Goal: Task Accomplishment & Management: Use online tool/utility

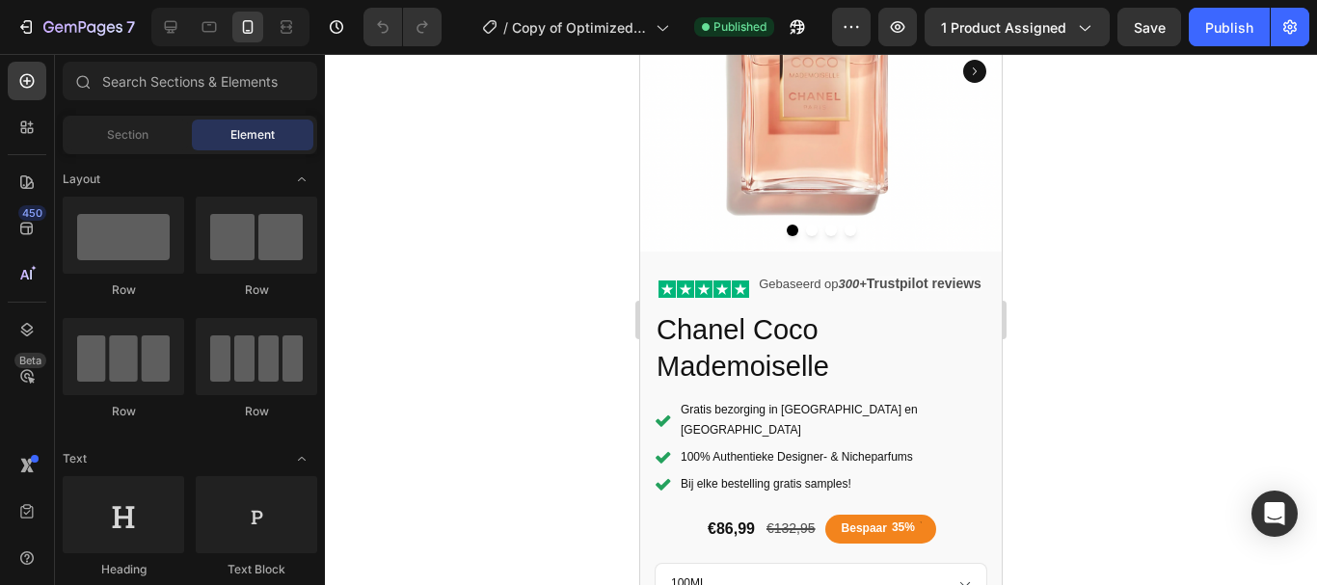
scroll to position [294, 0]
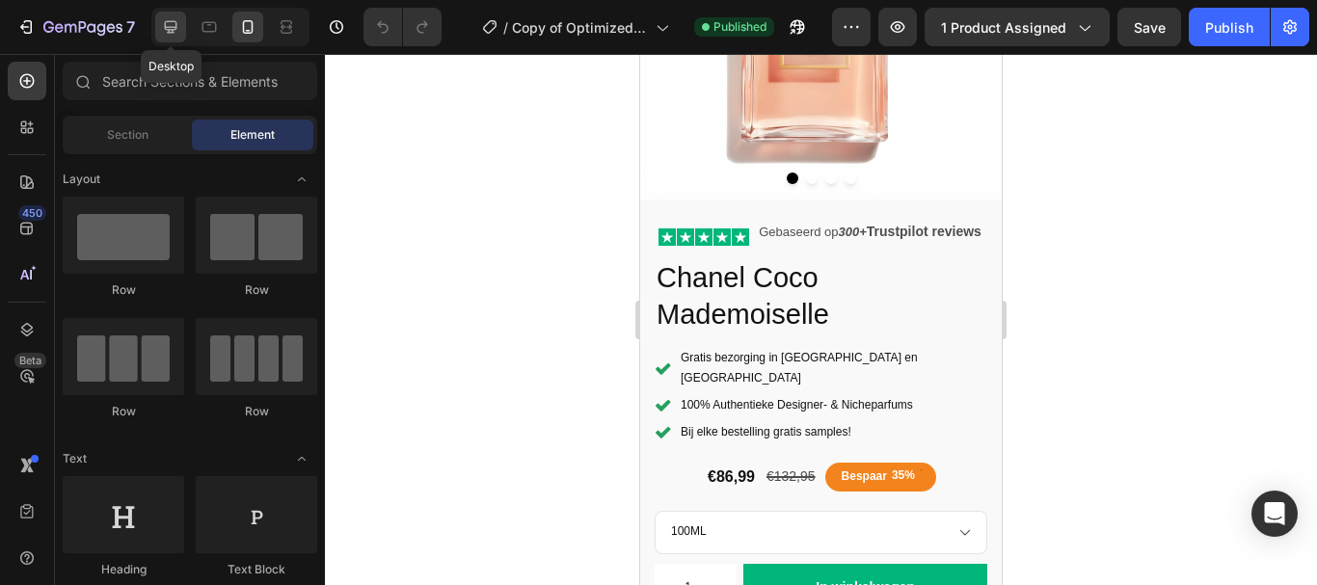
click at [178, 30] on icon at bounding box center [170, 26] width 19 height 19
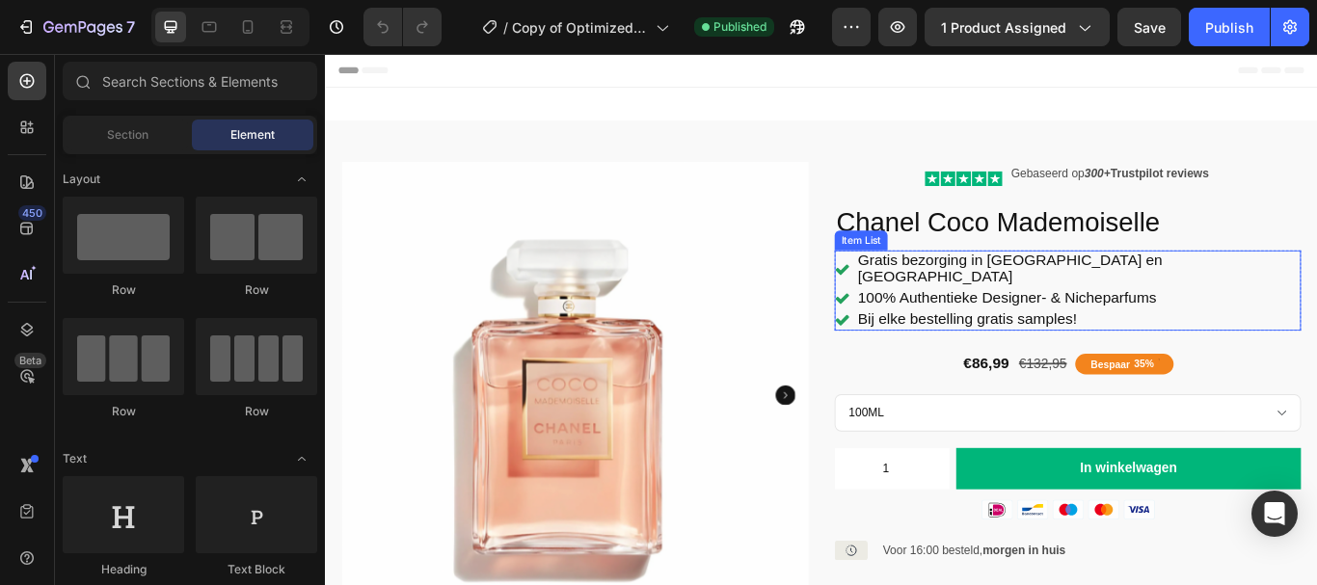
click at [1000, 352] on div "Bij elke bestelling gratis samples!" at bounding box center [1191, 364] width 544 height 25
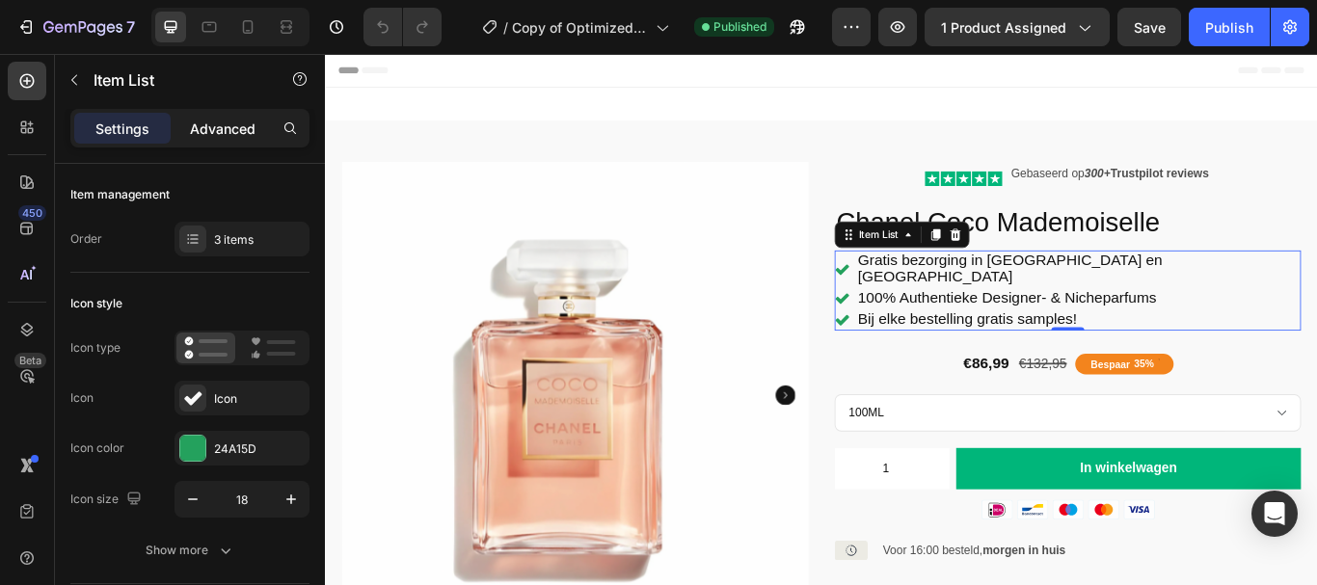
click at [238, 119] on p "Advanced" at bounding box center [223, 129] width 66 height 20
type input "100%"
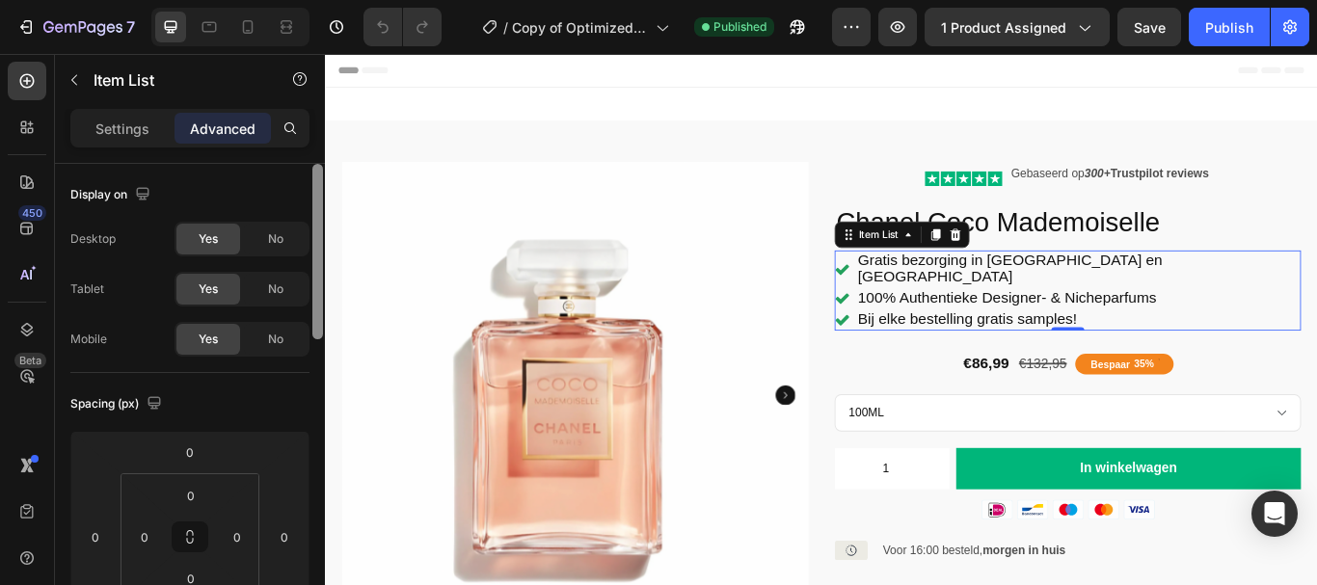
scroll to position [476, 0]
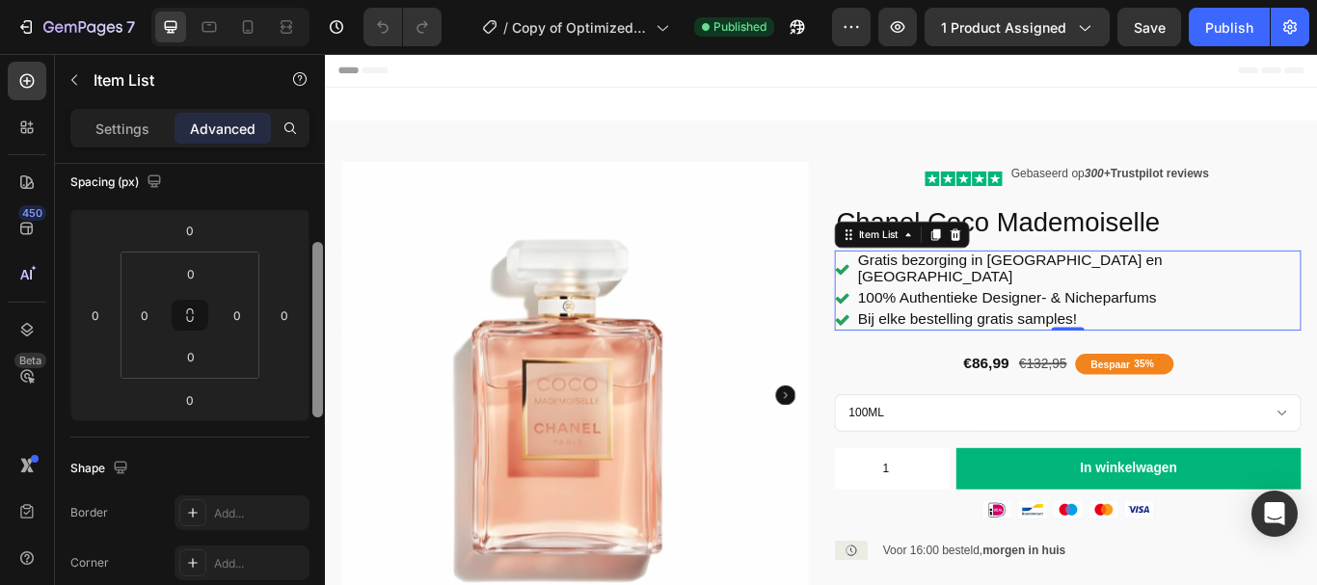
scroll to position [219, 0]
drag, startPoint x: 316, startPoint y: 356, endPoint x: 316, endPoint y: 260, distance: 95.4
click at [316, 260] on div at bounding box center [317, 332] width 11 height 175
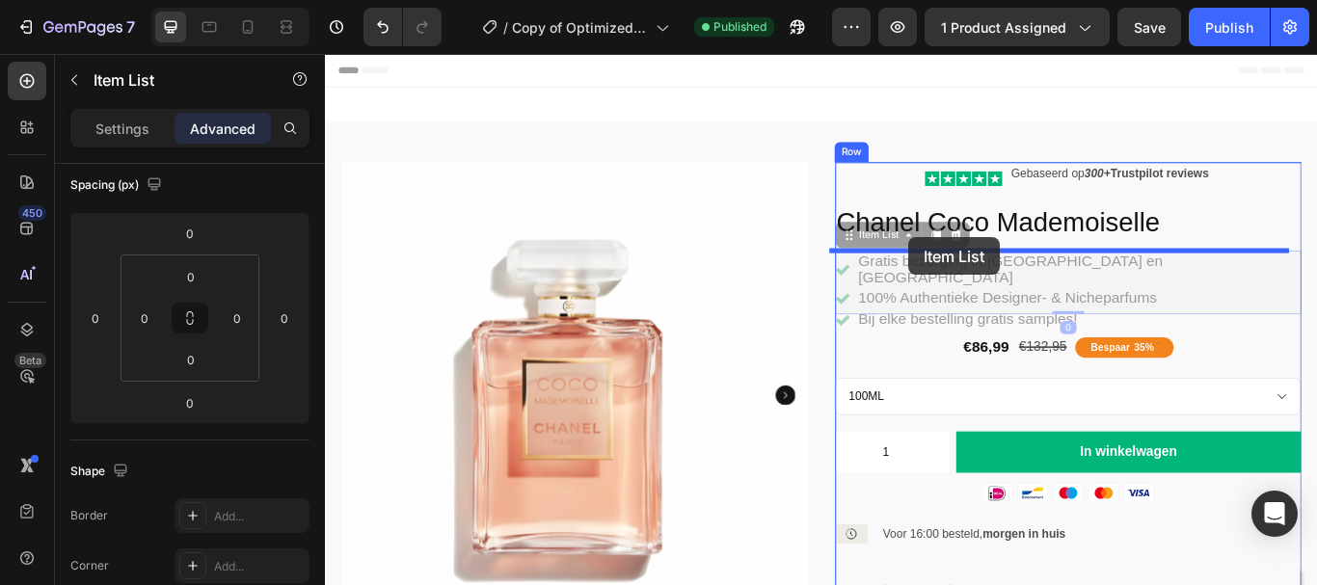
type input "10"
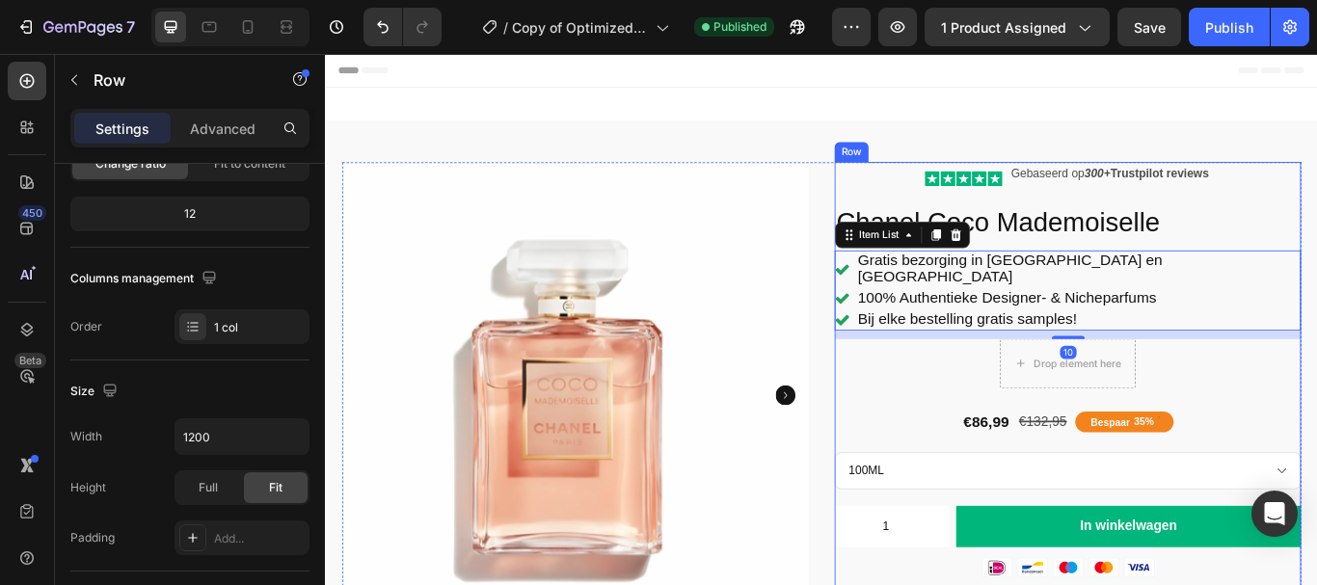
click at [978, 396] on div "Icon Icon Icon Icon Icon Icon List Gebaseerd op 300+ Trustpilot reviews Text Bl…" at bounding box center [1191, 552] width 544 height 744
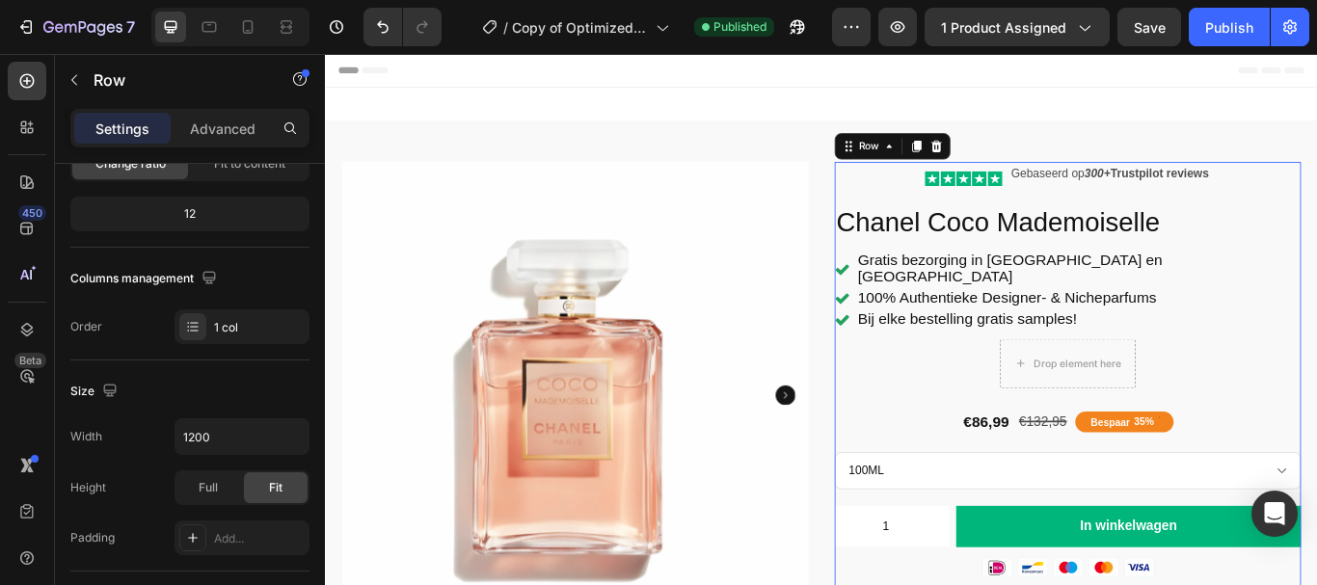
scroll to position [0, 0]
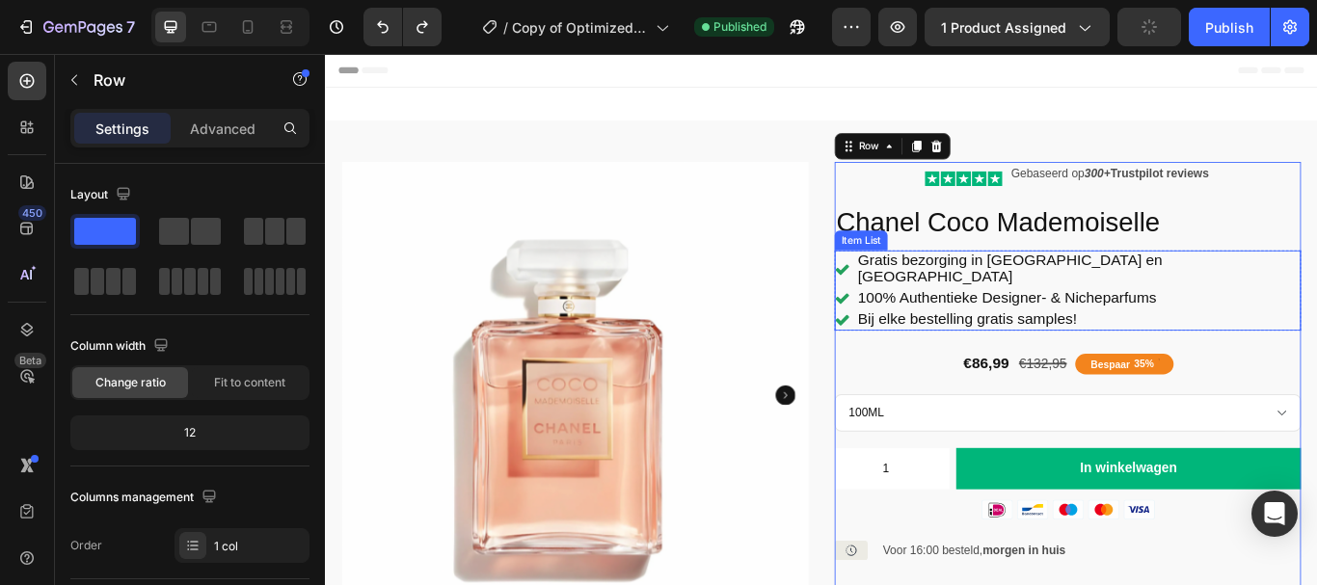
click at [995, 352] on div "Bij elke bestelling gratis samples!" at bounding box center [1191, 364] width 544 height 25
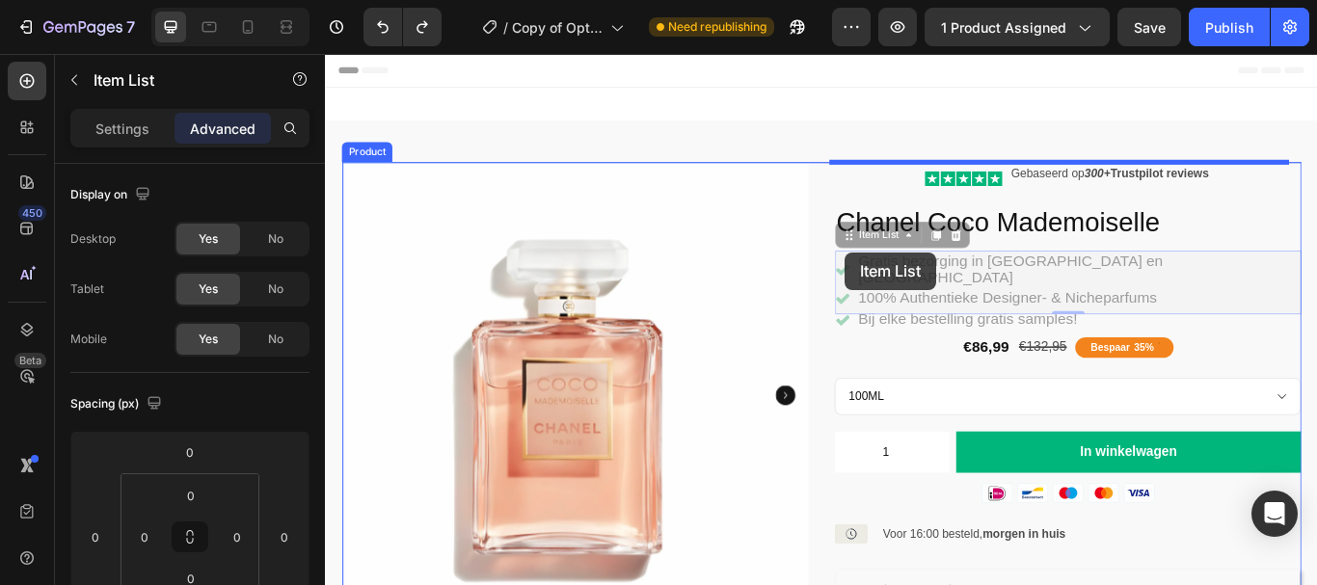
drag, startPoint x: 1013, startPoint y: 268, endPoint x: 931, endPoint y: 285, distance: 83.8
type input "16"
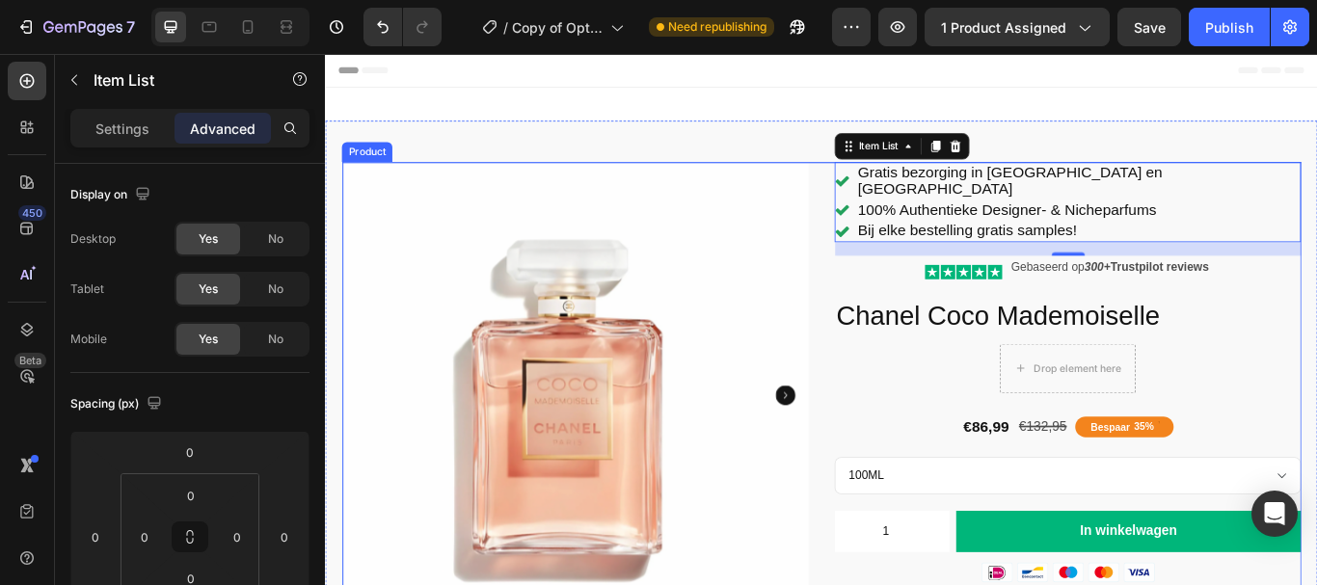
click at [895, 309] on div "Product Images Gratis bezorging in [GEOGRAPHIC_DATA] en [GEOGRAPHIC_DATA] 100% …" at bounding box center [903, 555] width 1118 height 750
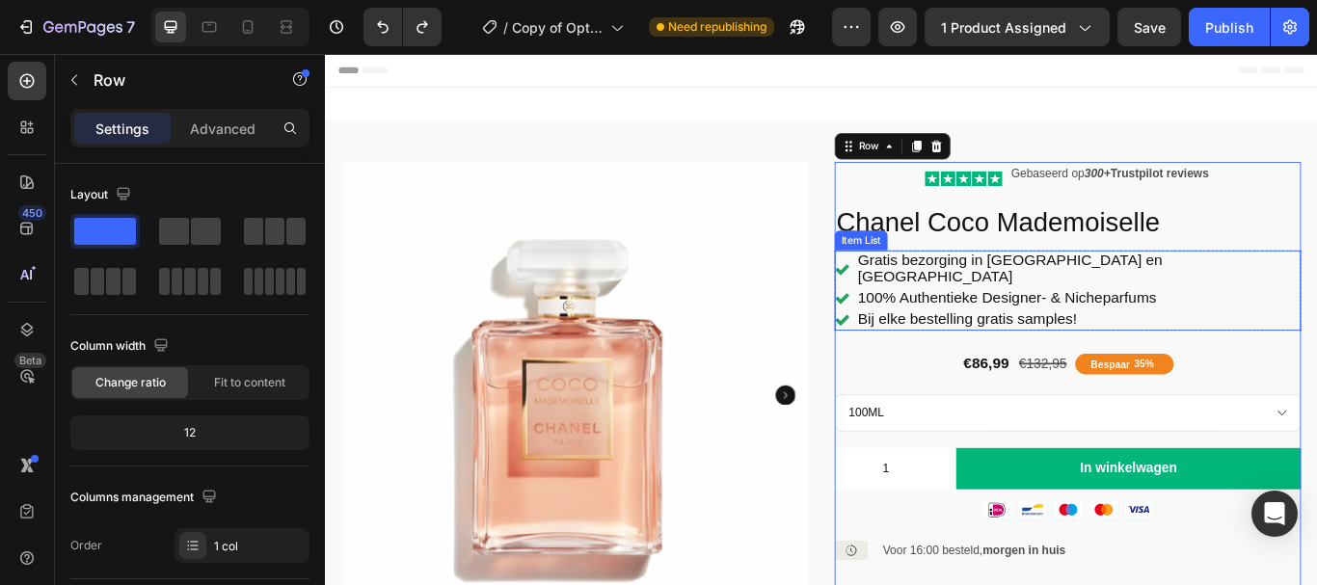
click at [936, 297] on icon at bounding box center [927, 305] width 17 height 17
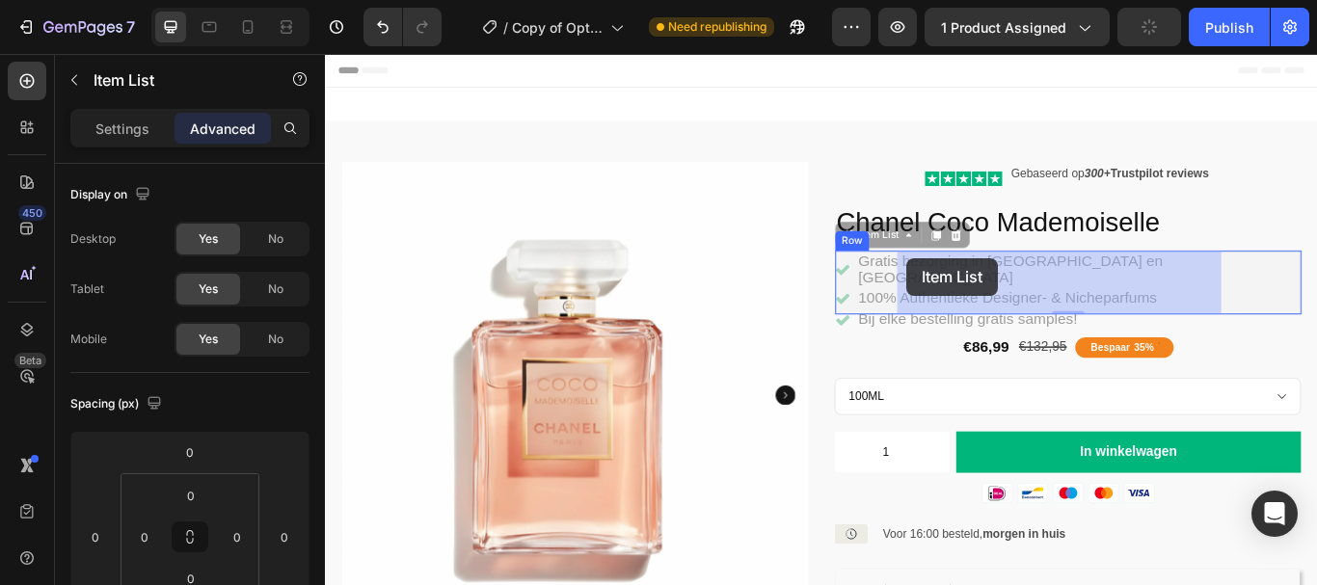
drag, startPoint x: 1043, startPoint y: 272, endPoint x: 1003, endPoint y: 292, distance: 45.3
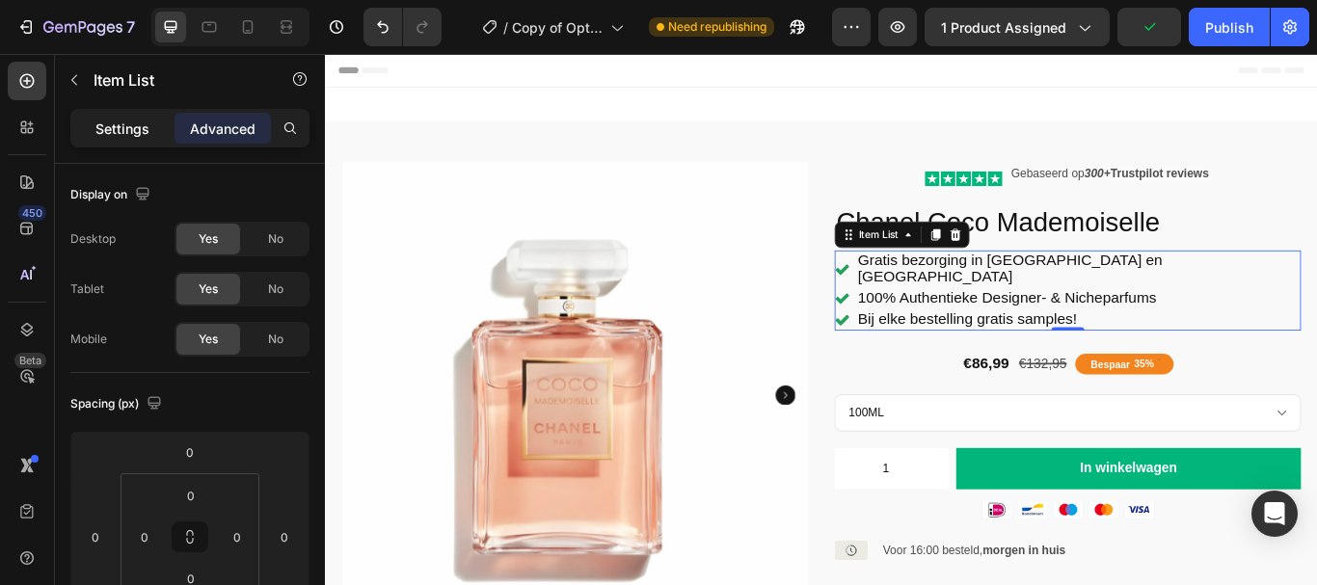
click at [128, 129] on p "Settings" at bounding box center [122, 129] width 54 height 20
type input "2"
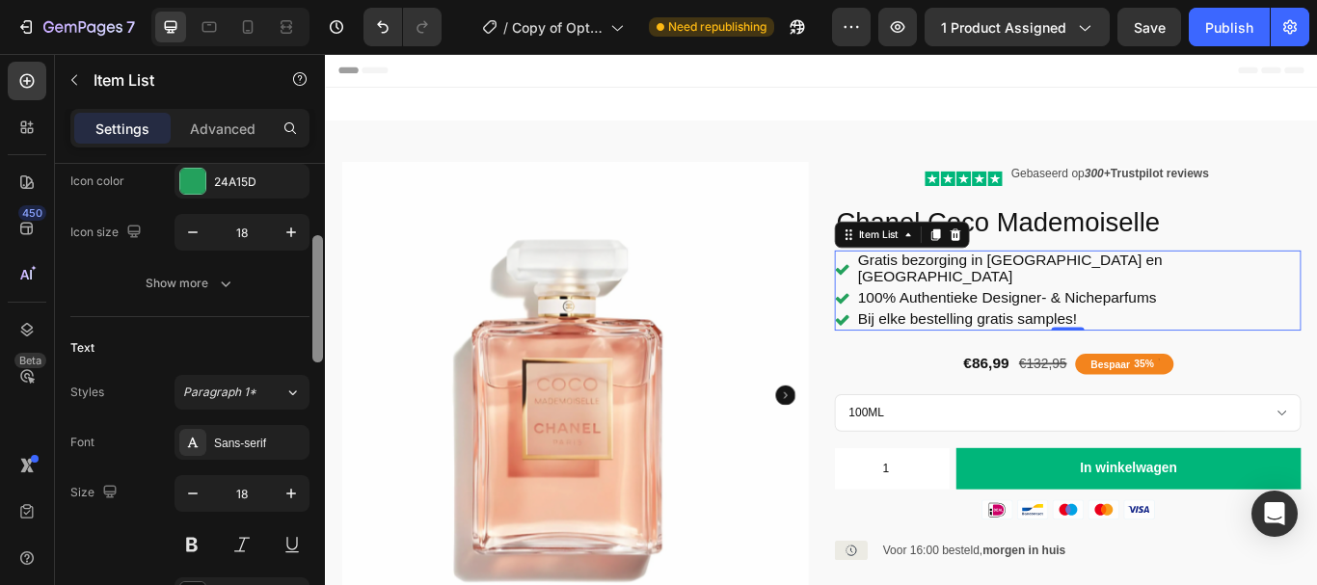
scroll to position [263, 0]
drag, startPoint x: 318, startPoint y: 228, endPoint x: 321, endPoint y: 299, distance: 70.4
click at [321, 299] on div at bounding box center [317, 297] width 11 height 127
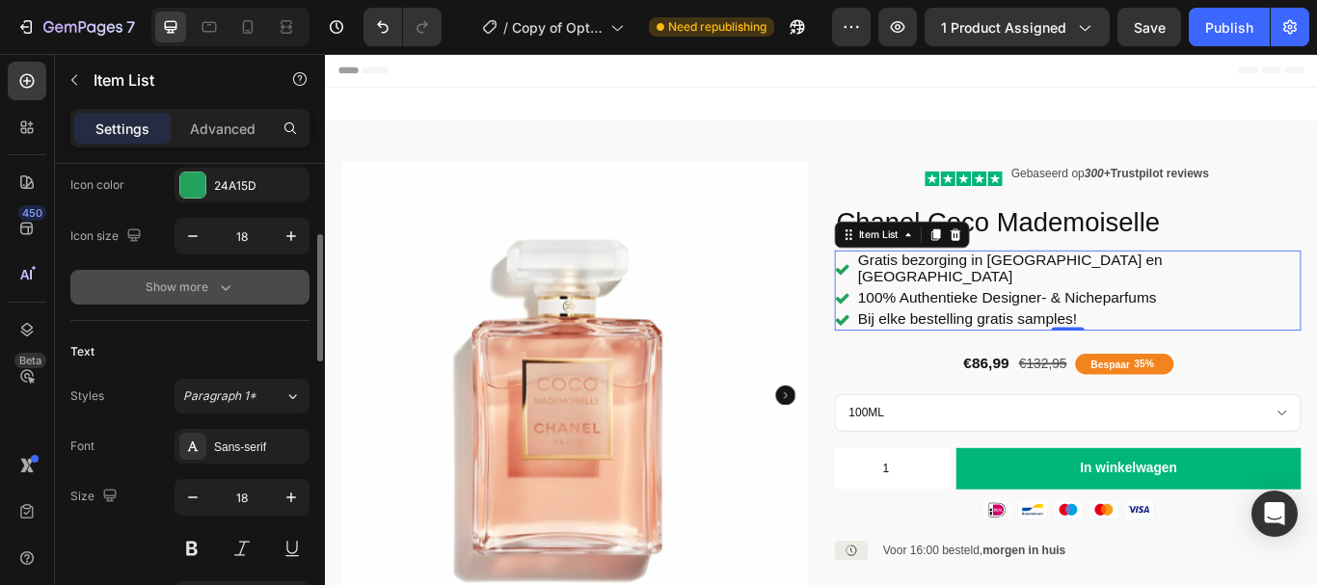
click at [232, 292] on icon "button" at bounding box center [225, 287] width 19 height 19
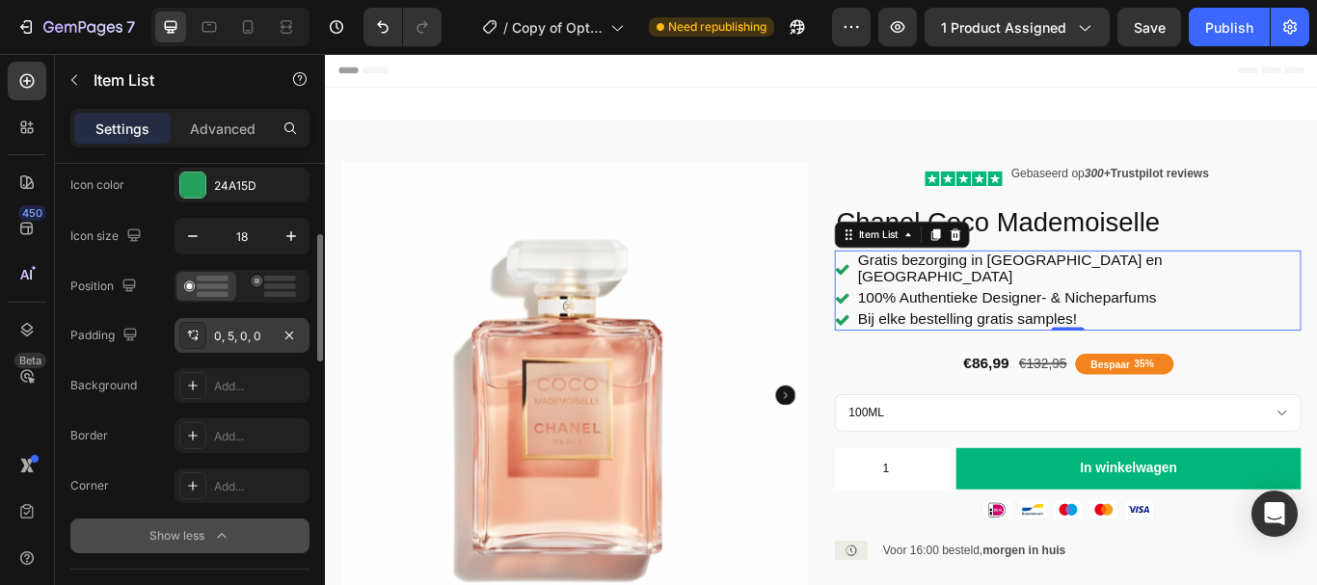
click at [232, 334] on div "0, 5, 0, 0" at bounding box center [242, 336] width 56 height 17
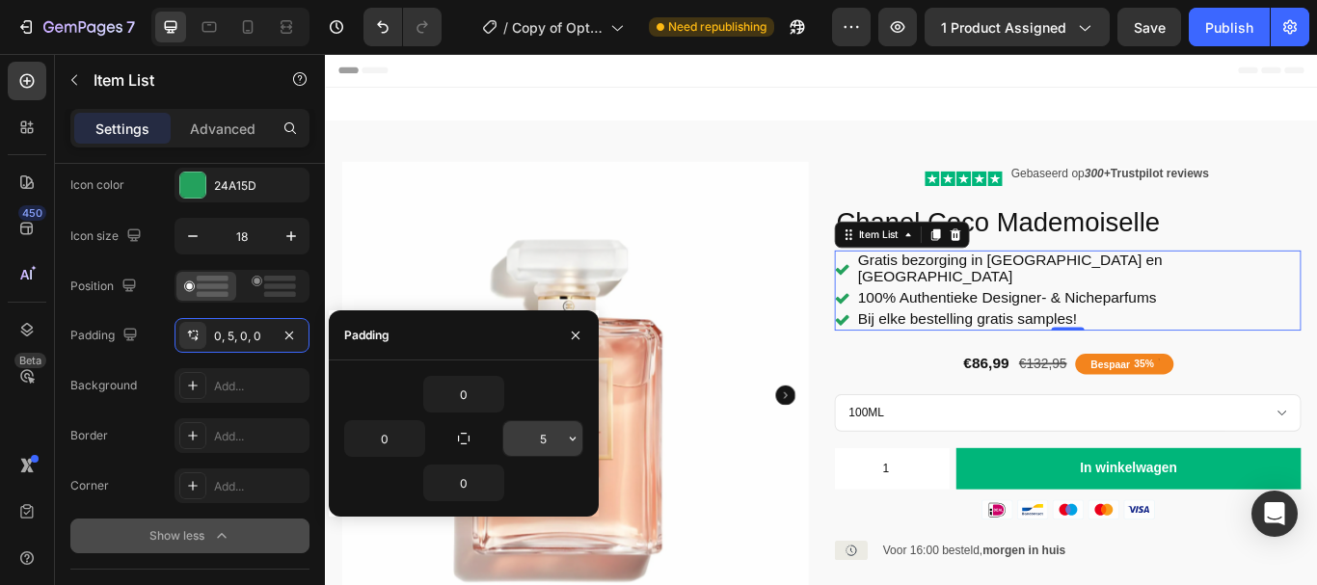
click at [528, 441] on input "5" at bounding box center [542, 438] width 79 height 35
type input "5"
click at [579, 341] on icon "button" at bounding box center [575, 335] width 15 height 15
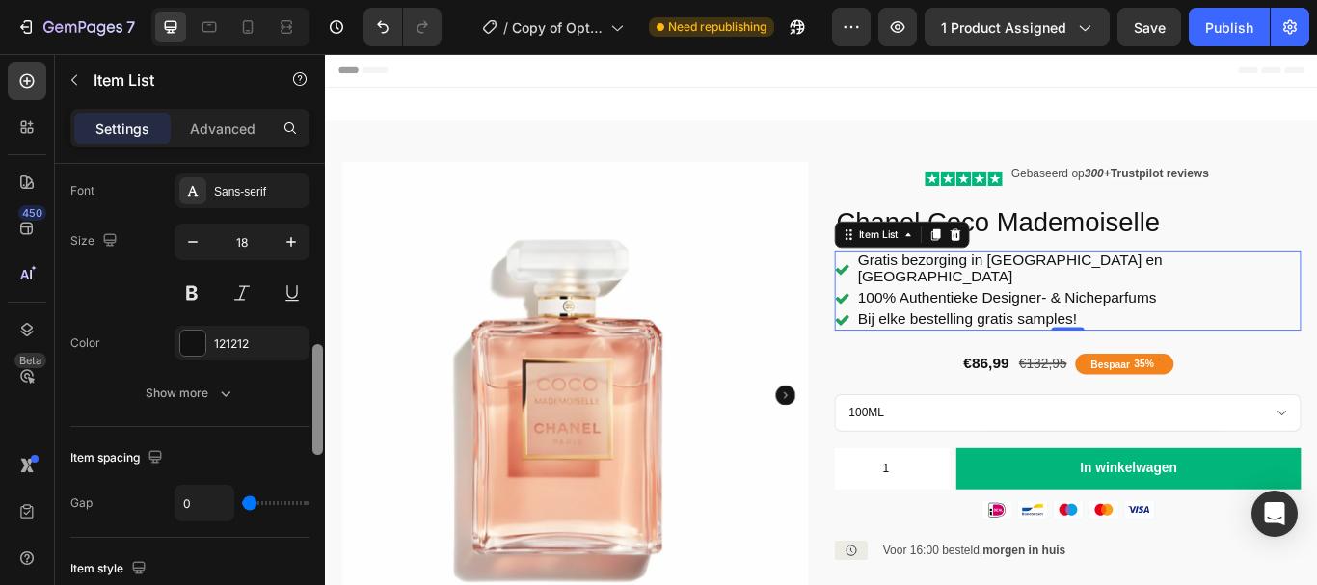
scroll to position [771, 0]
drag, startPoint x: 318, startPoint y: 237, endPoint x: 315, endPoint y: 357, distance: 119.6
click at [315, 357] on div at bounding box center [317, 395] width 11 height 111
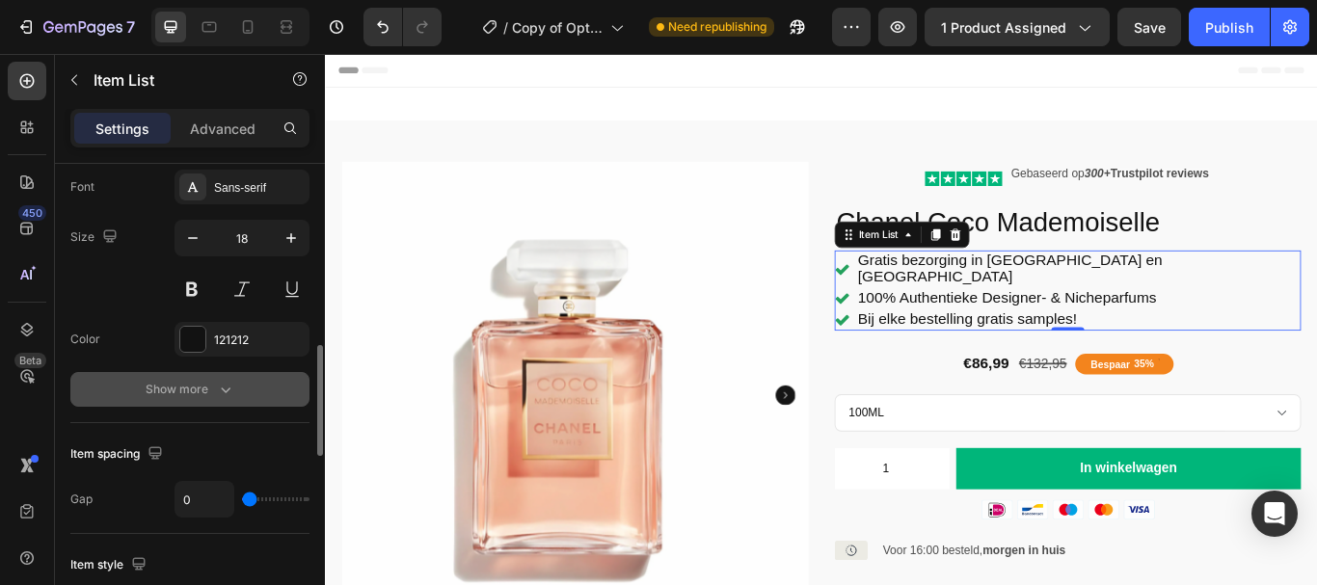
click at [216, 382] on icon "button" at bounding box center [225, 389] width 19 height 19
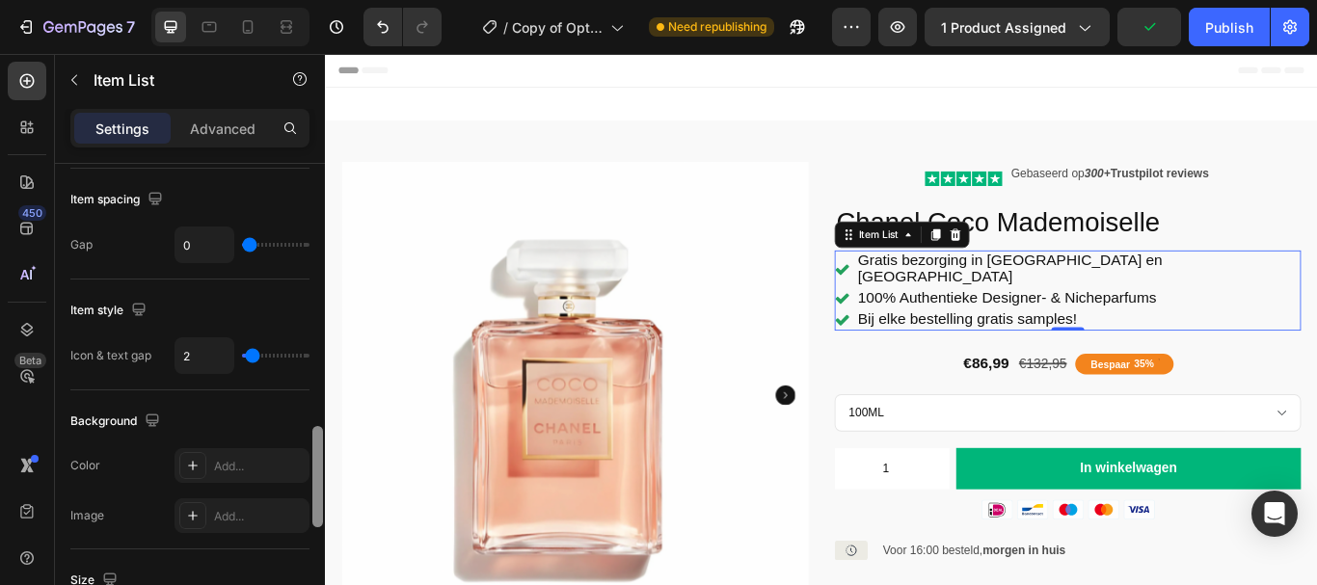
drag, startPoint x: 313, startPoint y: 371, endPoint x: 313, endPoint y: 480, distance: 108.9
click at [313, 480] on div at bounding box center [317, 476] width 11 height 101
type input "0"
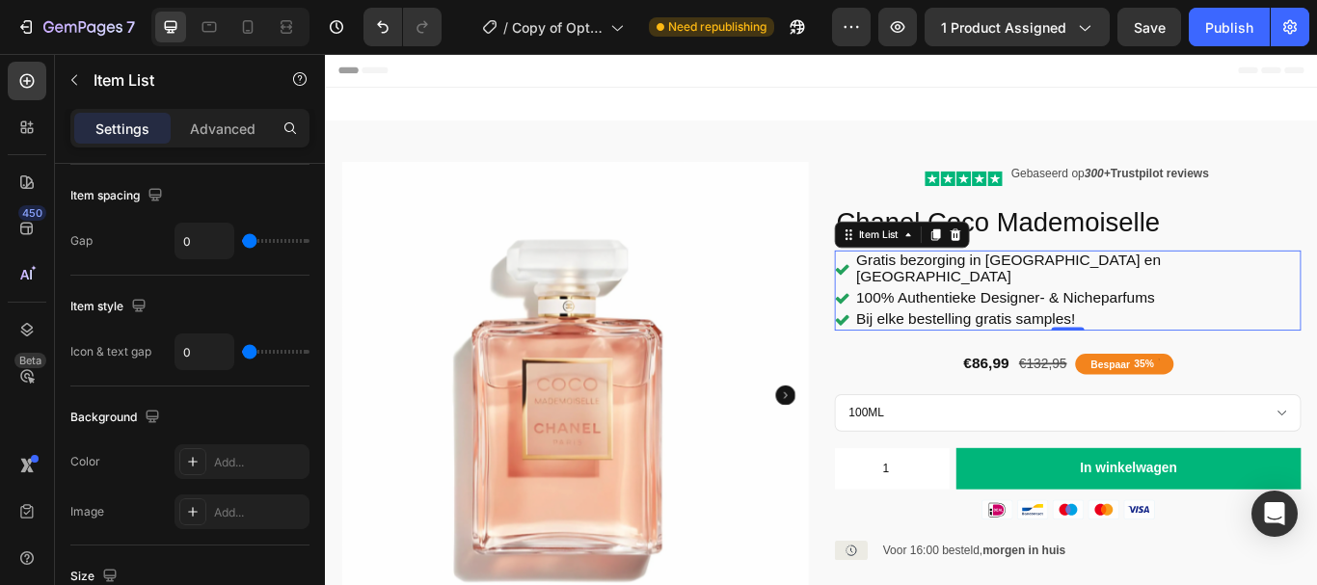
type input "1"
type input "2"
type input "3"
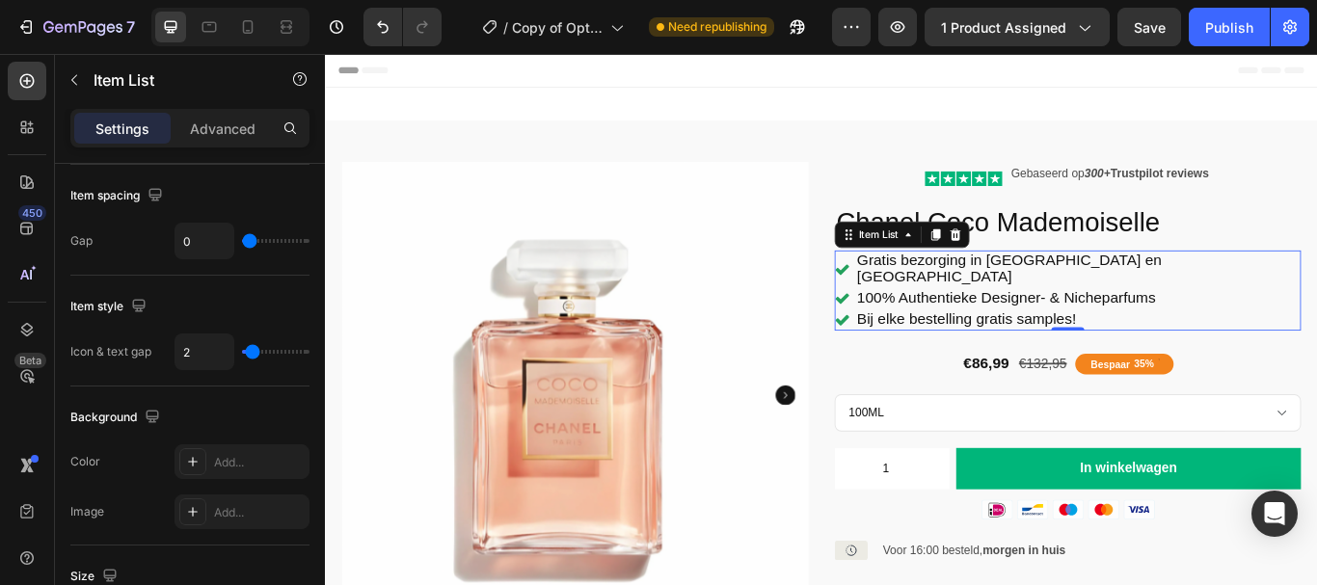
type input "3"
type input "4"
click at [255, 350] on input "range" at bounding box center [275, 352] width 67 height 4
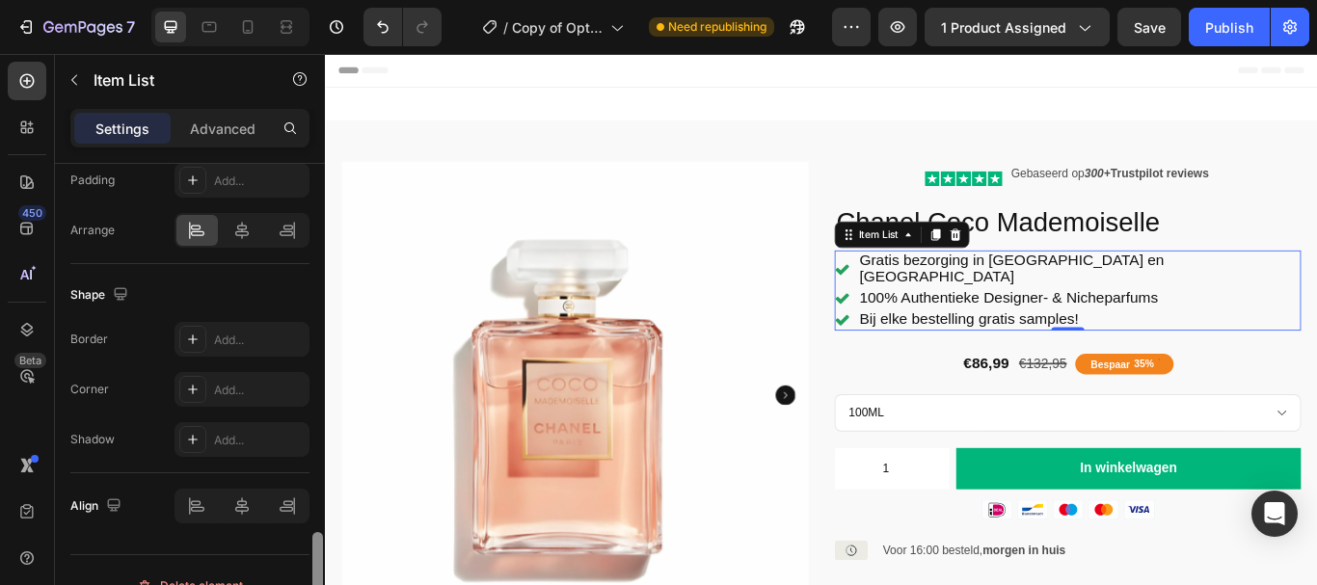
scroll to position [1757, 0]
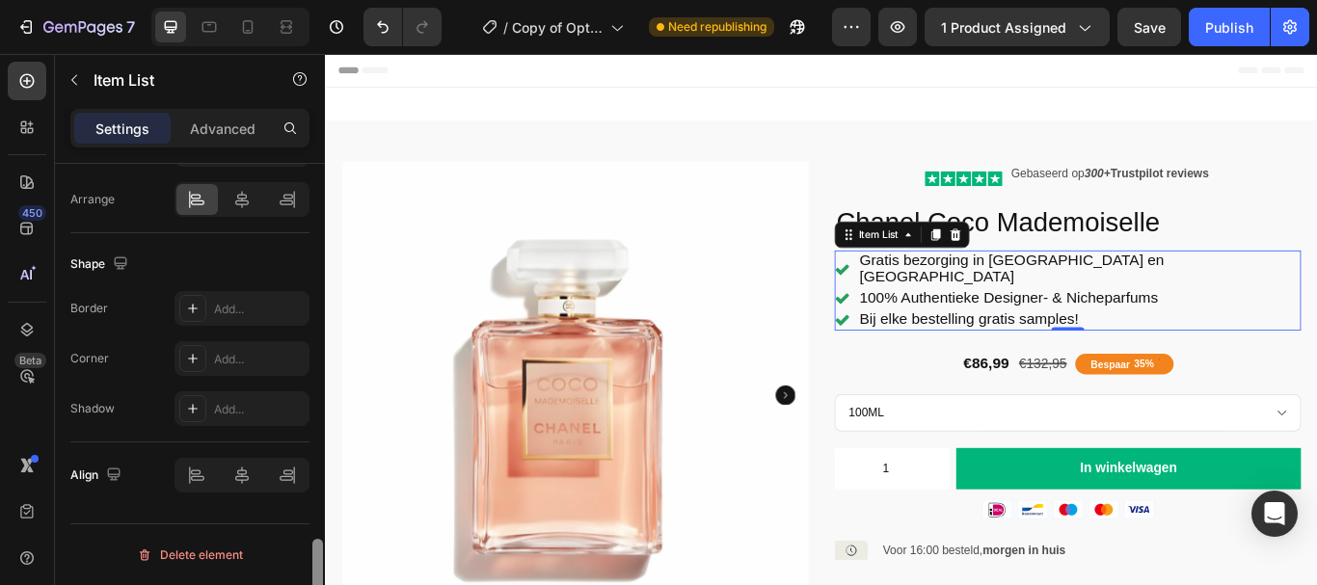
drag, startPoint x: 317, startPoint y: 432, endPoint x: 318, endPoint y: 558, distance: 126.3
click at [318, 558] on div at bounding box center [317, 589] width 11 height 101
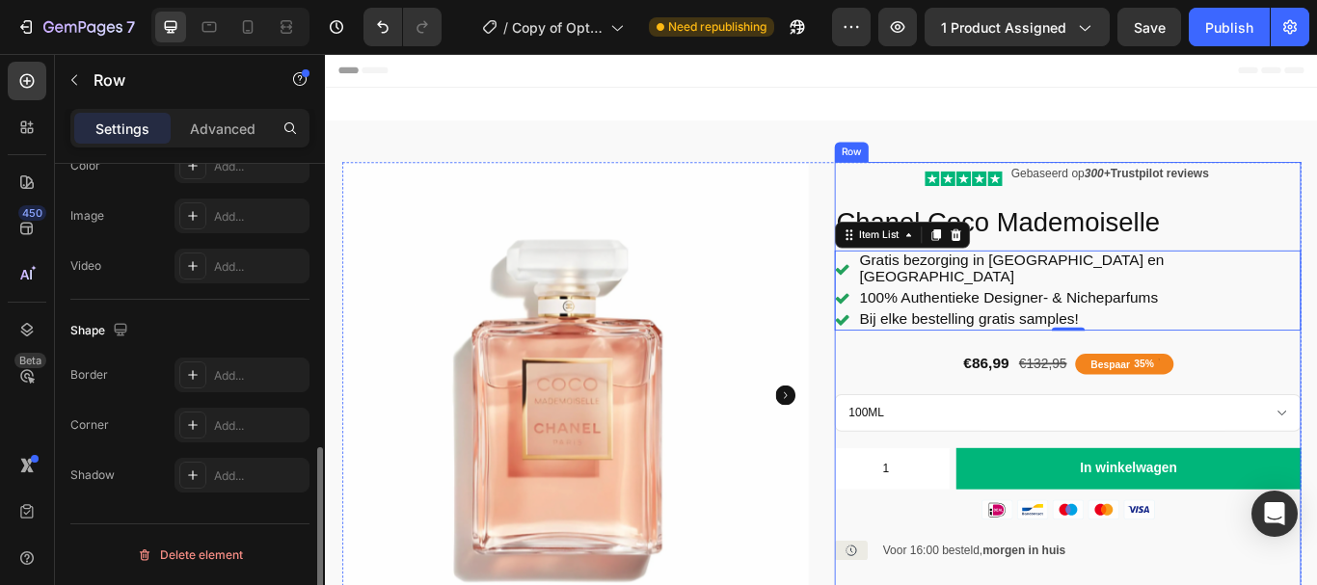
scroll to position [0, 0]
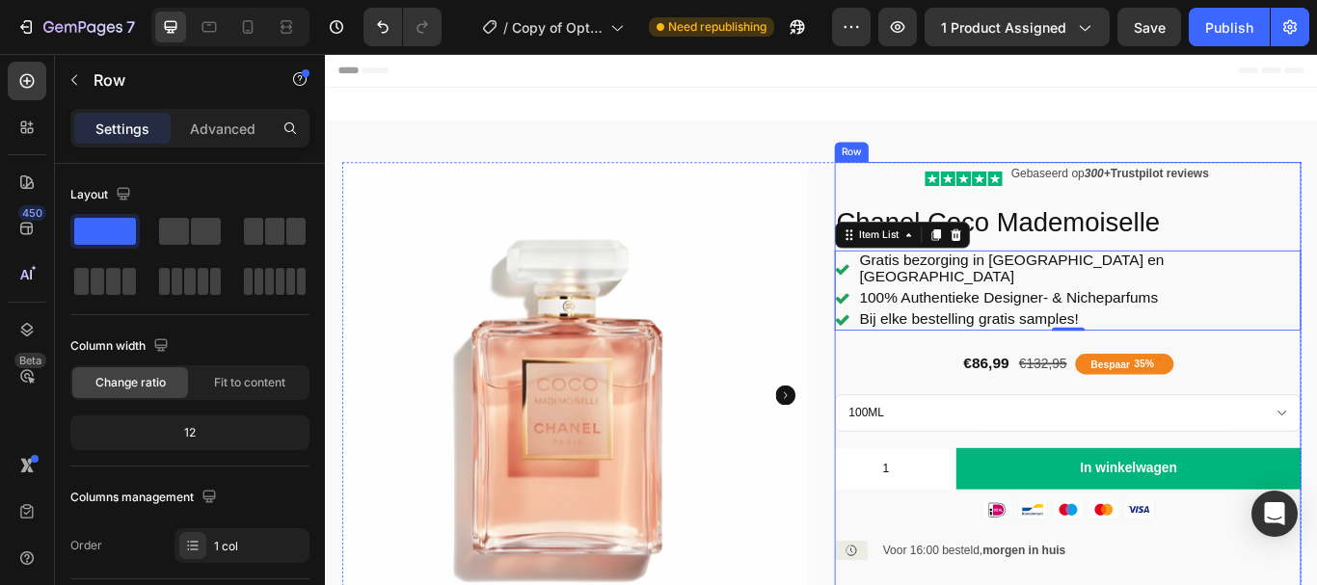
click at [951, 361] on div "Icon Icon Icon Icon Icon Icon List Gebaseerd op 300+ Trustpilot reviews Text Bl…" at bounding box center [1191, 518] width 544 height 677
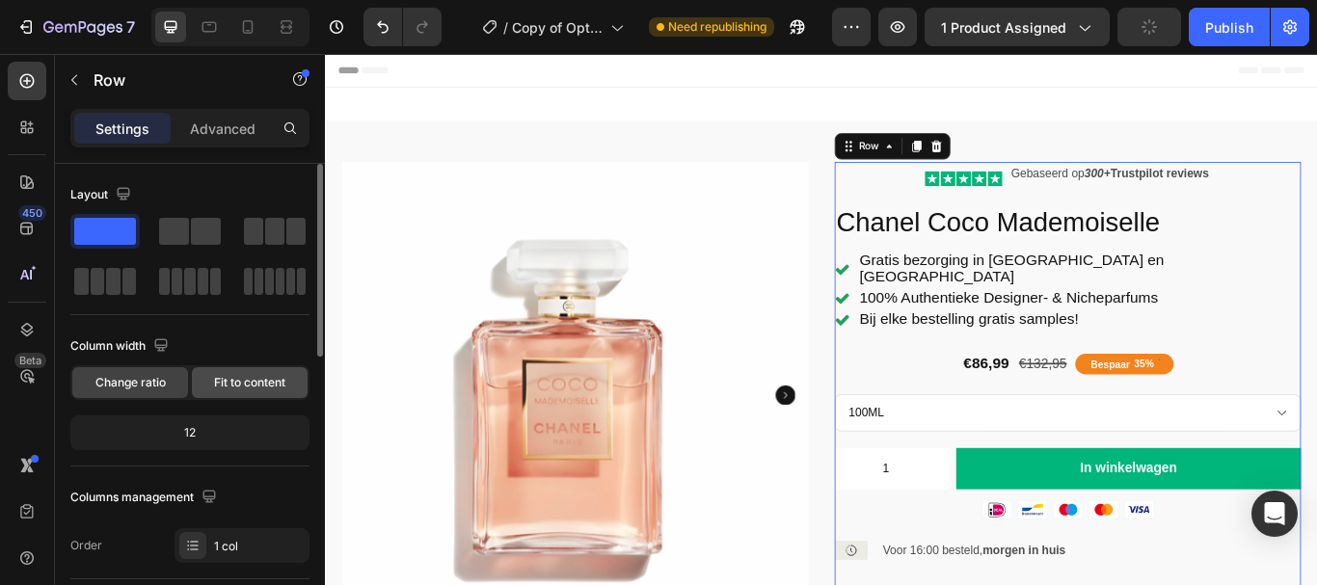
click at [237, 379] on span "Fit to content" at bounding box center [249, 382] width 71 height 17
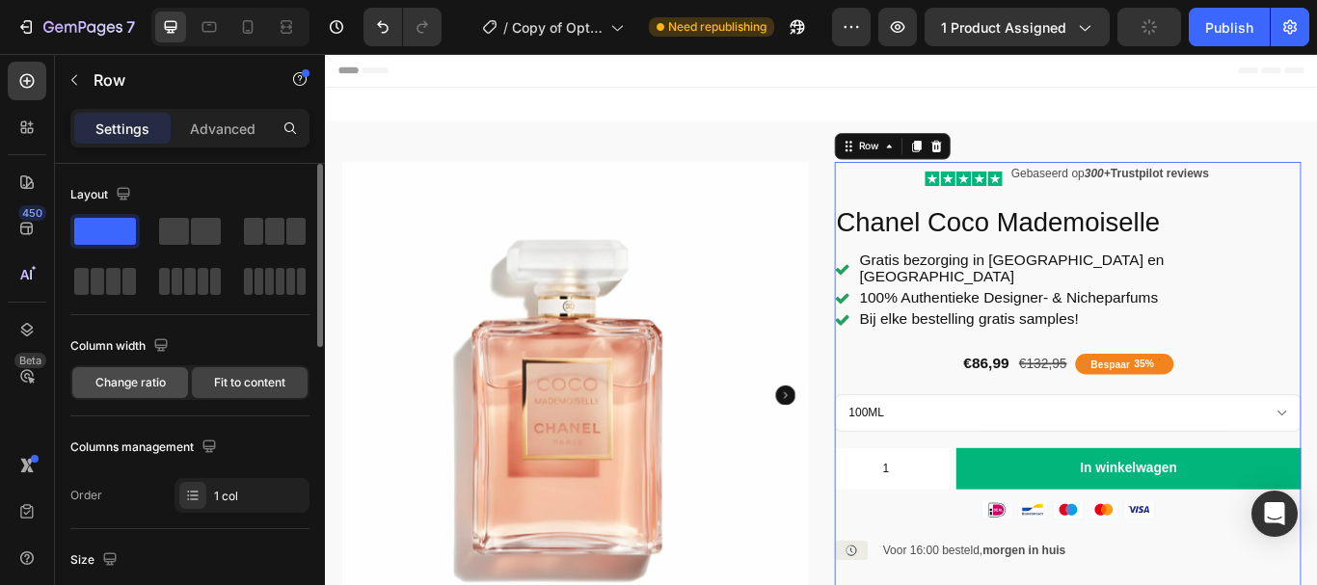
click at [147, 379] on span "Change ratio" at bounding box center [130, 382] width 70 height 17
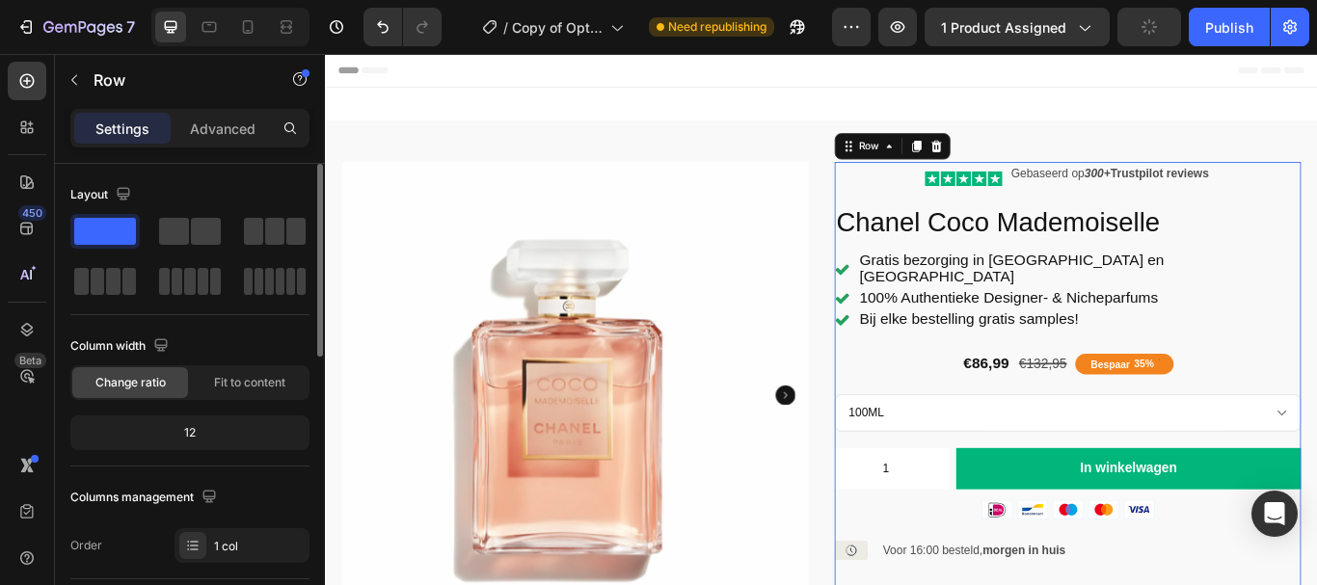
click at [187, 433] on div "12" at bounding box center [189, 432] width 231 height 27
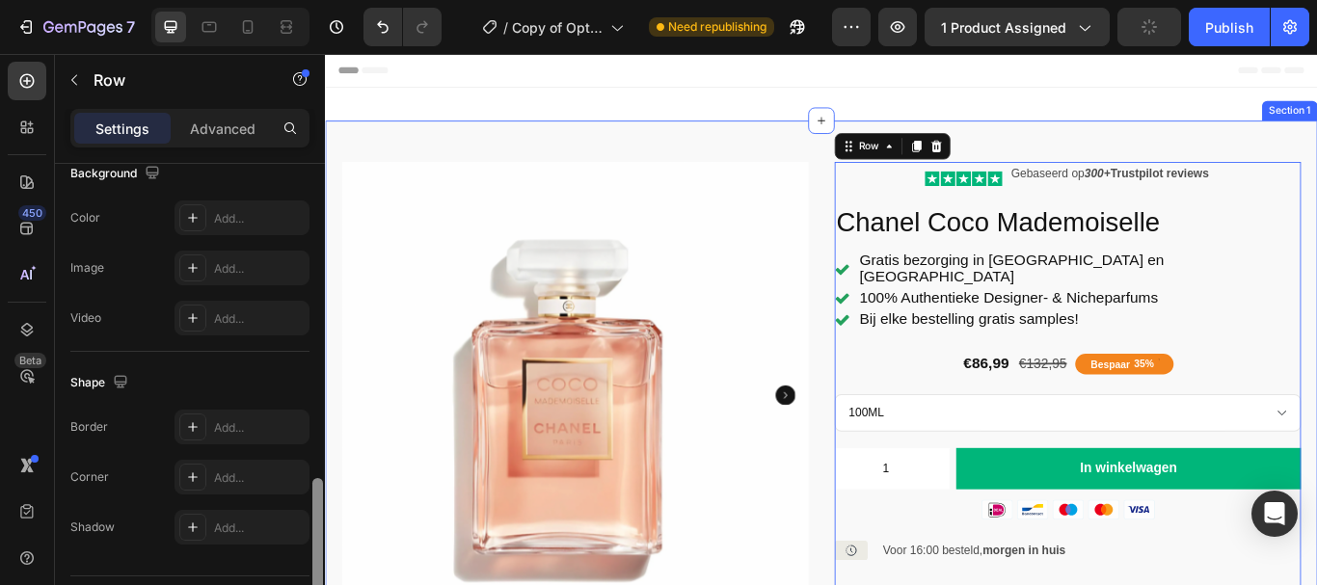
scroll to position [700, 0]
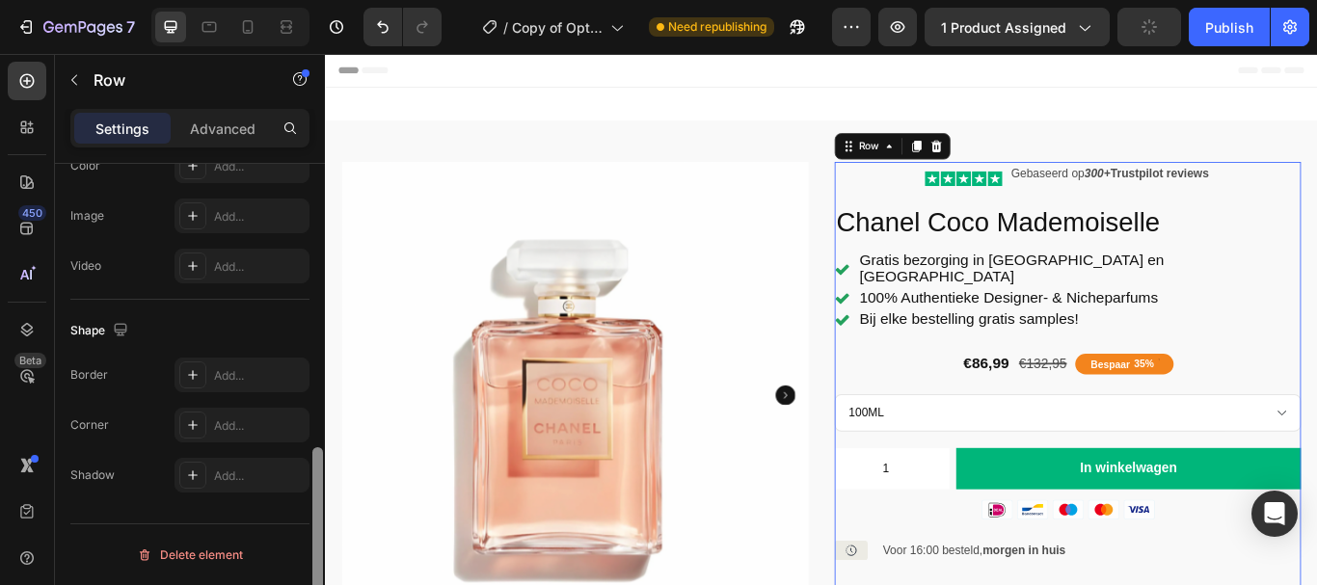
drag, startPoint x: 319, startPoint y: 327, endPoint x: 336, endPoint y: 623, distance: 296.5
click at [336, 0] on html "7 Version history / Copy of Optimized PDP Need republishing Preview 1 product a…" at bounding box center [658, 0] width 1317 height 0
click at [220, 127] on p "Advanced" at bounding box center [223, 129] width 66 height 20
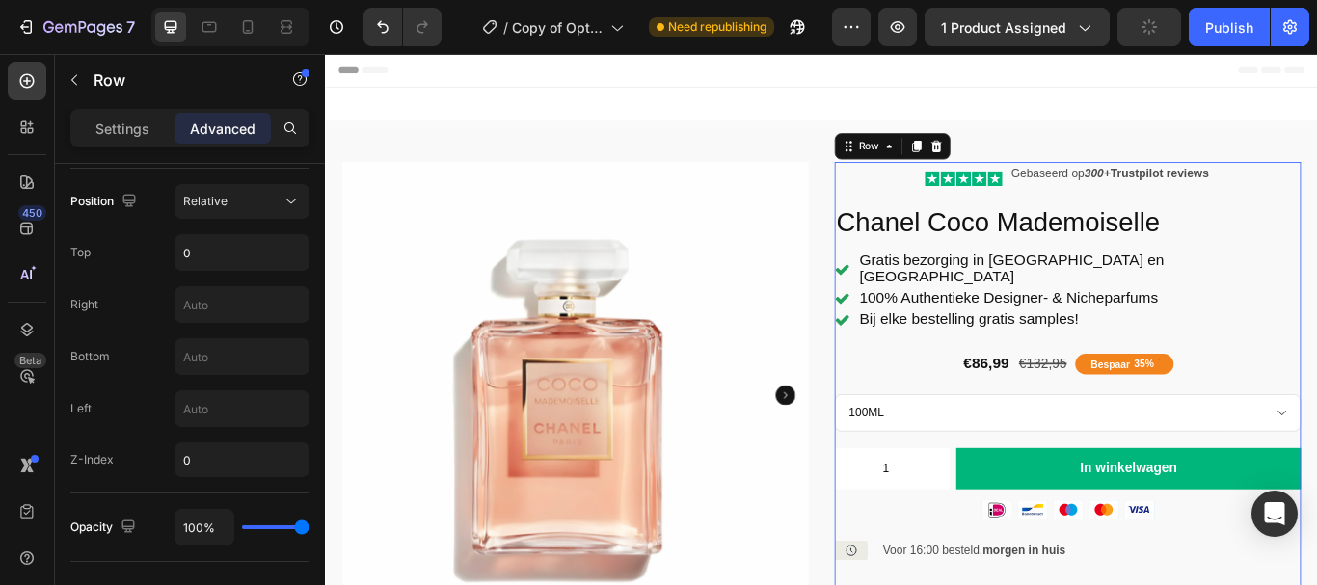
click at [988, 303] on div "Icon Icon Icon Icon Icon Icon List Gebaseerd op 300+ Trustpilot reviews Text Bl…" at bounding box center [1191, 518] width 544 height 677
click at [995, 307] on div "Gratis bezorging in [GEOGRAPHIC_DATA] en [GEOGRAPHIC_DATA]" at bounding box center [1191, 305] width 544 height 44
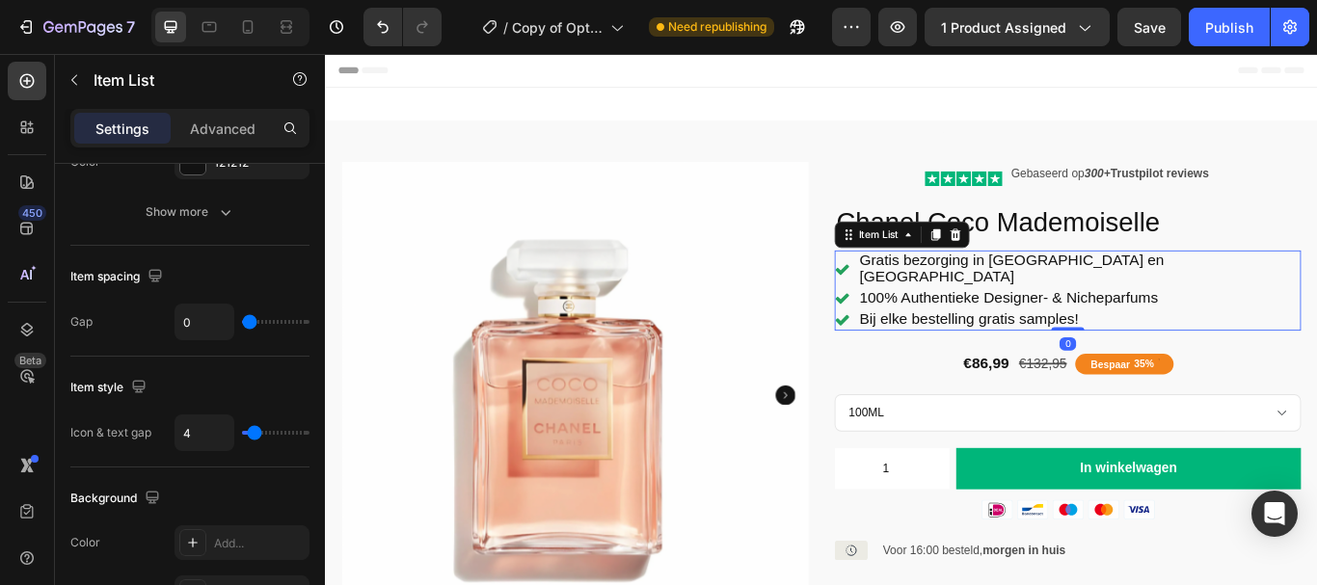
scroll to position [0, 0]
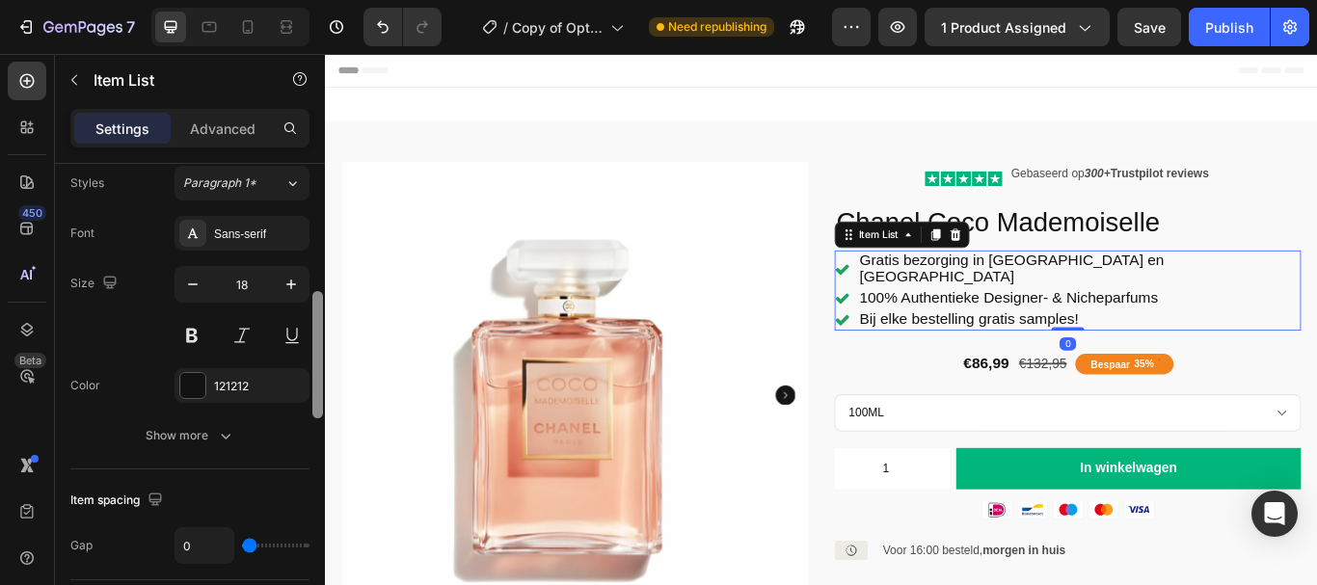
click at [320, 317] on div at bounding box center [317, 402] width 14 height 476
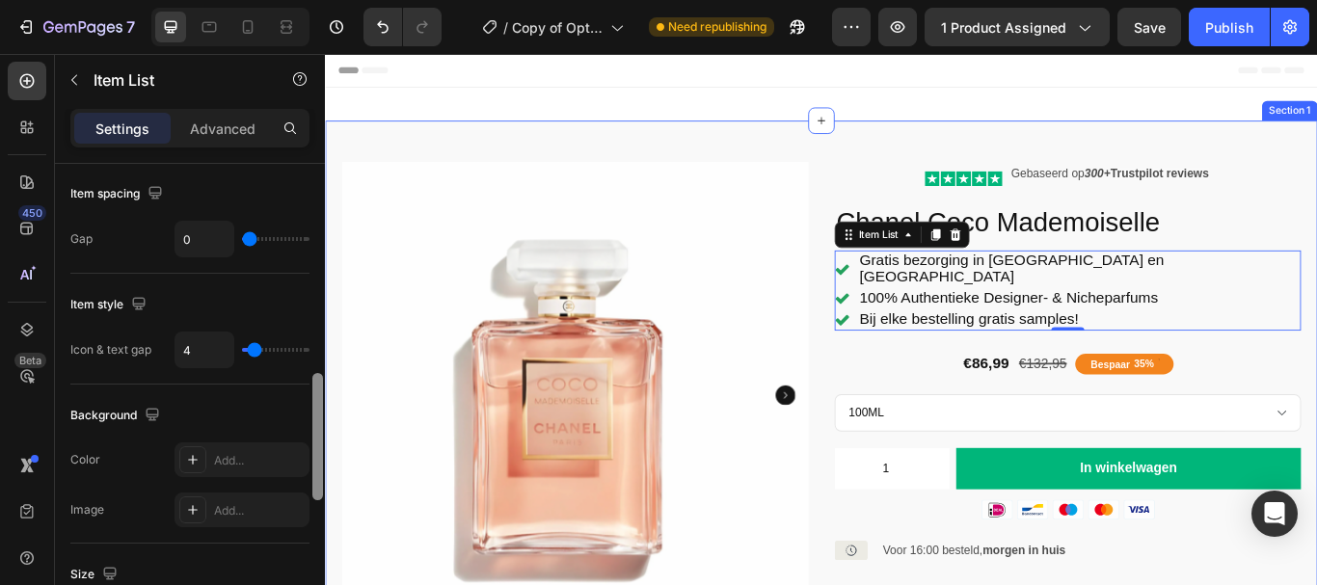
drag, startPoint x: 645, startPoint y: 371, endPoint x: 336, endPoint y: 569, distance: 366.4
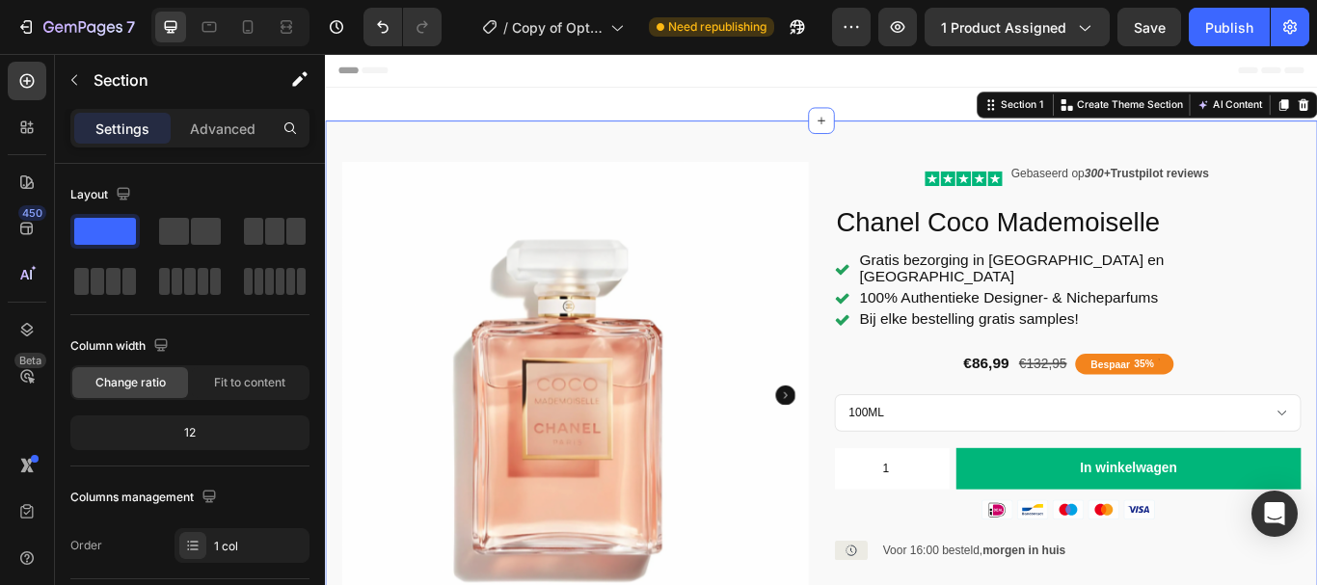
scroll to position [700, 0]
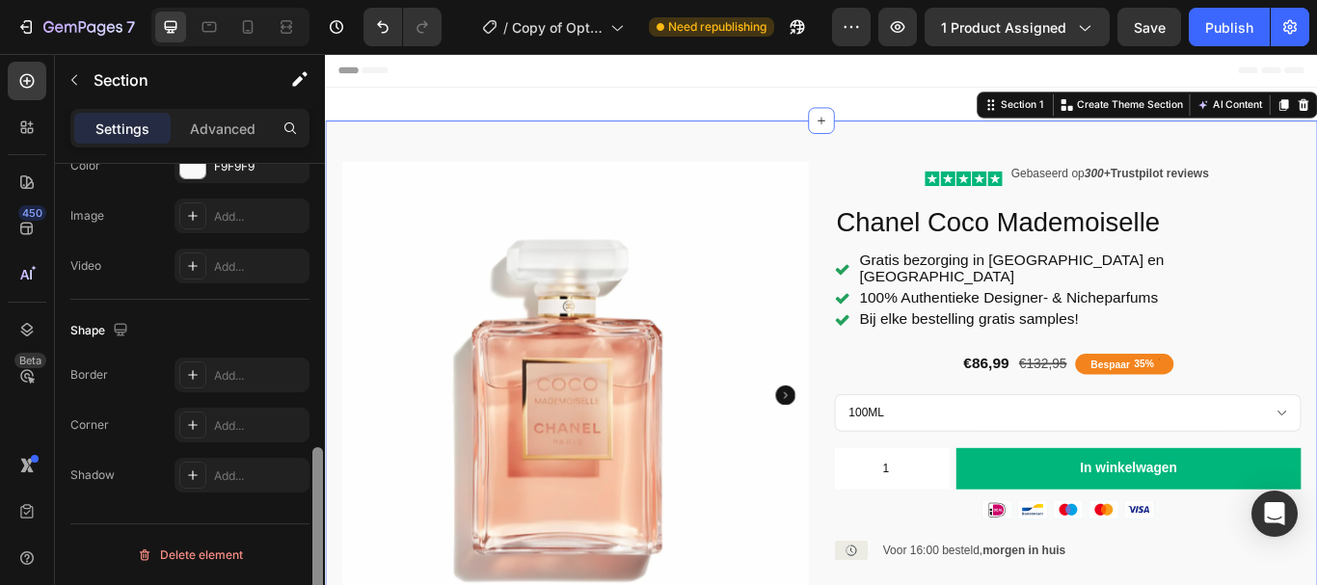
click at [320, 496] on div at bounding box center [317, 543] width 11 height 193
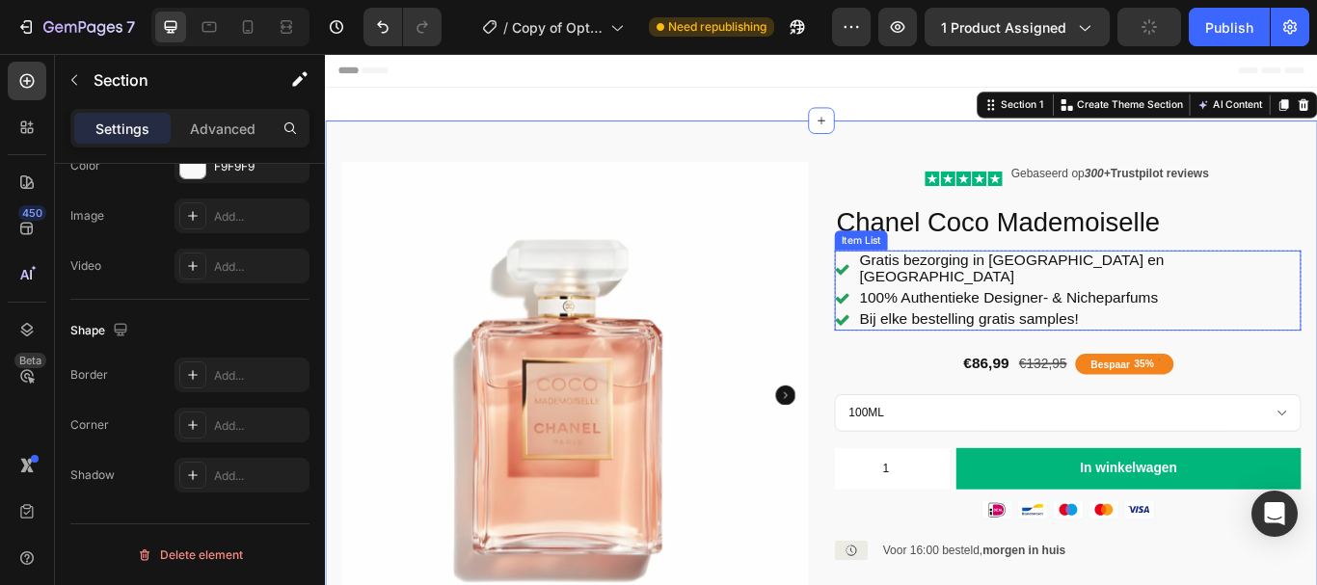
click at [997, 307] on div "Gratis bezorging in [GEOGRAPHIC_DATA] en [GEOGRAPHIC_DATA]" at bounding box center [1191, 305] width 544 height 44
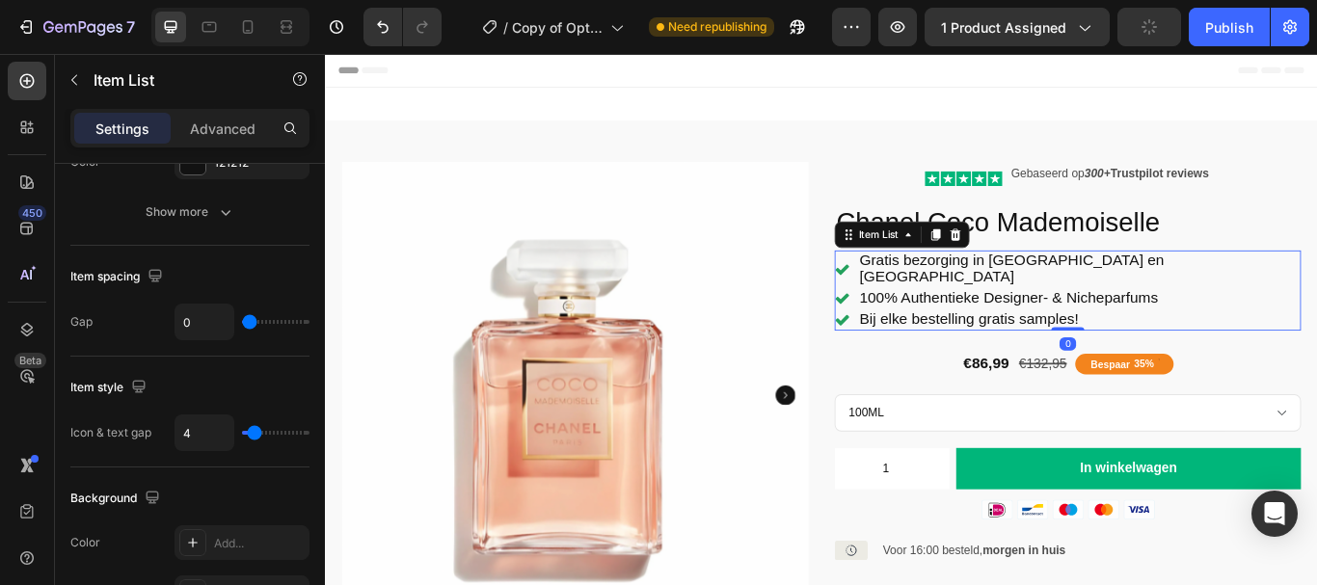
scroll to position [0, 0]
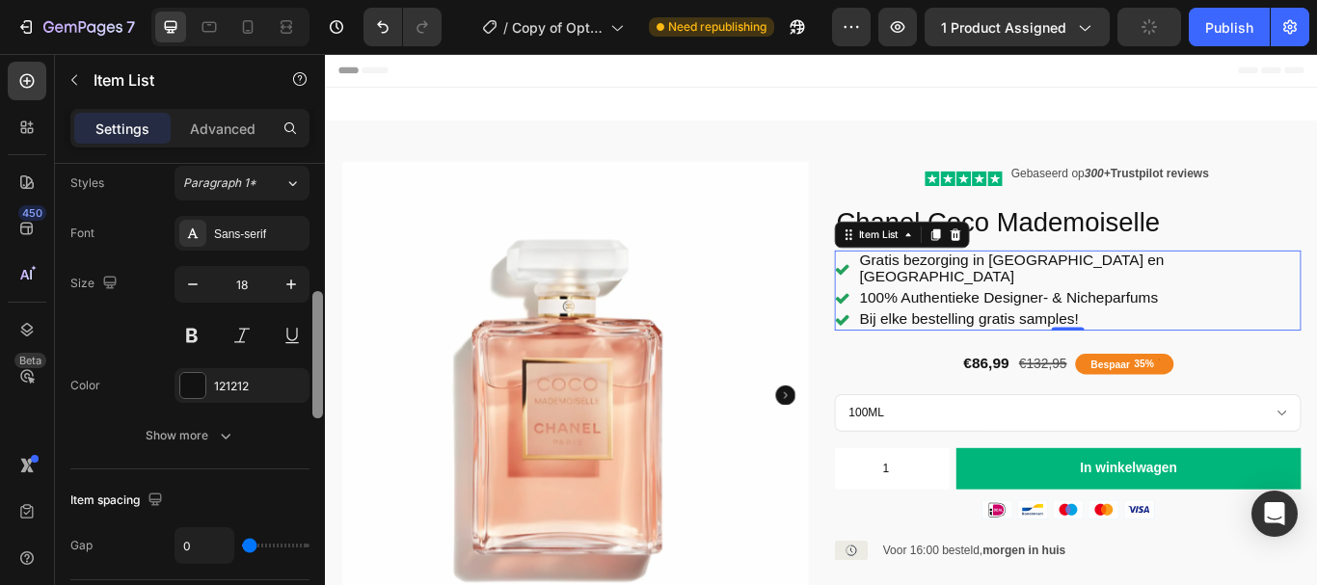
click at [320, 394] on div at bounding box center [317, 402] width 14 height 476
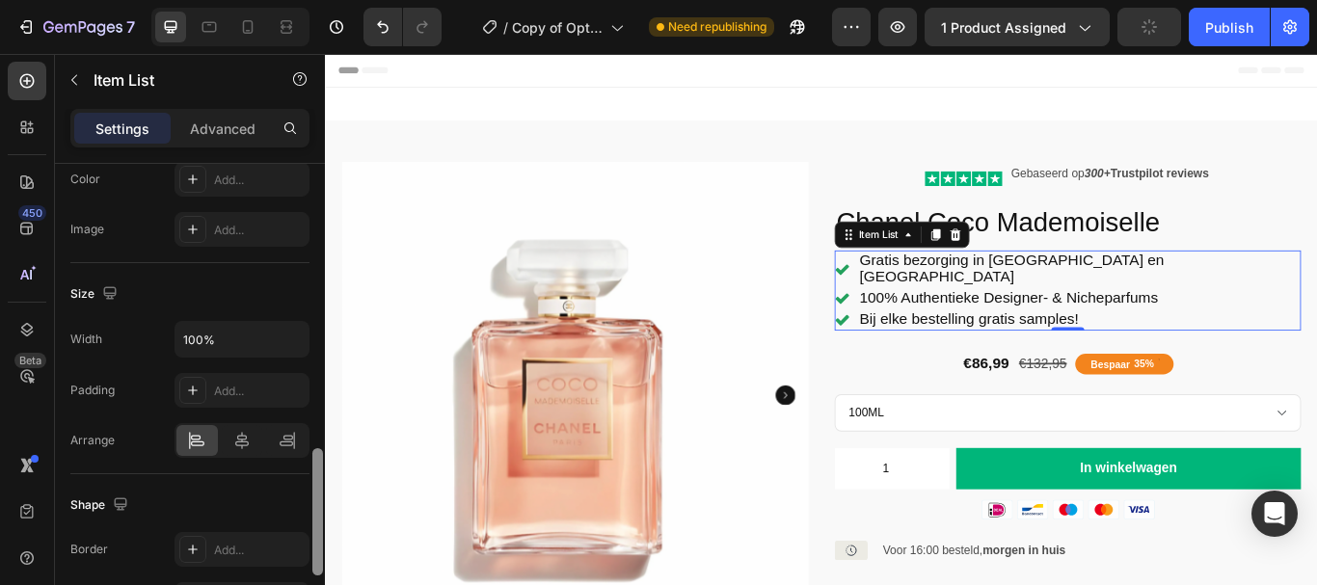
scroll to position [1092, 0]
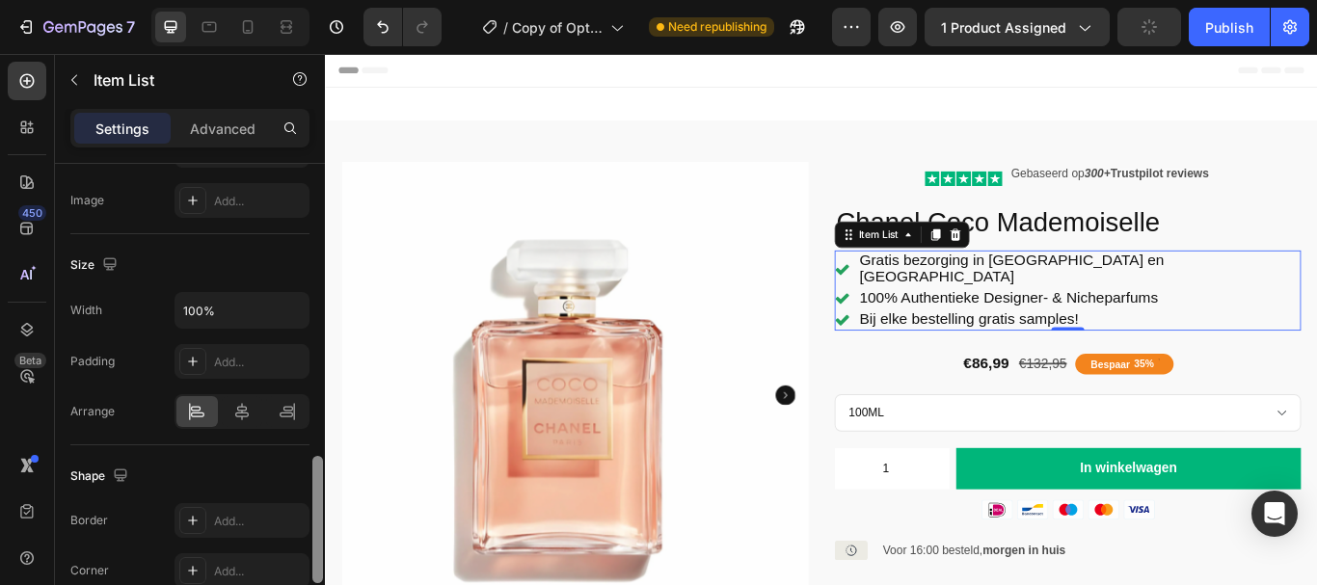
drag, startPoint x: 320, startPoint y: 394, endPoint x: 321, endPoint y: 559, distance: 164.8
click at [321, 559] on div at bounding box center [317, 519] width 11 height 127
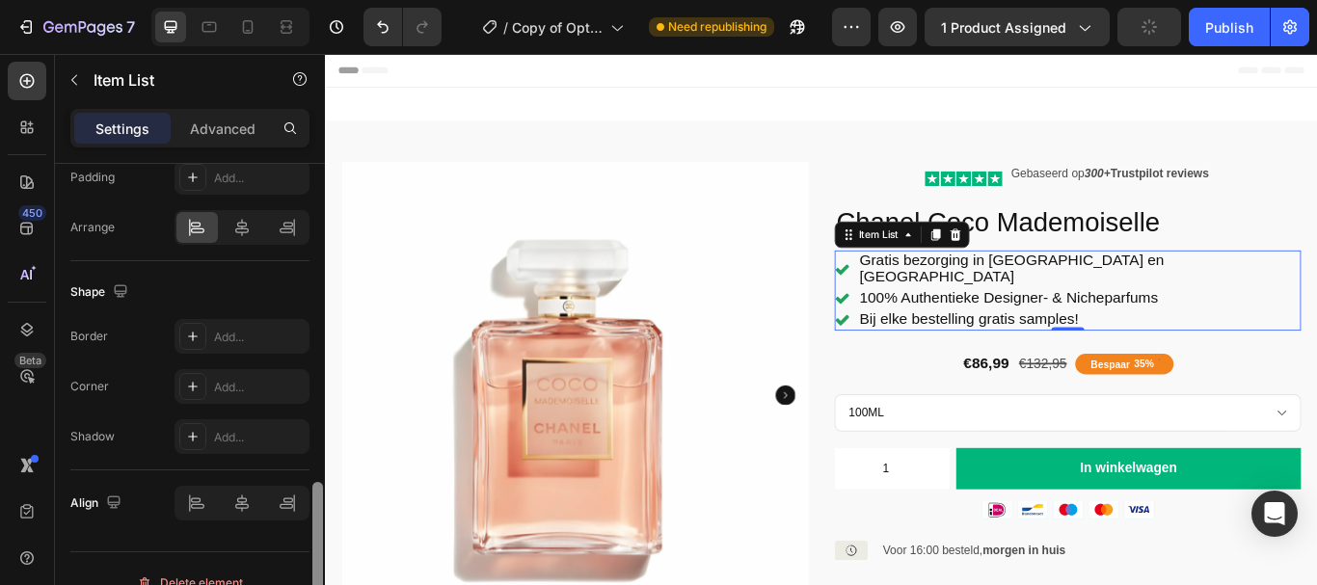
scroll to position [1304, 0]
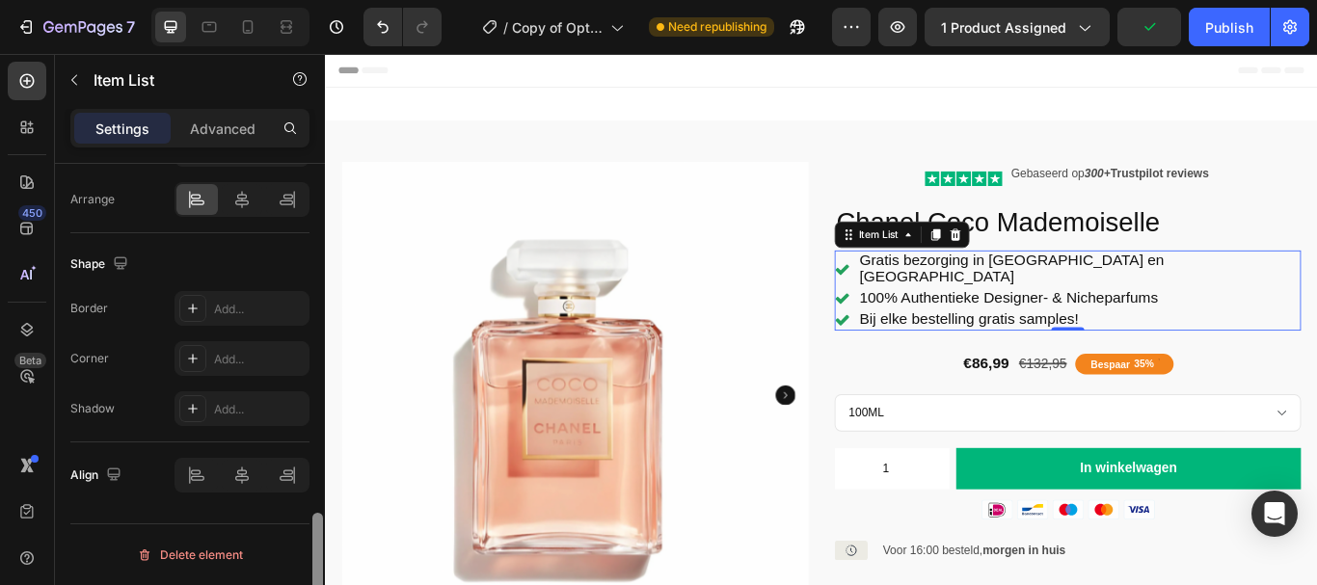
drag, startPoint x: 314, startPoint y: 469, endPoint x: 314, endPoint y: 548, distance: 78.1
click at [314, 548] on div at bounding box center [317, 576] width 11 height 127
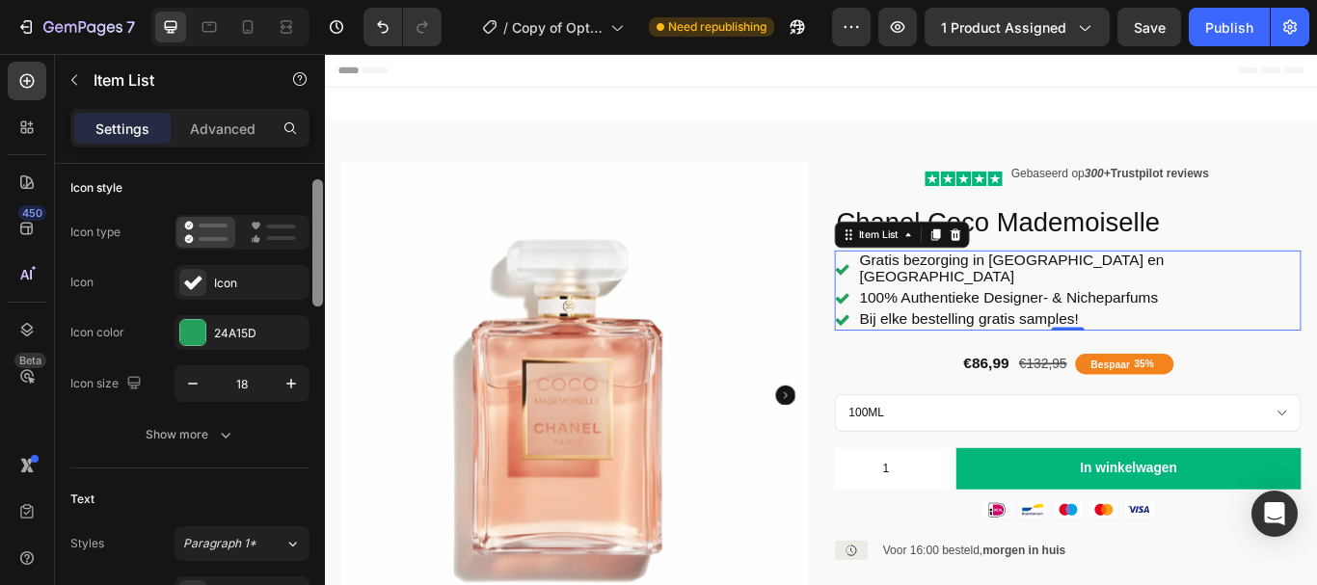
scroll to position [122, 0]
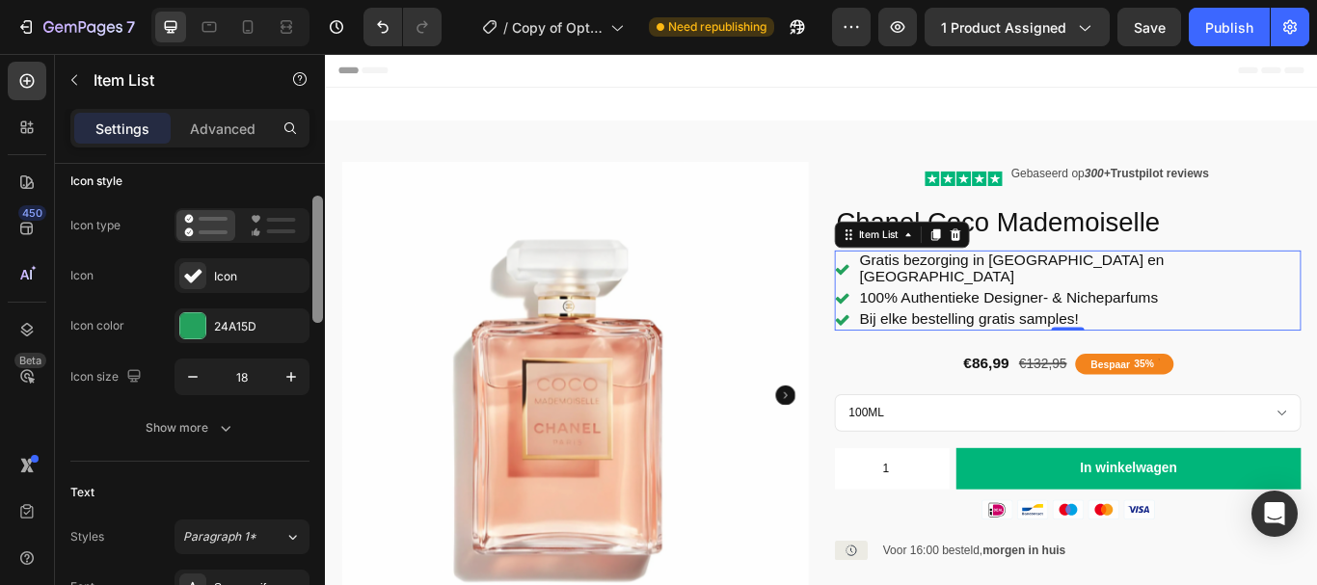
drag, startPoint x: 319, startPoint y: 521, endPoint x: 317, endPoint y: 204, distance: 316.2
click at [317, 204] on div at bounding box center [317, 259] width 11 height 127
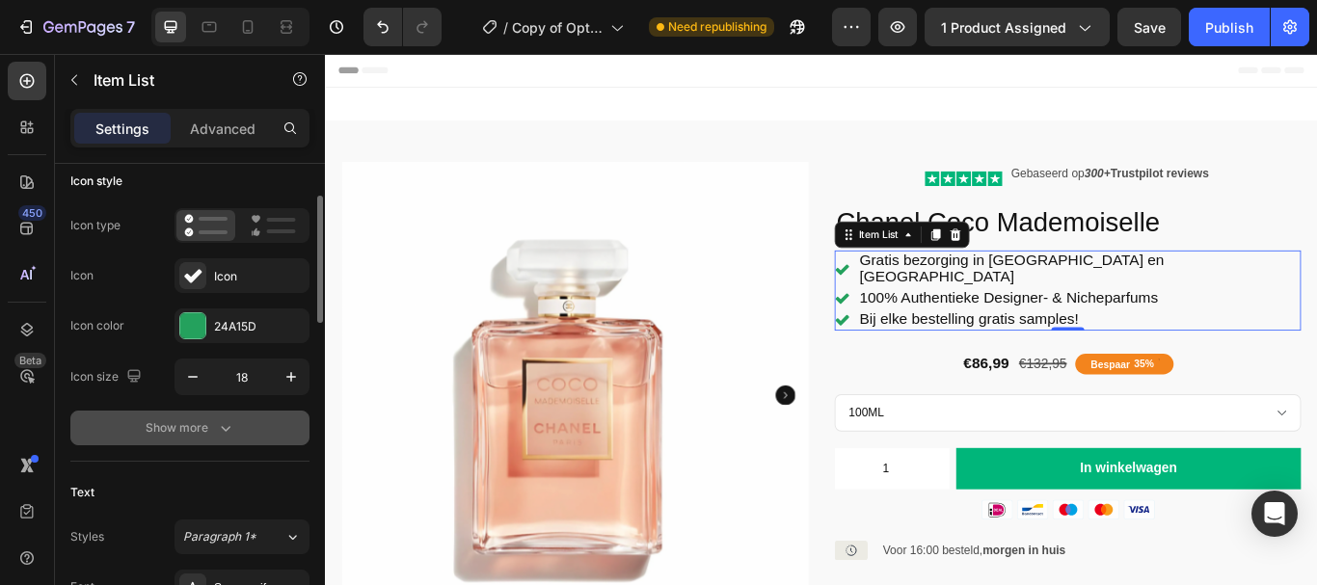
click at [216, 441] on button "Show more" at bounding box center [189, 428] width 239 height 35
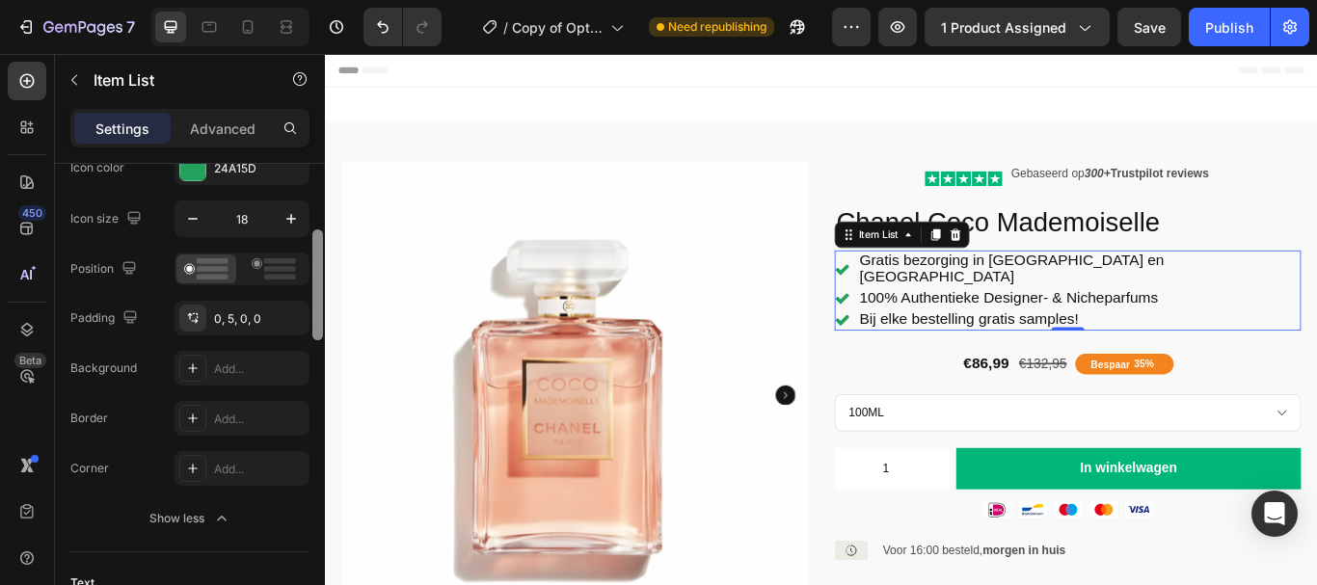
scroll to position [284, 0]
drag, startPoint x: 320, startPoint y: 287, endPoint x: 321, endPoint y: 333, distance: 45.3
click at [321, 333] on div at bounding box center [317, 285] width 11 height 111
click at [212, 268] on icon at bounding box center [206, 265] width 44 height 21
click at [259, 262] on icon at bounding box center [274, 265] width 44 height 21
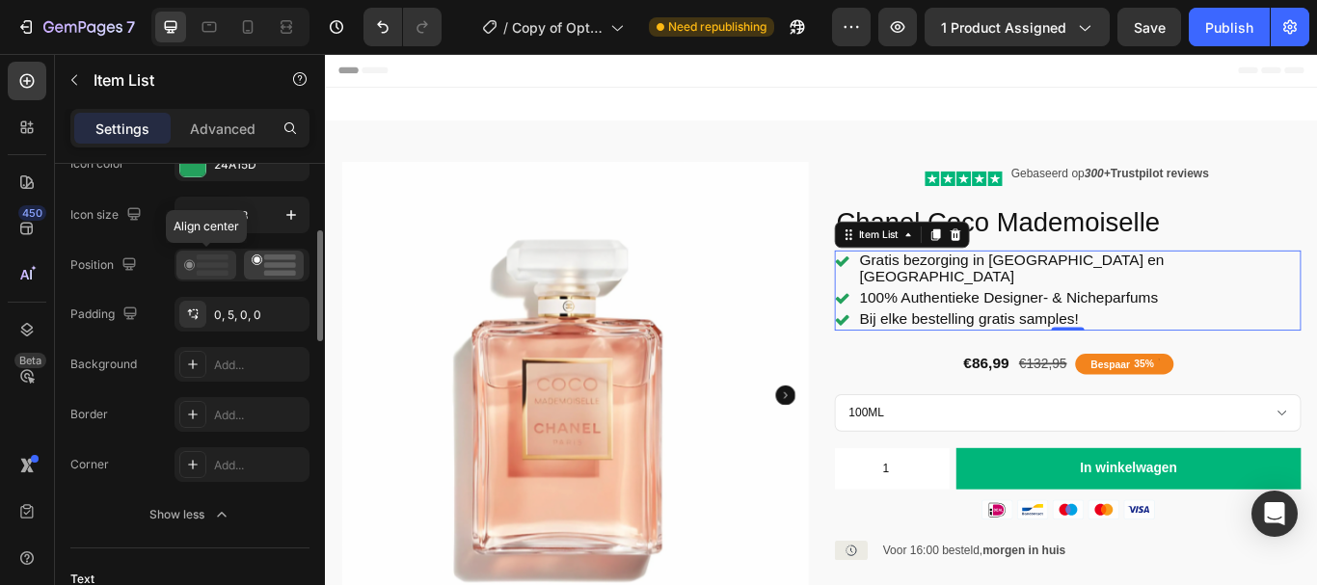
click at [215, 267] on rect at bounding box center [213, 265] width 32 height 6
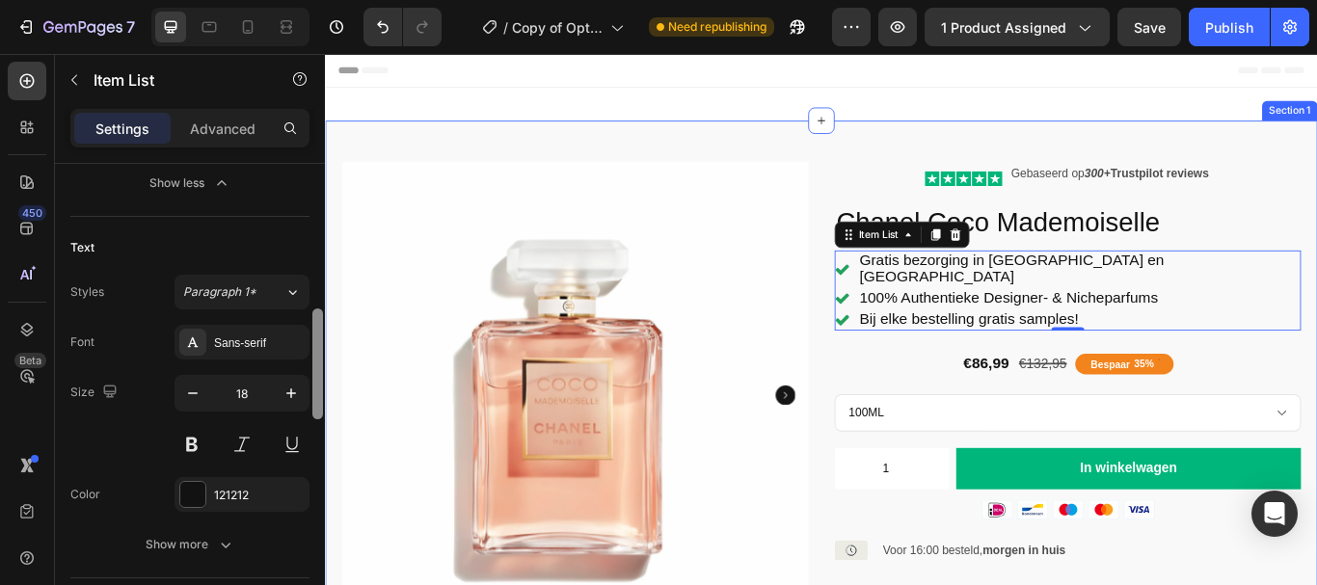
scroll to position [649, 0]
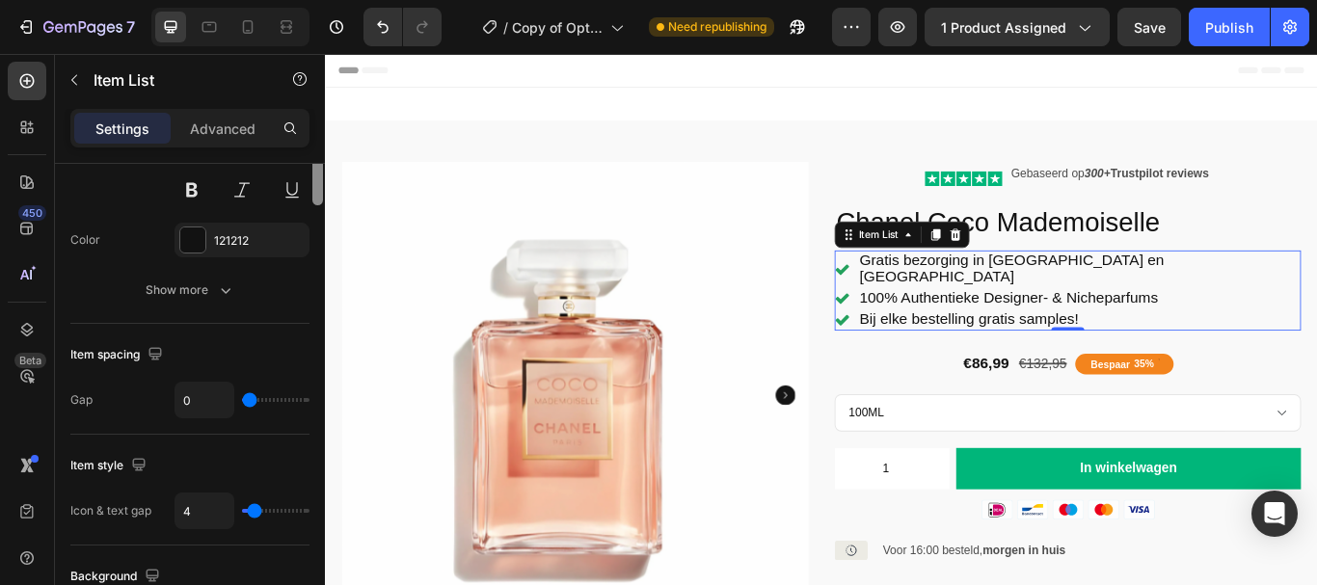
drag, startPoint x: 318, startPoint y: 293, endPoint x: 321, endPoint y: 432, distance: 138.8
click at [321, 205] on div at bounding box center [317, 149] width 11 height 111
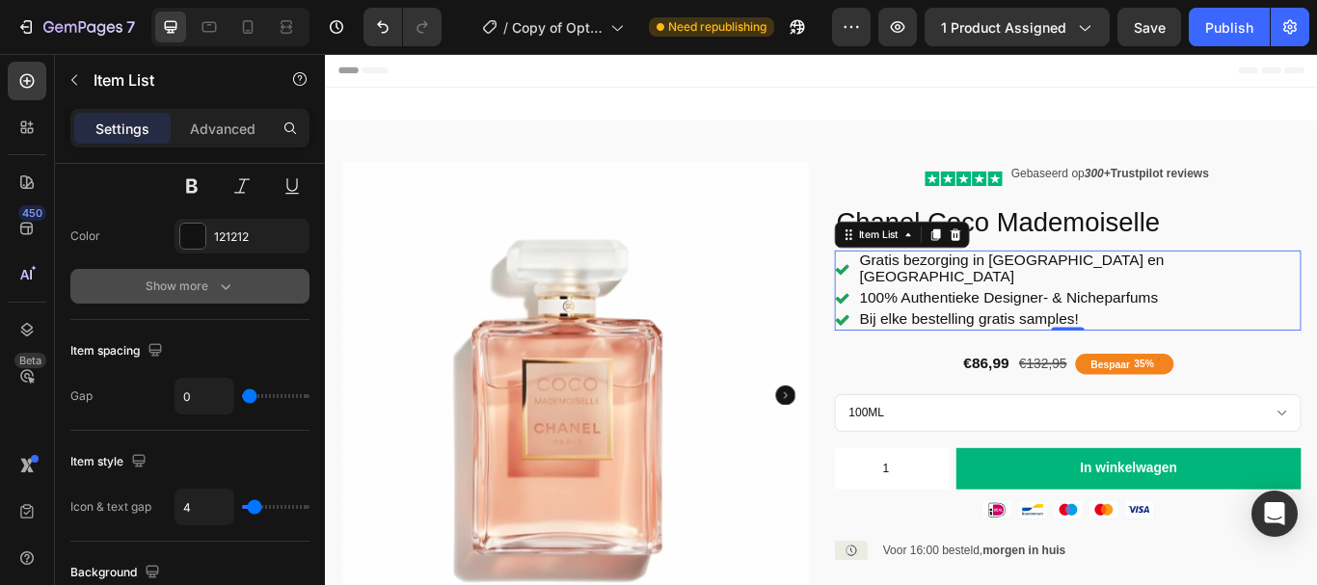
click at [194, 291] on div "Show more" at bounding box center [191, 286] width 90 height 19
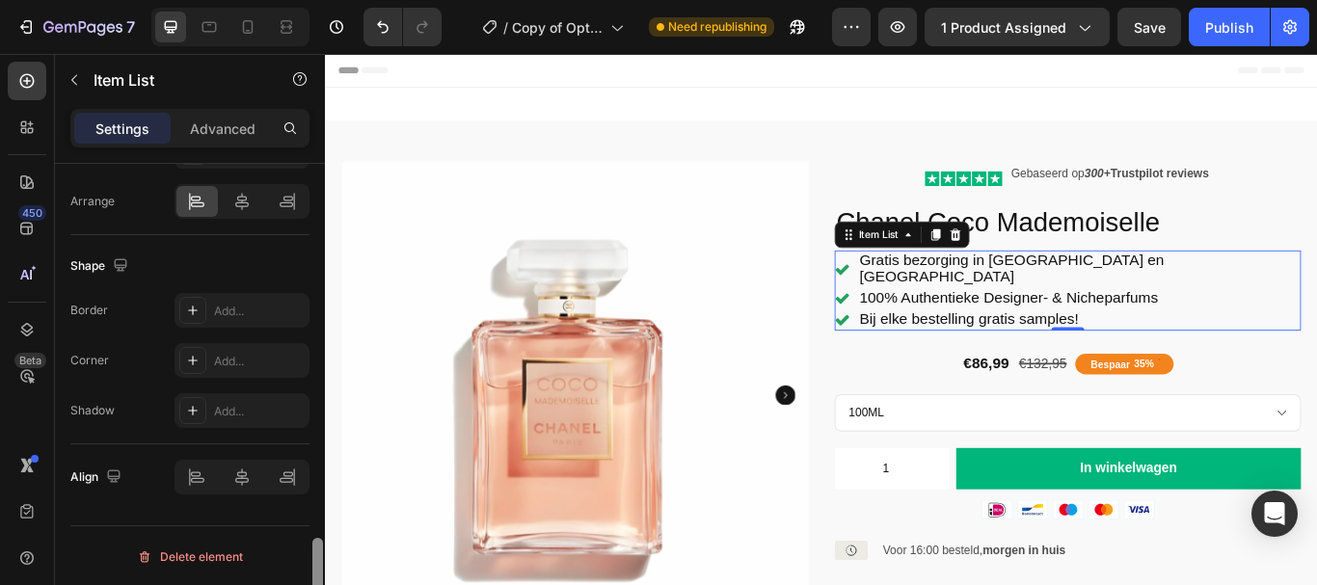
scroll to position [1757, 0]
drag, startPoint x: 313, startPoint y: 382, endPoint x: 320, endPoint y: 591, distance: 209.3
click at [320, 0] on html "7 Version history / Copy of Optimized PDP Need republishing Preview 1 product a…" at bounding box center [658, 0] width 1317 height 0
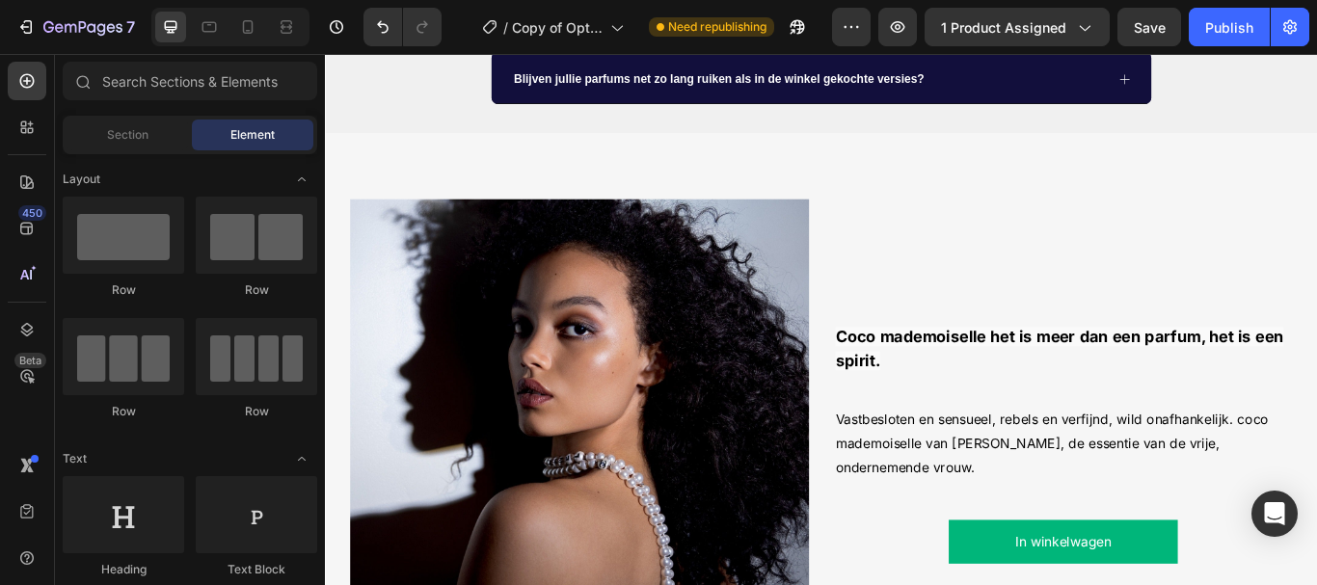
scroll to position [1195, 0]
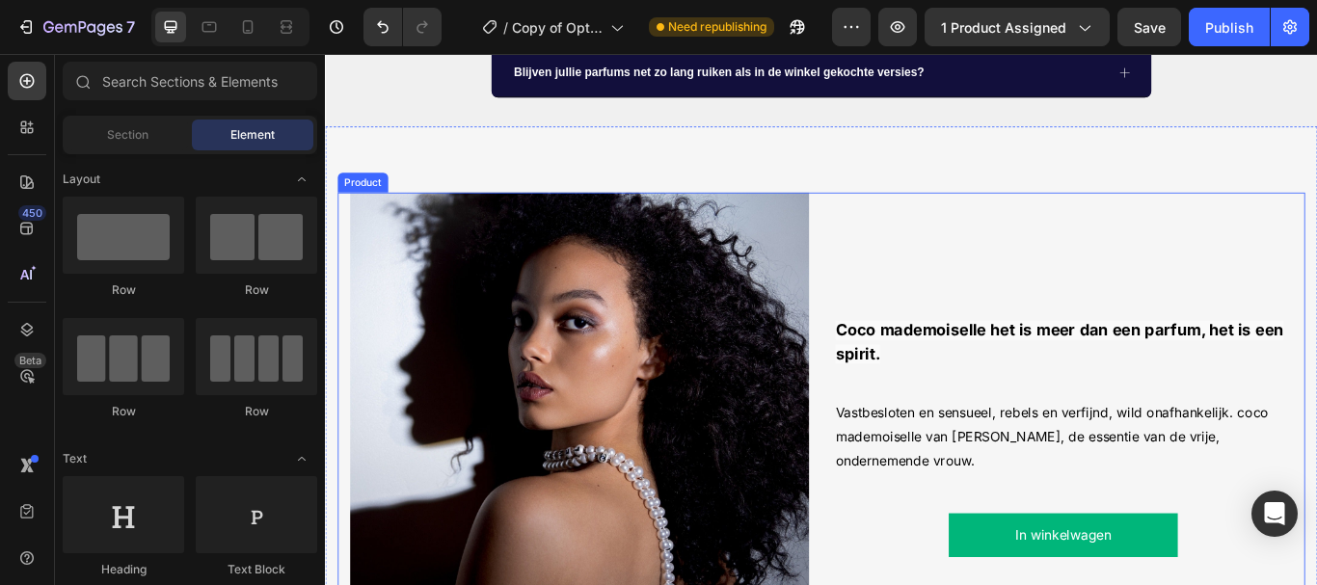
click at [1227, 261] on div "Coco mademoiselle het is [PERSON_NAME] een parfum, het is een spirit. Text Bloc…" at bounding box center [1185, 483] width 535 height 535
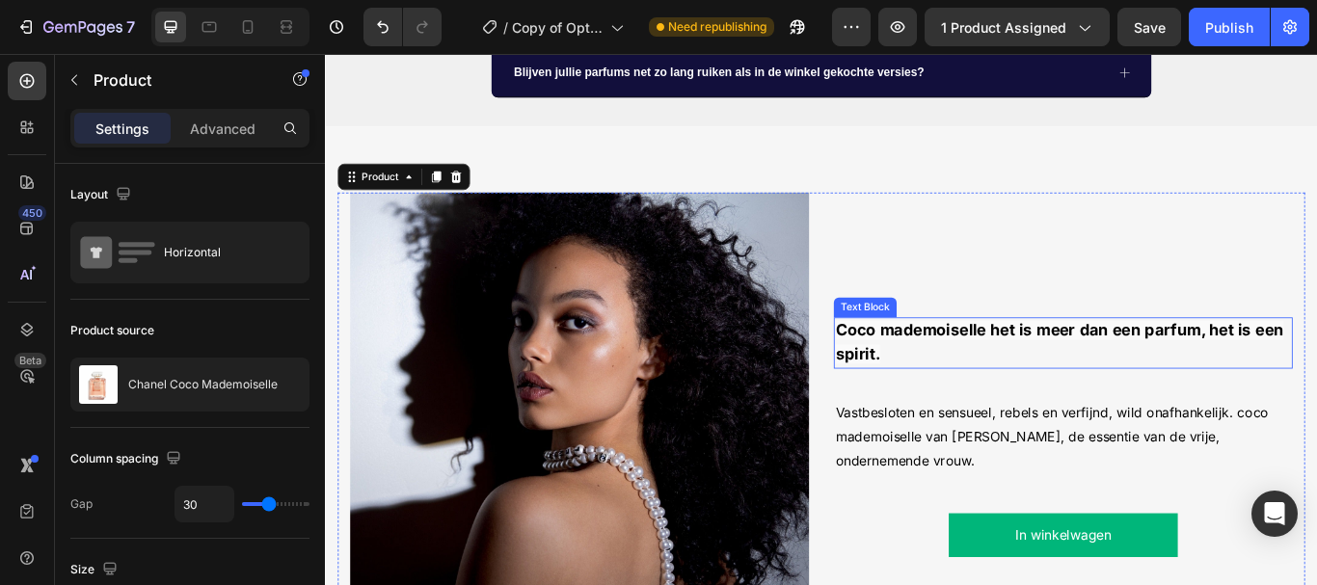
click at [1104, 407] on p "Coco mademoiselle het is meer dan een parfum, het is een spirit." at bounding box center [1185, 391] width 531 height 56
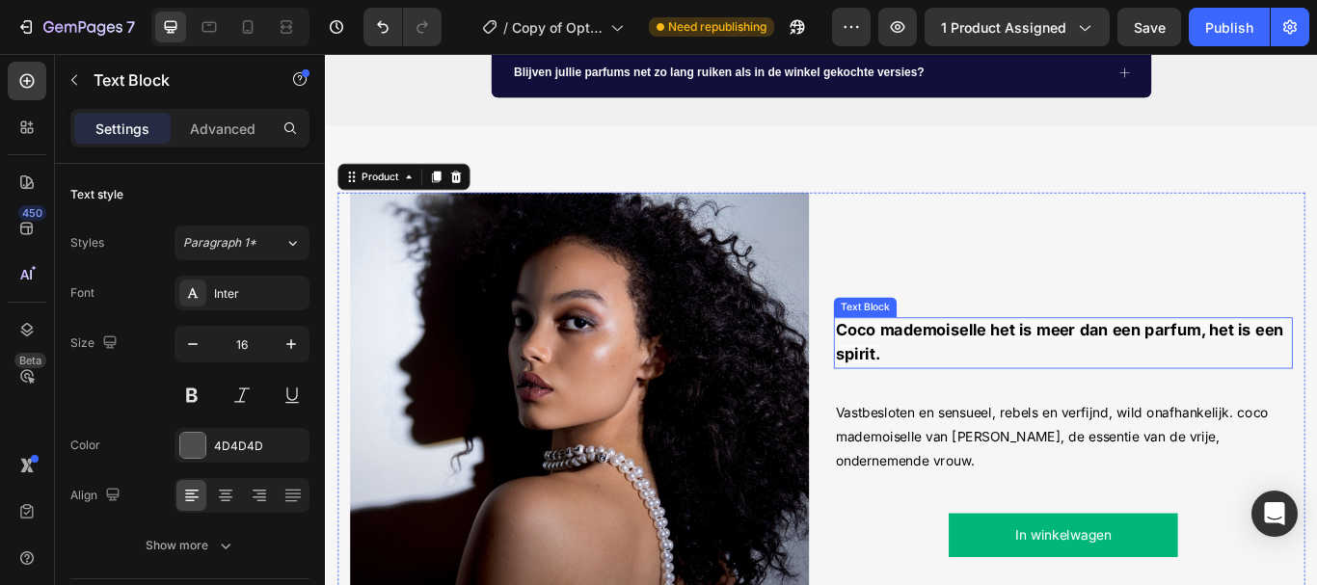
click at [1104, 406] on p "Coco mademoiselle het is meer dan een parfum, het is een spirit." at bounding box center [1185, 391] width 531 height 56
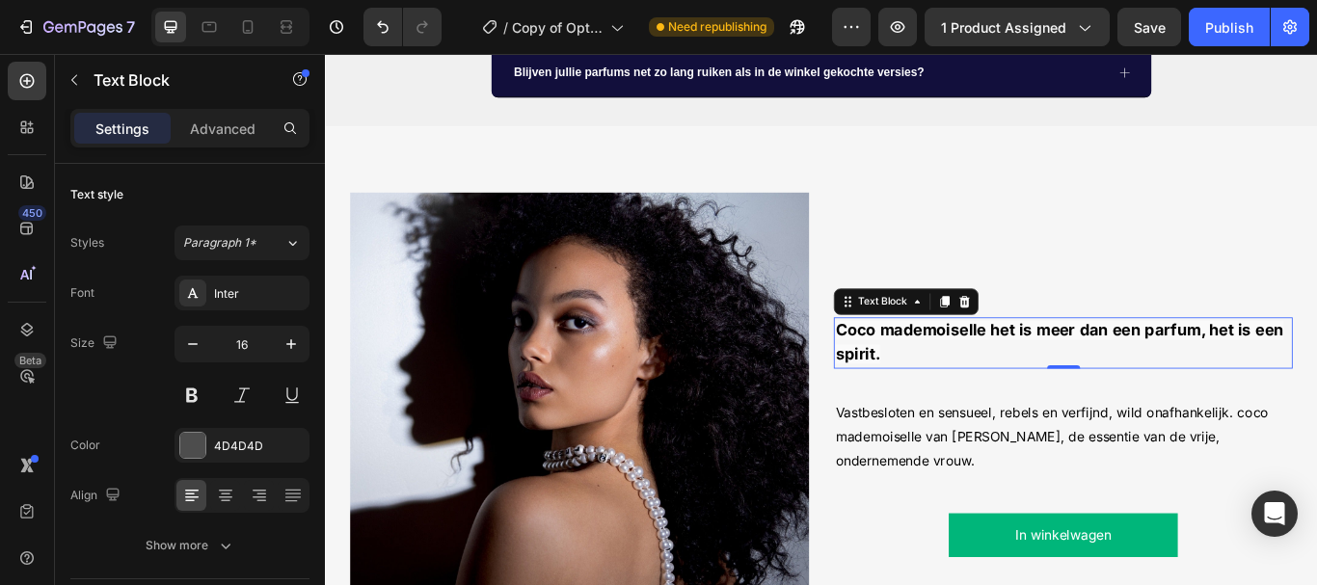
click at [1104, 404] on p "Coco mademoiselle het is meer dan een parfum, het is een spirit." at bounding box center [1185, 391] width 531 height 56
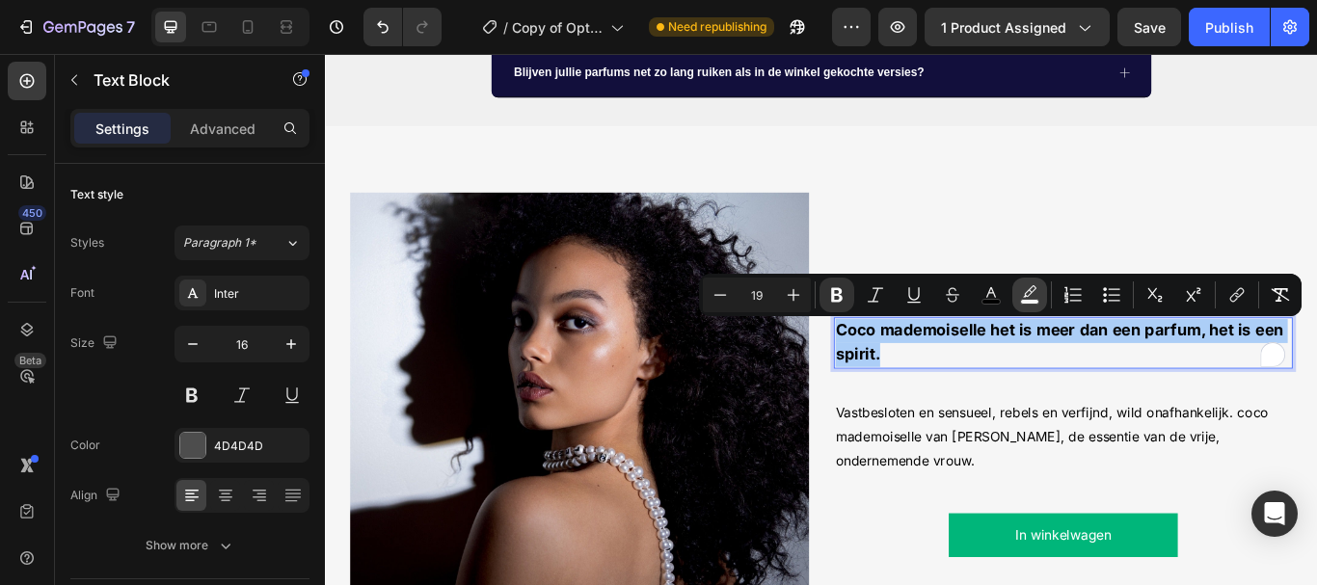
click at [1028, 300] on rect "Editor contextual toolbar" at bounding box center [1030, 302] width 18 height 5
type input "FAFAFA"
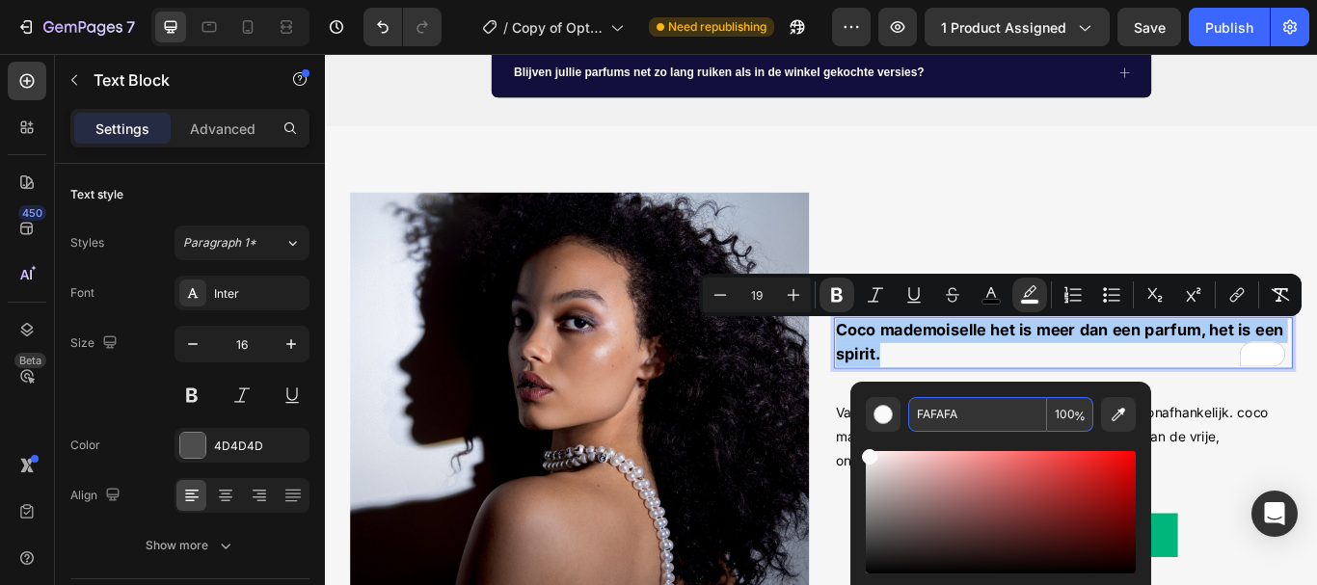
click at [947, 409] on input "FAFAFA" at bounding box center [977, 414] width 139 height 35
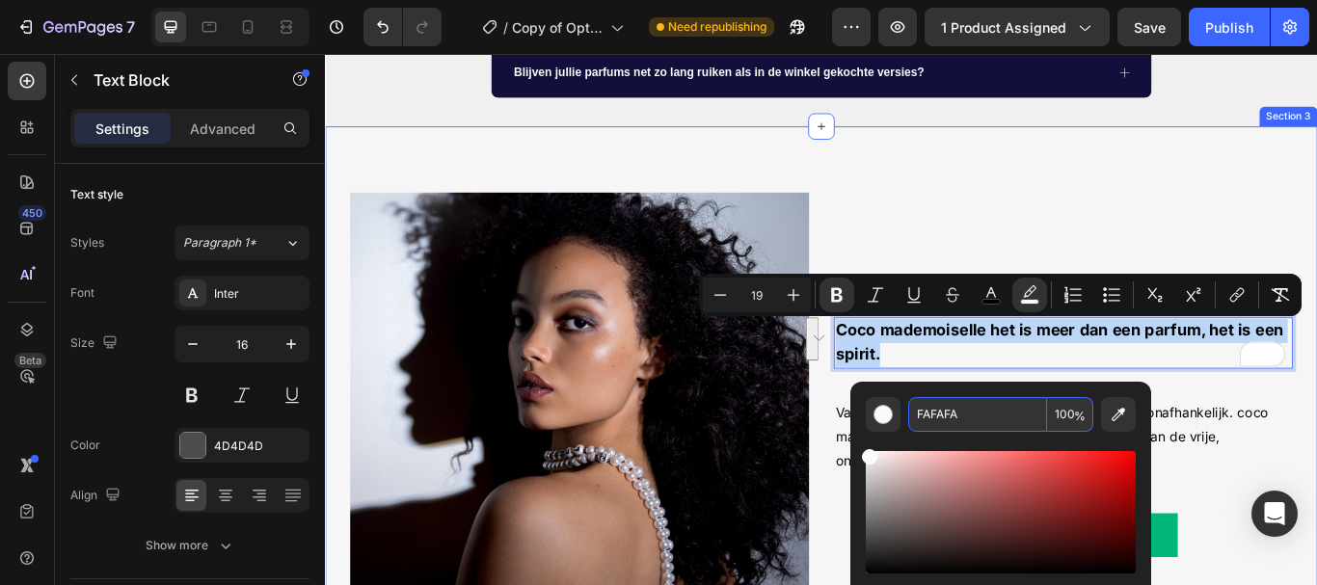
click at [1207, 173] on div "Image Coco mademoiselle het is [PERSON_NAME] een parfum, het is een spirit. Tex…" at bounding box center [903, 476] width 1157 height 674
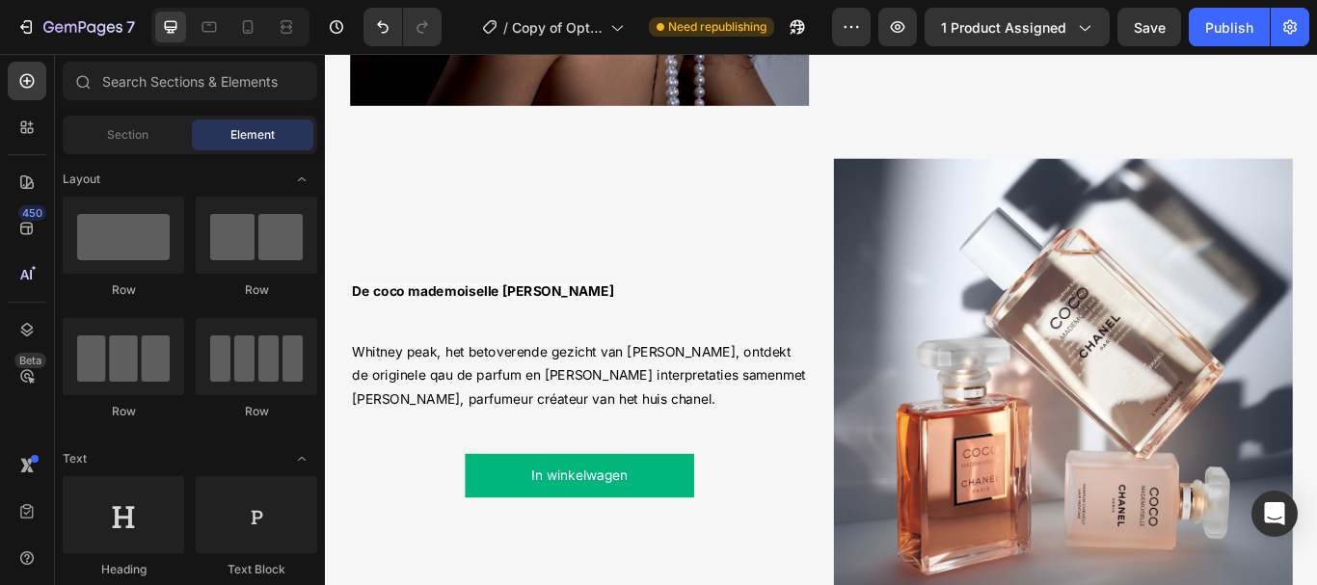
scroll to position [1839, 0]
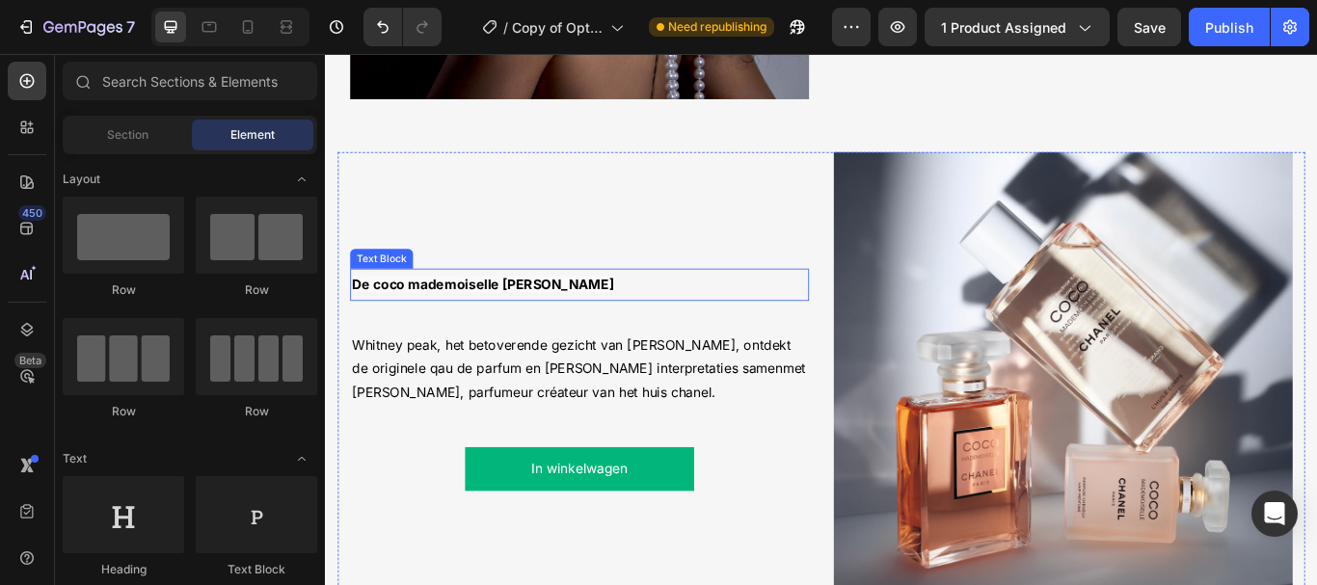
click at [412, 313] on span "De coco mademoiselle [PERSON_NAME]" at bounding box center [509, 322] width 306 height 19
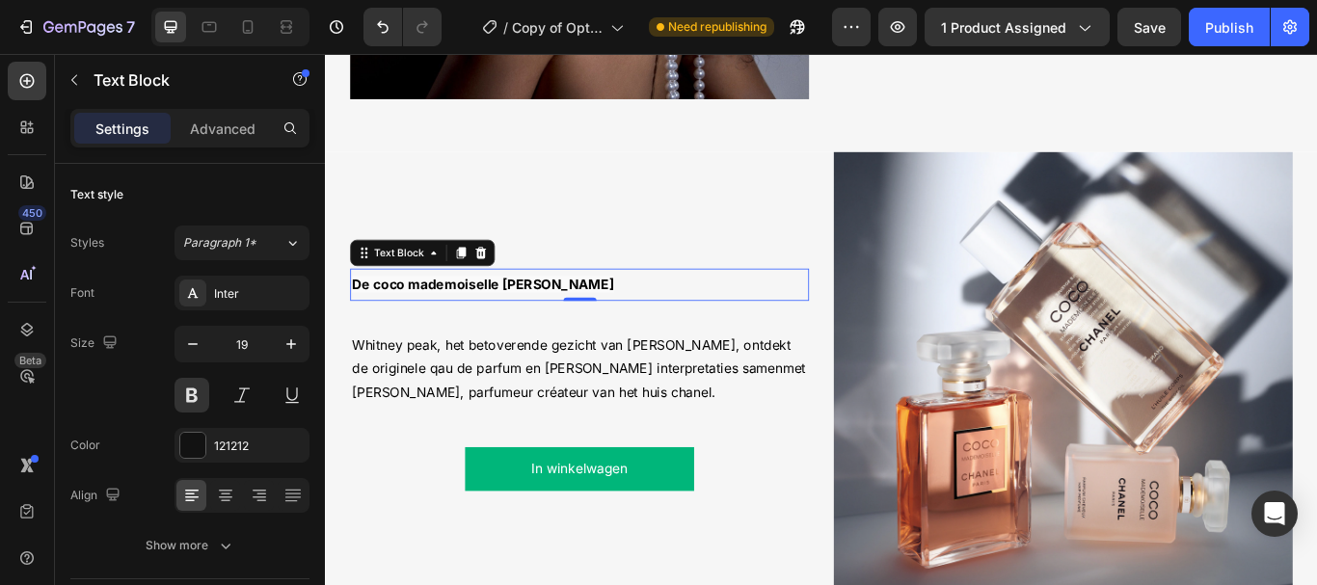
click at [412, 313] on span "De coco mademoiselle [PERSON_NAME]" at bounding box center [509, 322] width 306 height 19
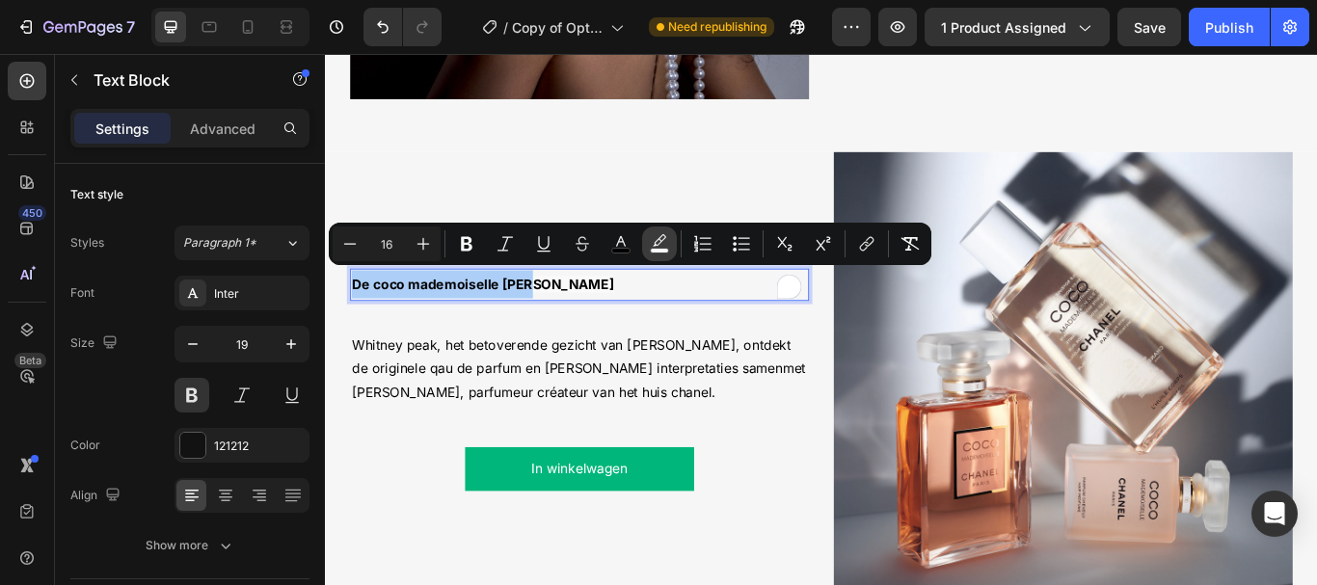
click at [661, 238] on icon "Editor contextual toolbar" at bounding box center [659, 243] width 19 height 19
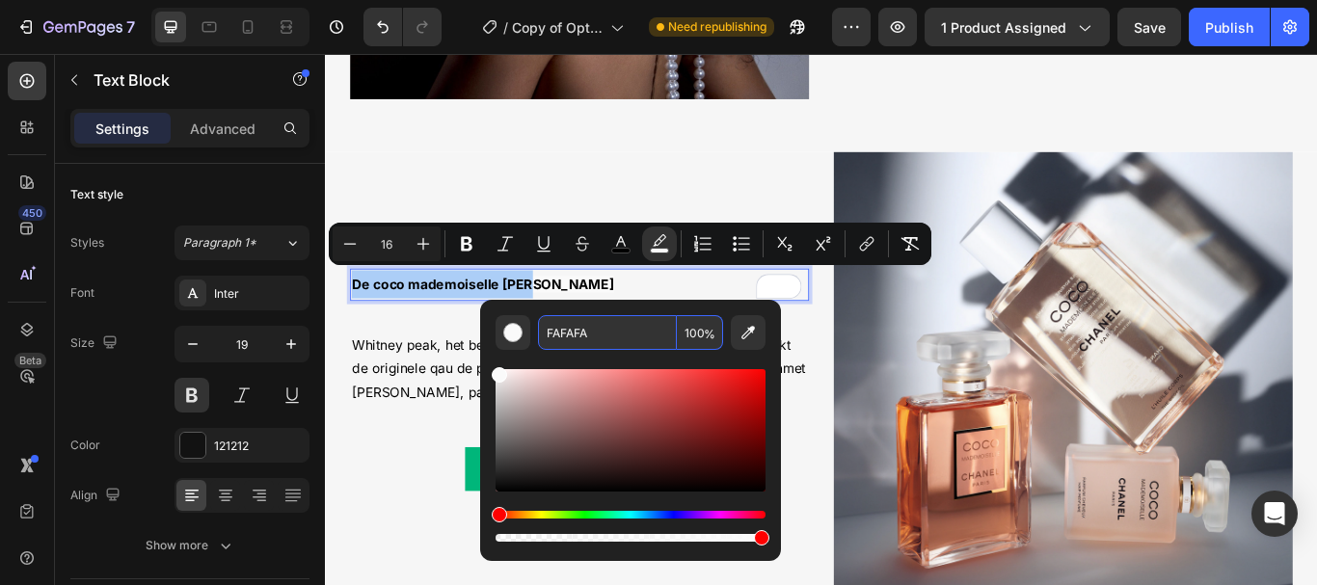
click at [589, 336] on input "FAFAFA" at bounding box center [607, 332] width 139 height 35
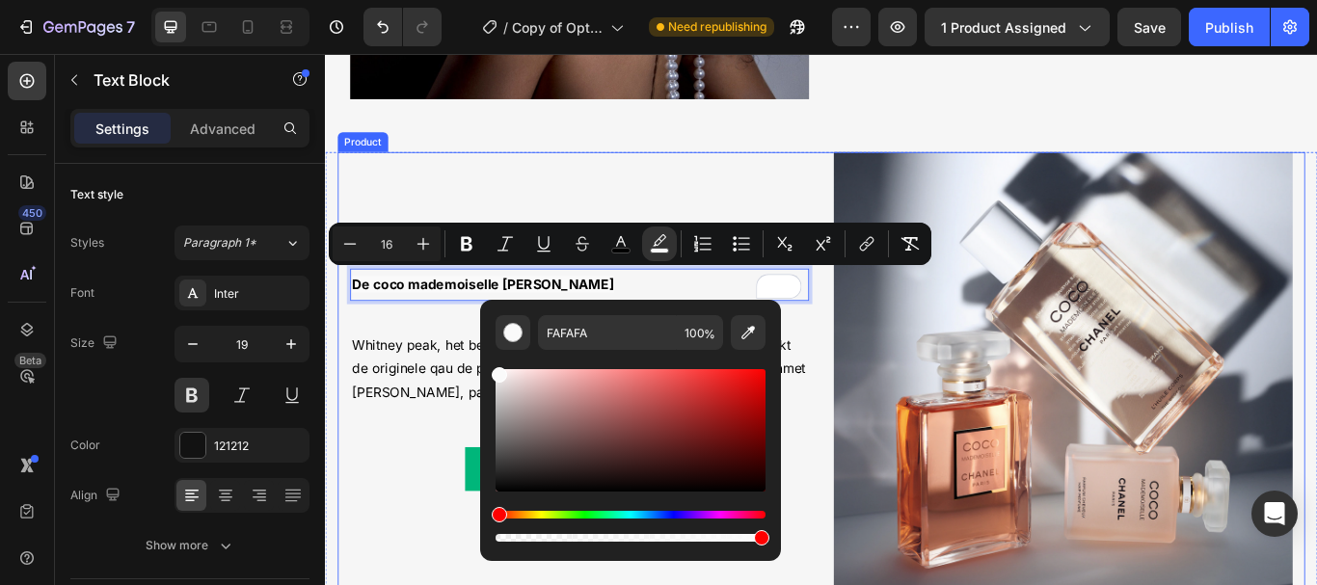
click at [447, 362] on div "De coco mademoiselle lijn Text Block 0 Whitney peak, het betoverende gezicht va…" at bounding box center [621, 438] width 535 height 538
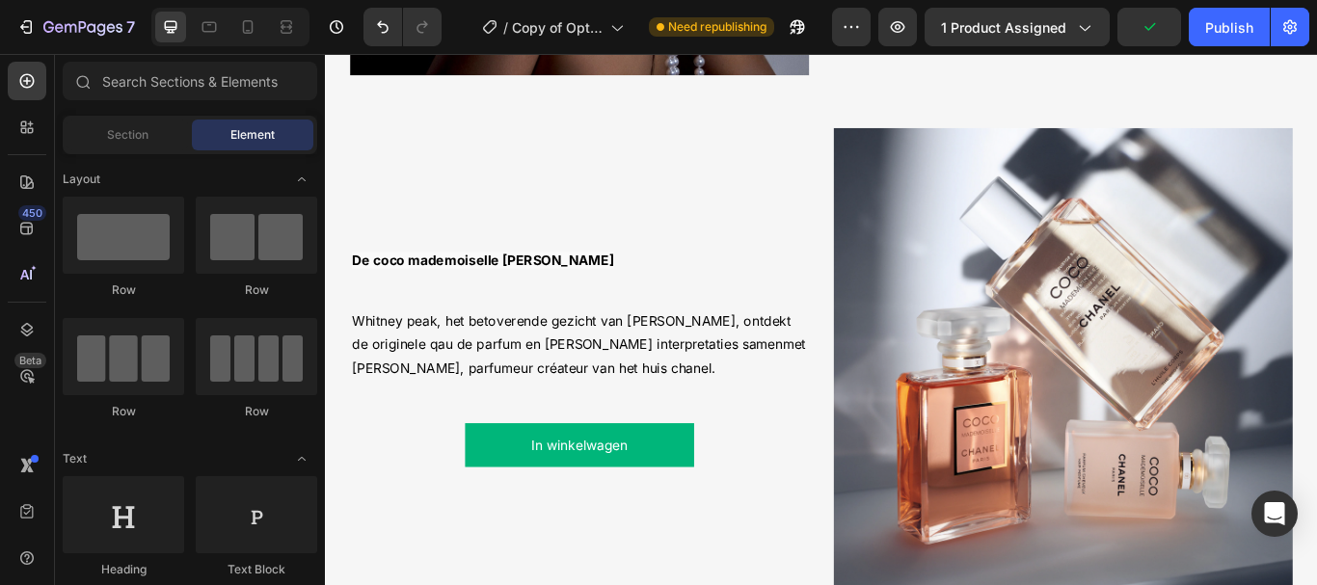
scroll to position [1874, 0]
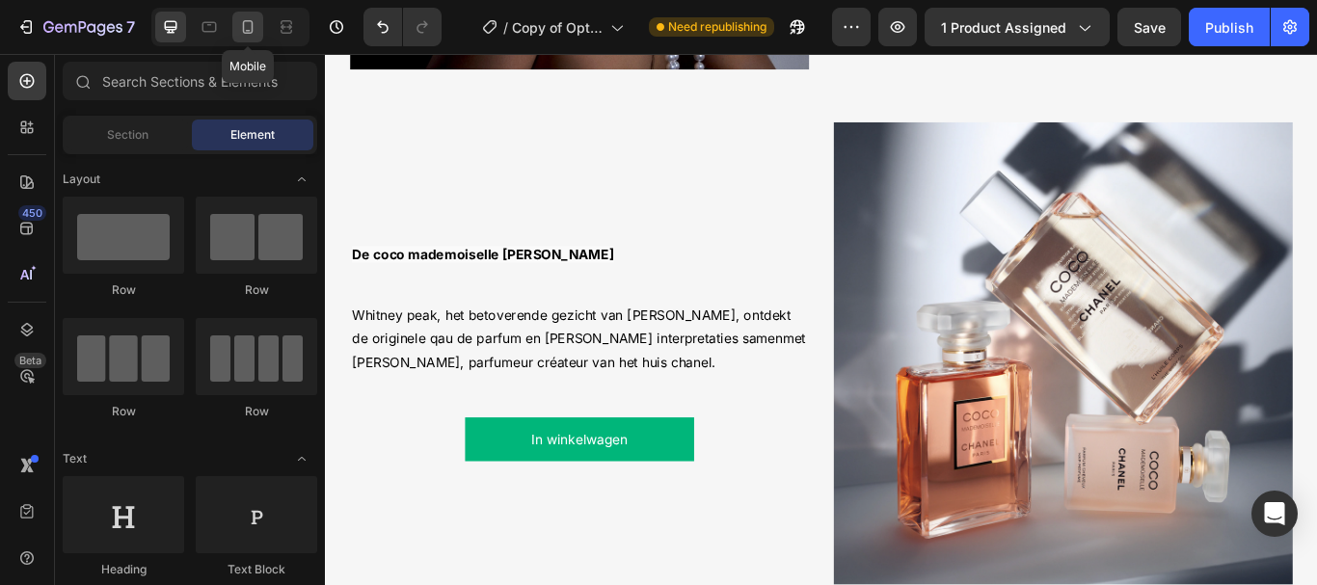
click at [248, 25] on icon at bounding box center [247, 26] width 19 height 19
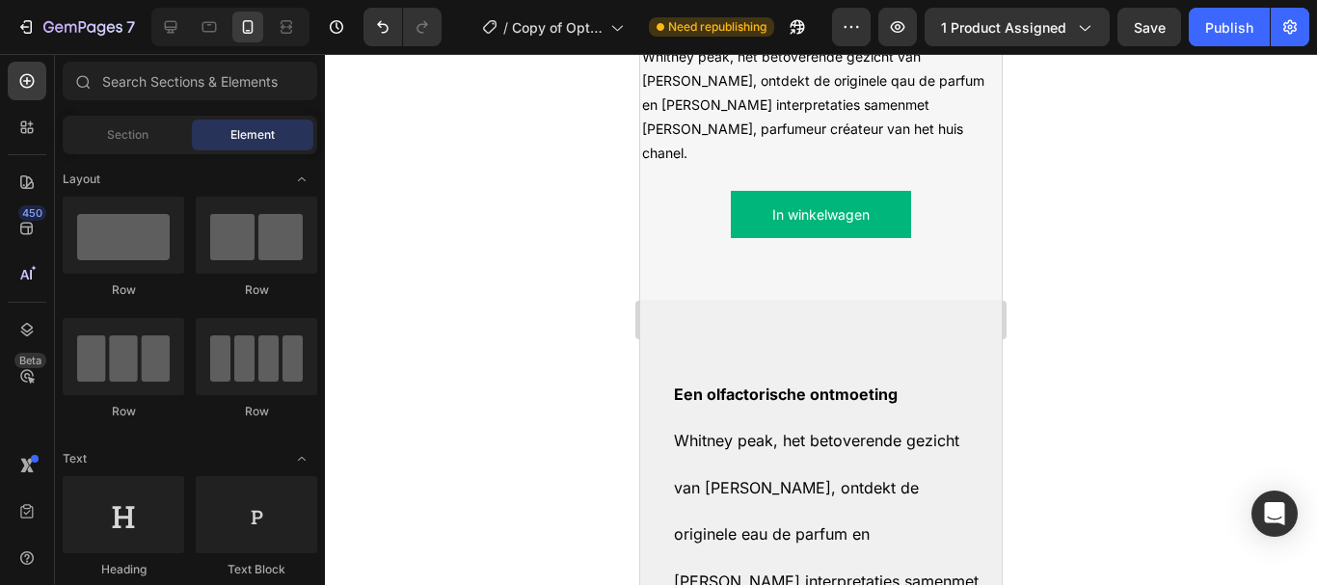
scroll to position [2324, 0]
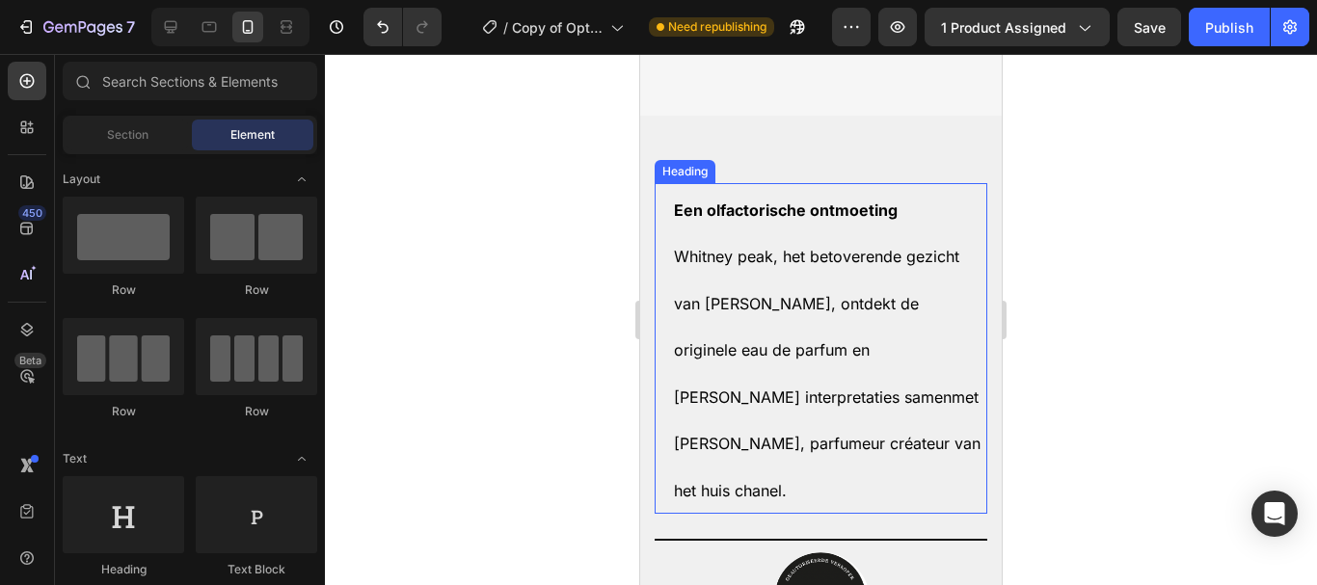
click at [740, 201] on strong "Een olfactorische ontmoeting" at bounding box center [786, 210] width 224 height 19
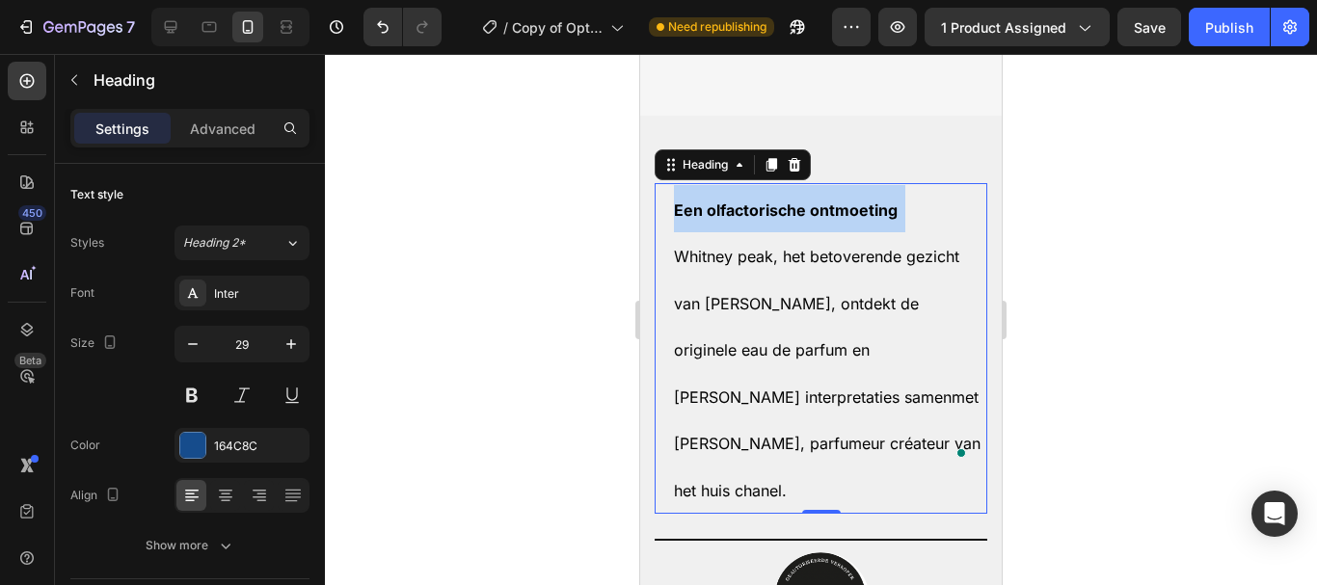
click at [740, 201] on strong "Een olfactorische ontmoeting" at bounding box center [786, 210] width 224 height 19
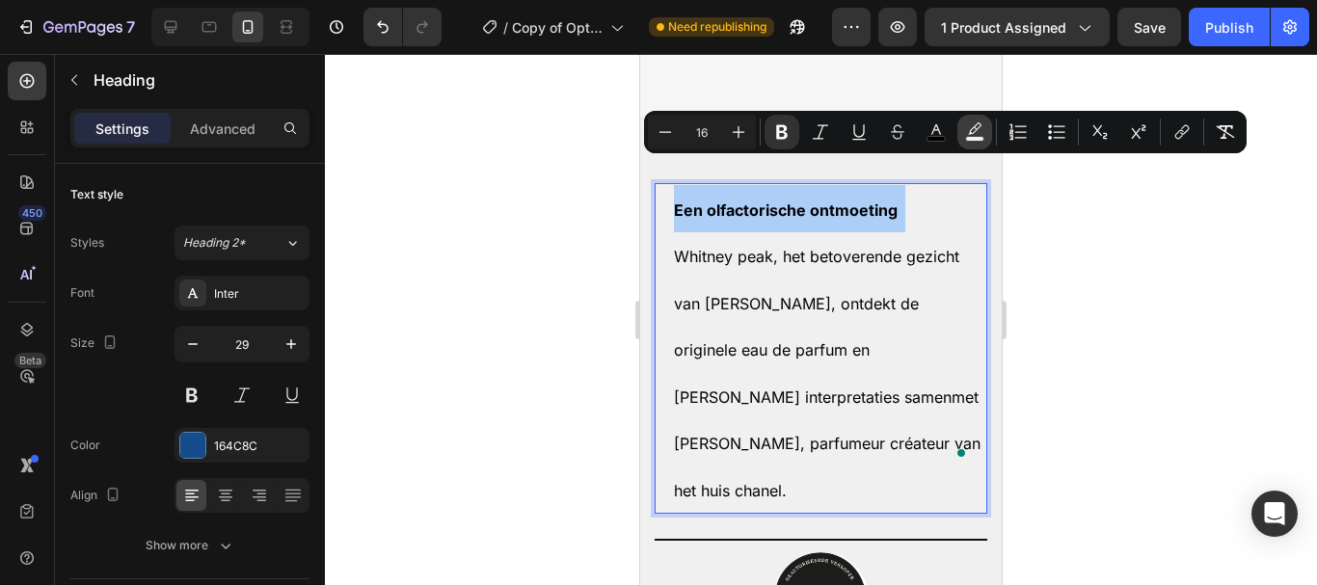
click at [978, 137] on rect "Editor contextual toolbar" at bounding box center [975, 139] width 18 height 5
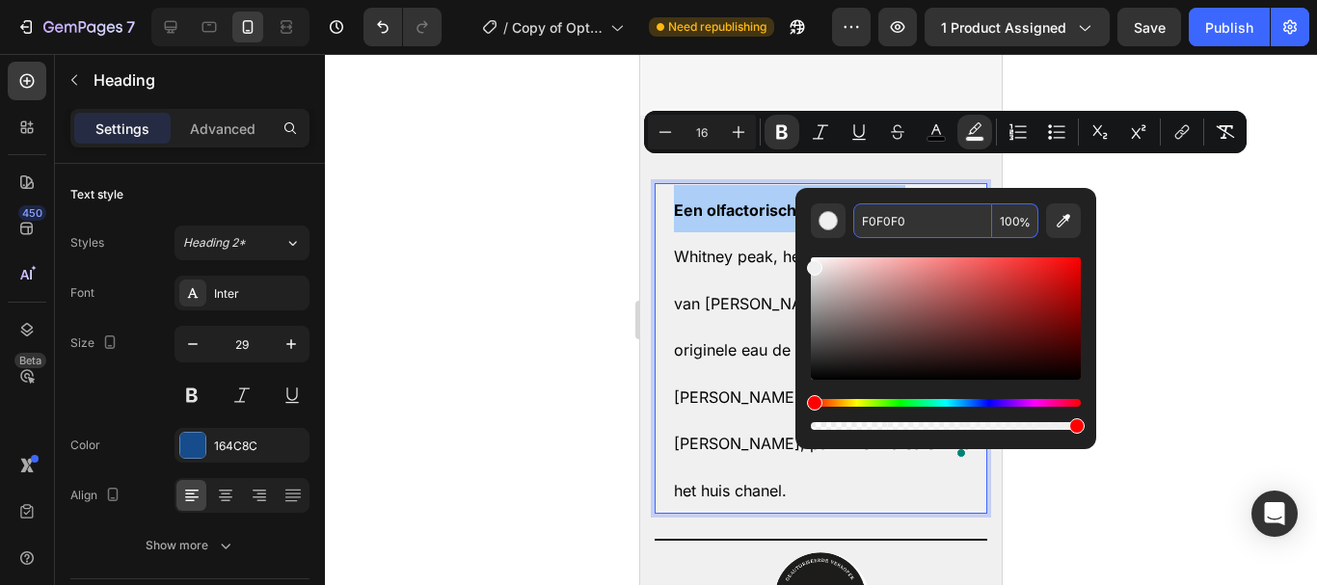
click at [888, 219] on input "F0F0F0" at bounding box center [922, 220] width 139 height 35
click at [667, 49] on div "7 Version history / Copy of Optimized PDP Need republishing Preview 1 product a…" at bounding box center [658, 27] width 1317 height 55
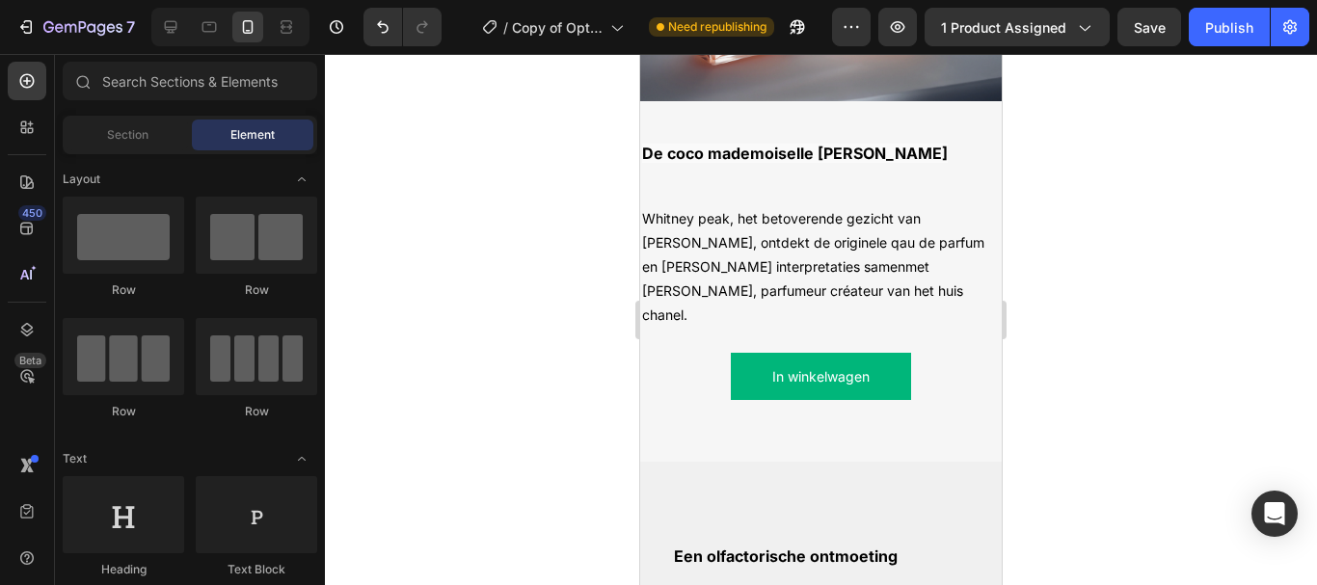
scroll to position [1867, 0]
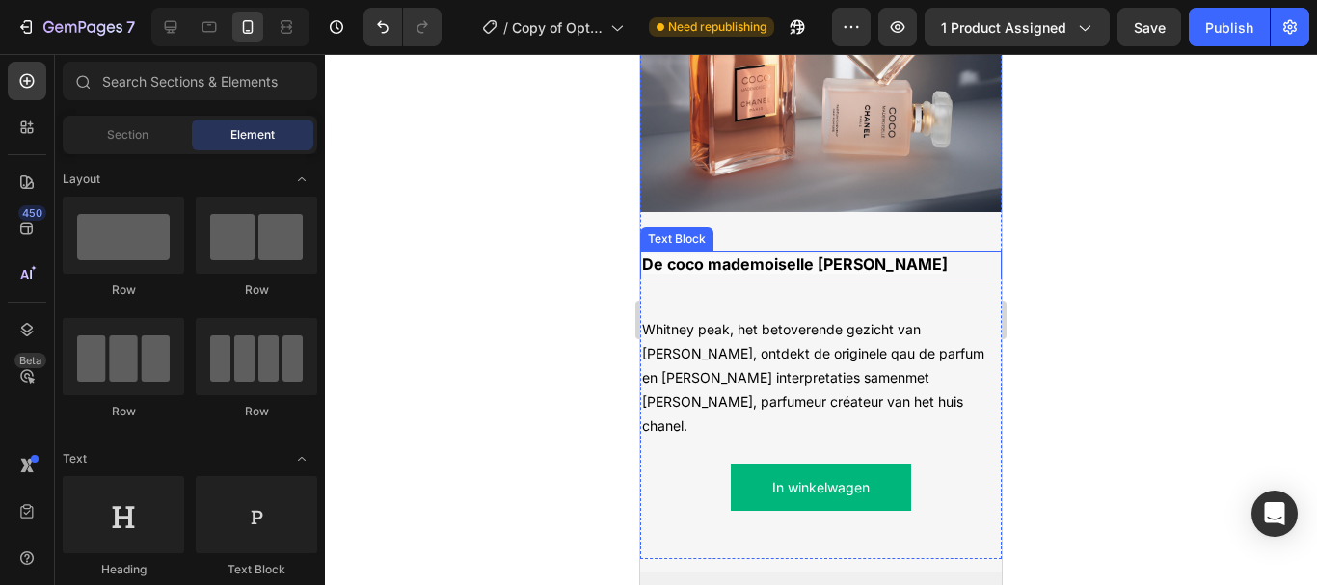
click at [788, 255] on span "De coco mademoiselle [PERSON_NAME]" at bounding box center [795, 264] width 306 height 19
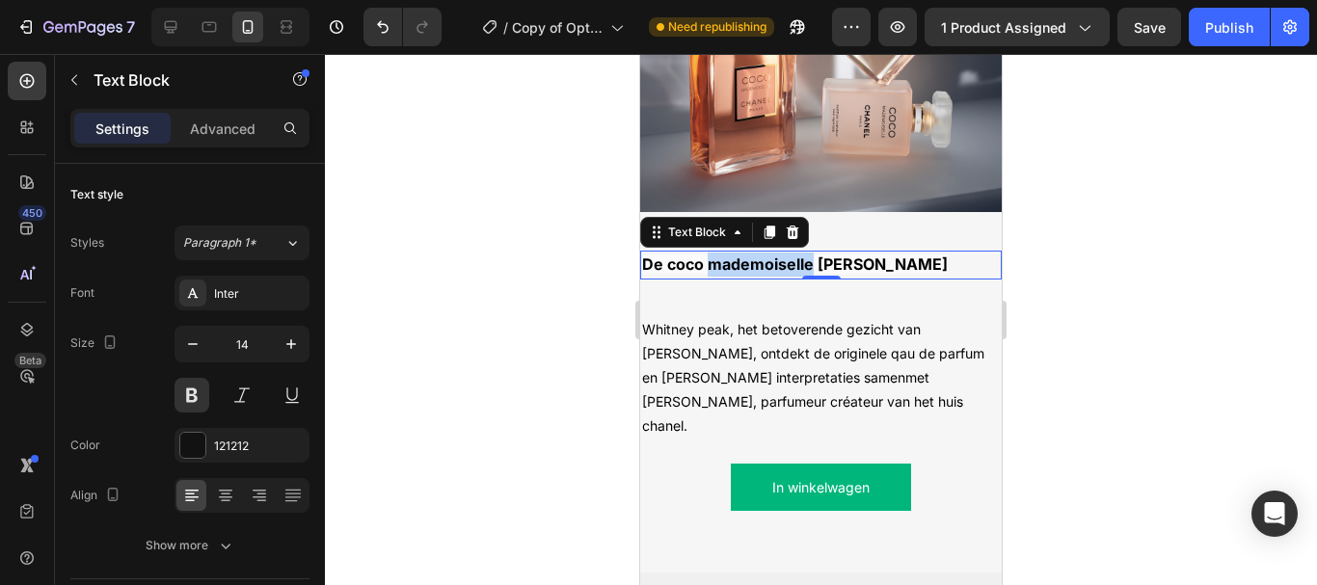
click at [788, 255] on span "De coco mademoiselle [PERSON_NAME]" at bounding box center [795, 264] width 306 height 19
click at [789, 255] on span "De coco mademoiselle [PERSON_NAME]" at bounding box center [795, 264] width 306 height 19
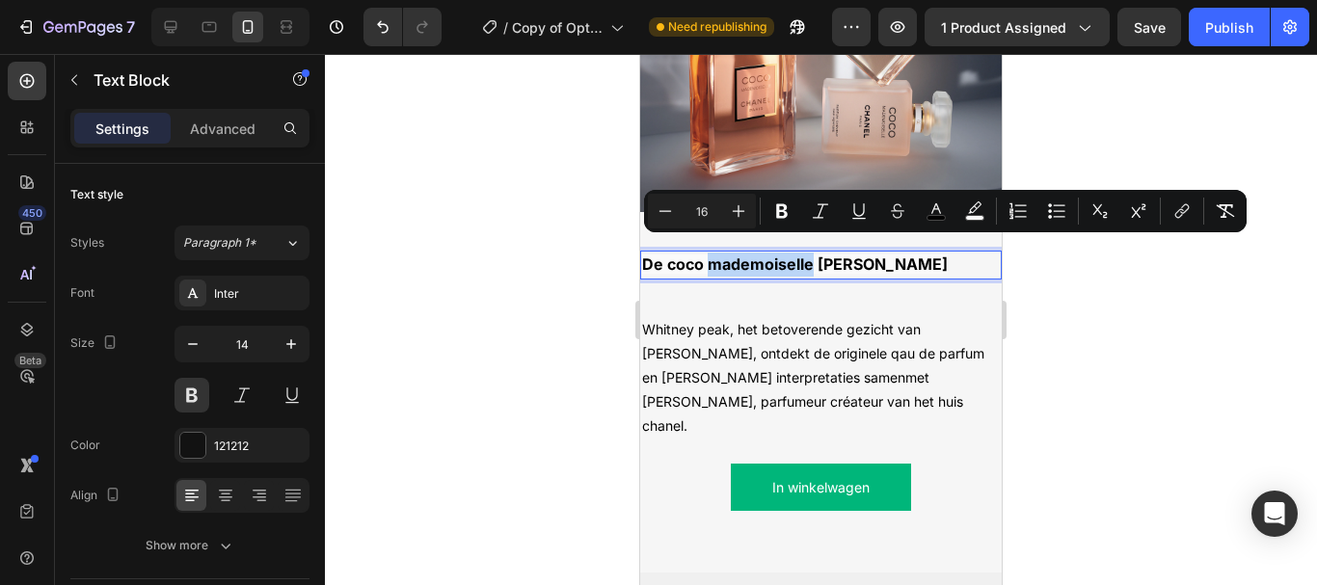
click at [790, 255] on span "De coco mademoiselle [PERSON_NAME]" at bounding box center [795, 264] width 306 height 19
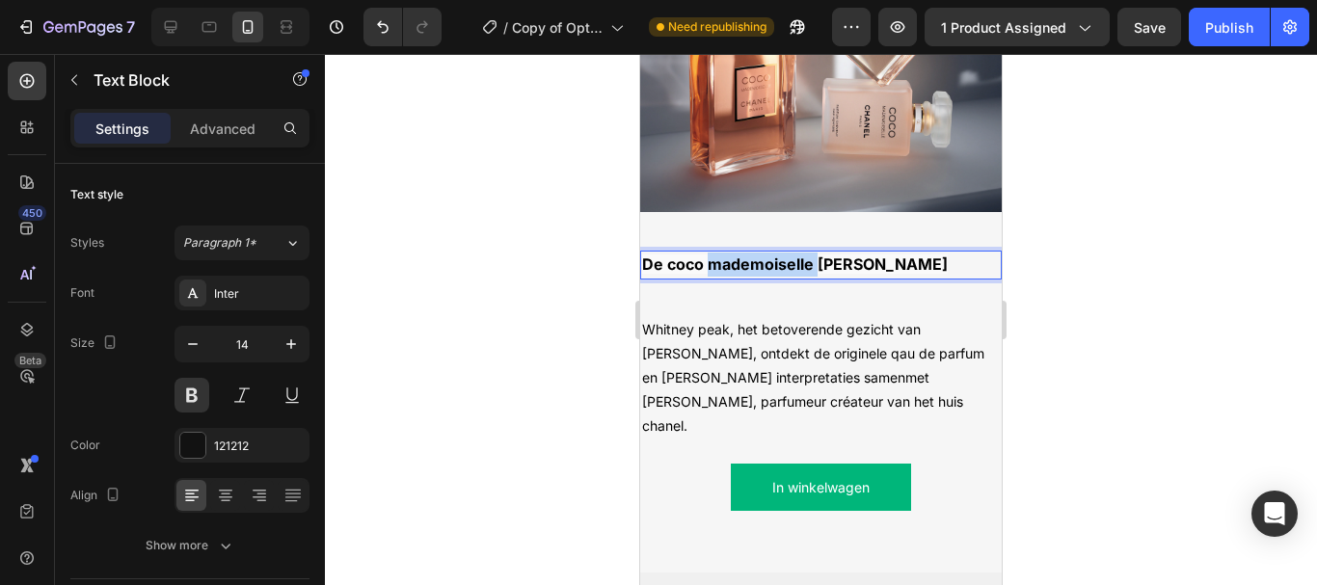
click at [790, 255] on span "De coco mademoiselle [PERSON_NAME]" at bounding box center [795, 264] width 306 height 19
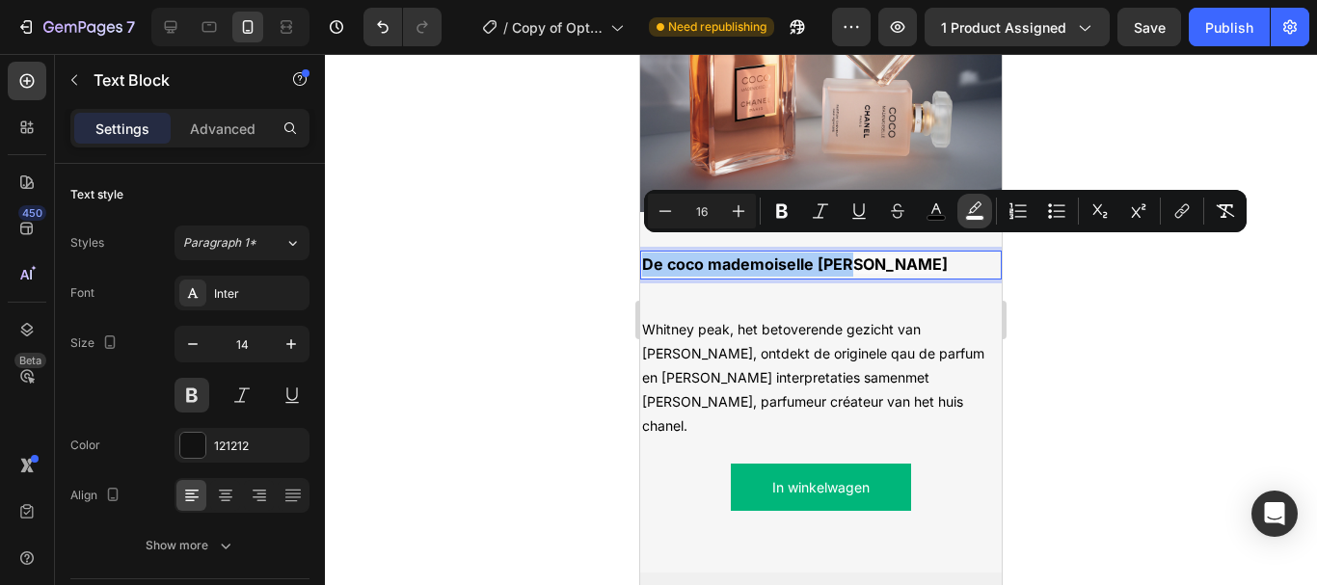
click at [973, 216] on rect "Editor contextual toolbar" at bounding box center [975, 218] width 18 height 5
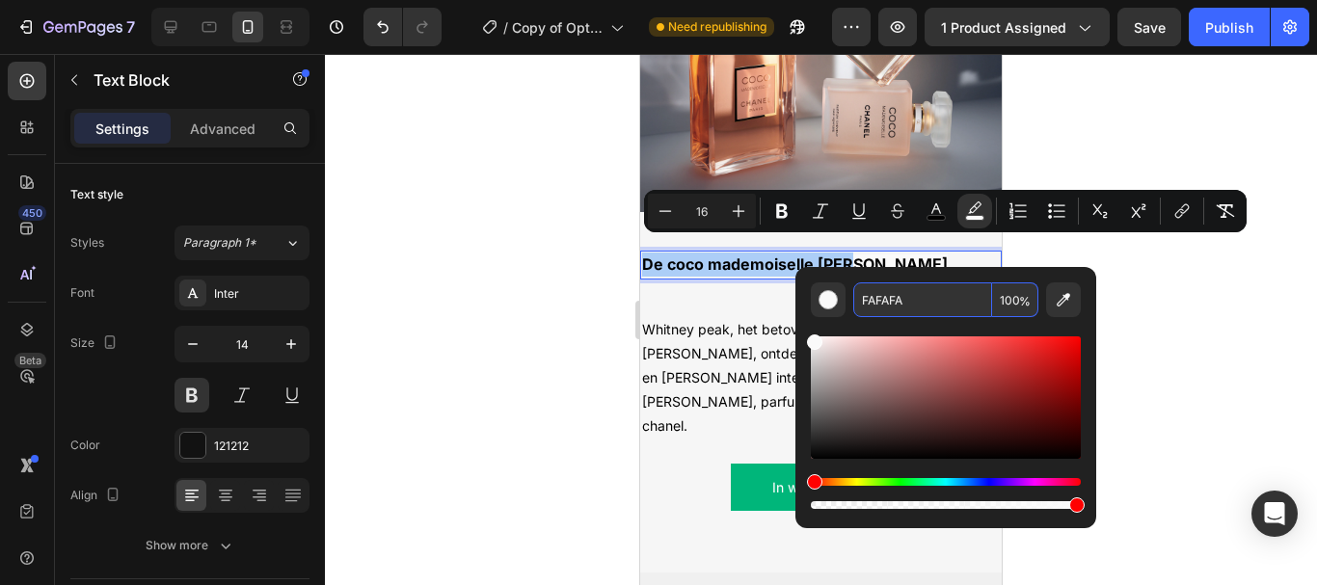
click at [876, 306] on input "FAFAFA" at bounding box center [922, 299] width 139 height 35
paste input "0F0F0"
type input "F0F0F0"
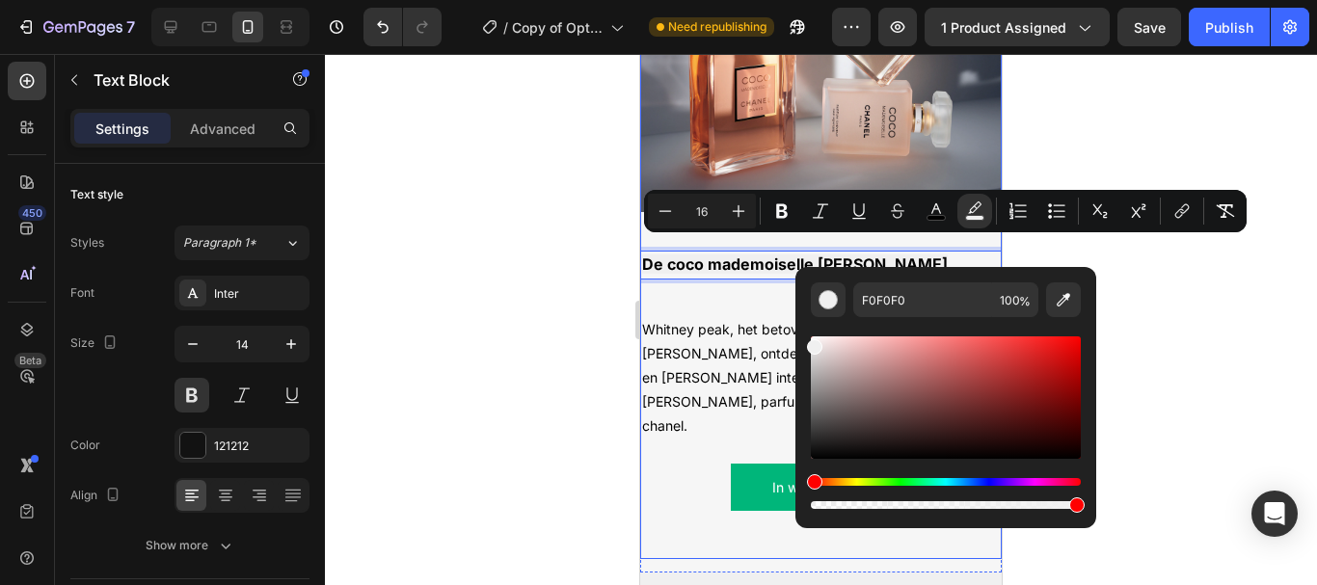
click at [751, 294] on div "De coco mademoiselle lijn Text Block 0 Whitney peak, het betoverende gezicht va…" at bounding box center [821, 385] width 362 height 346
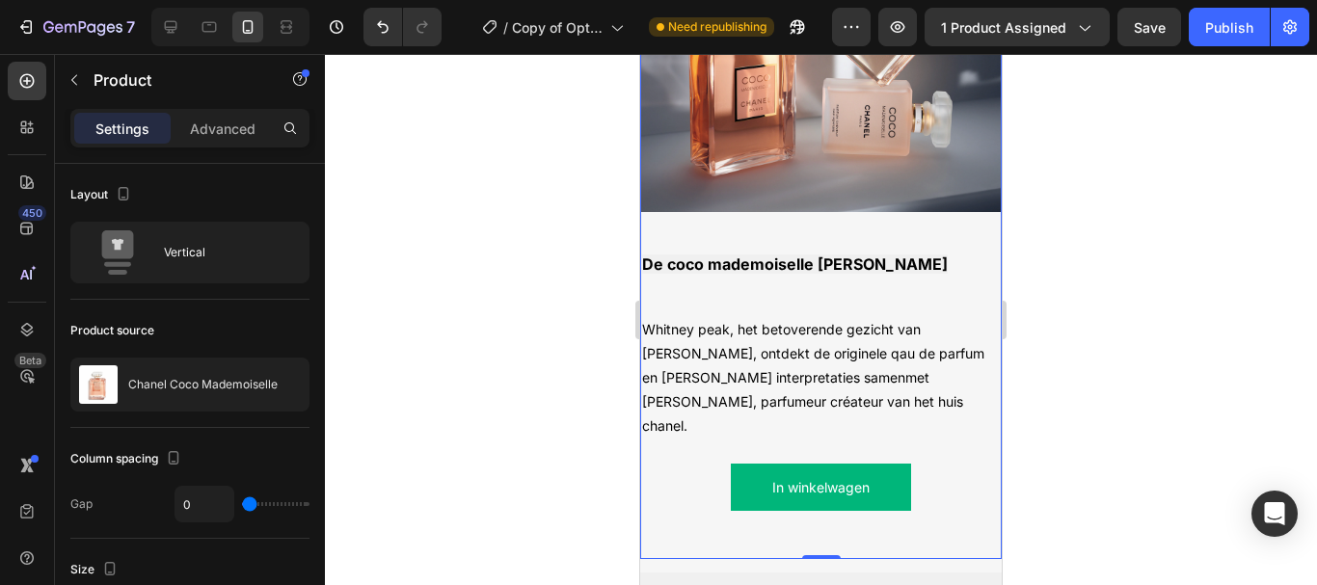
click at [832, 291] on div "De coco mademoiselle lijn Text Block Whitney peak, het betoverende gezicht van …" at bounding box center [821, 385] width 362 height 346
click at [808, 323] on p "Whitney peak, het betoverende gezicht van [PERSON_NAME], ontdekt de originele q…" at bounding box center [821, 377] width 358 height 121
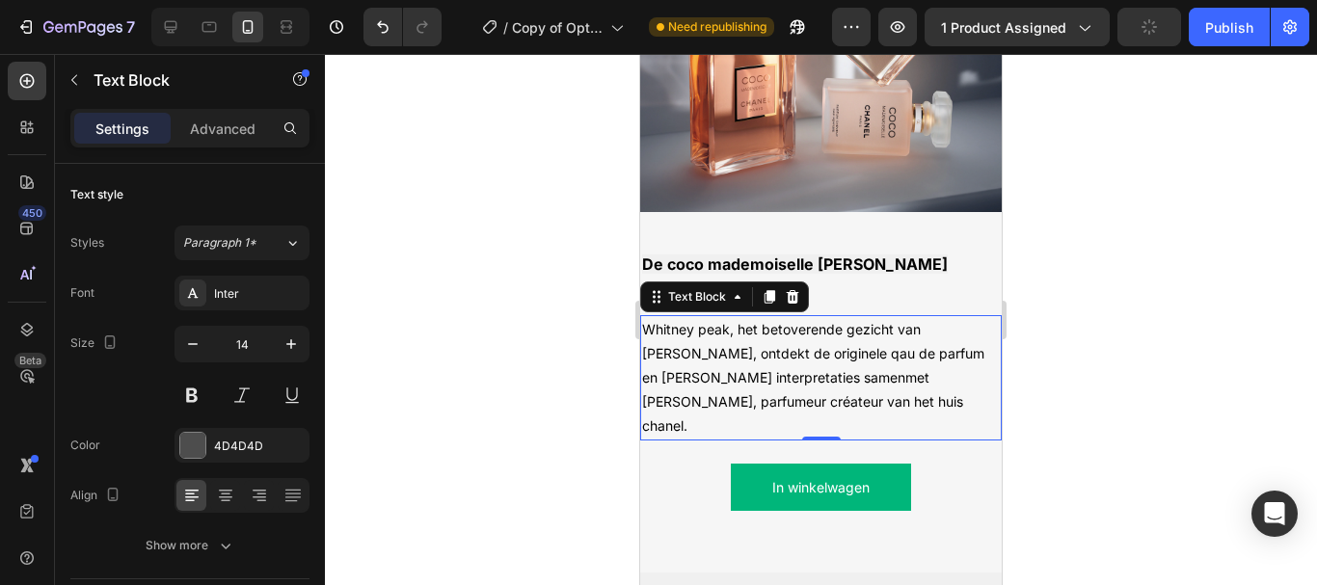
click at [808, 323] on p "Whitney peak, het betoverende gezicht van [PERSON_NAME], ontdekt de originele q…" at bounding box center [821, 377] width 358 height 121
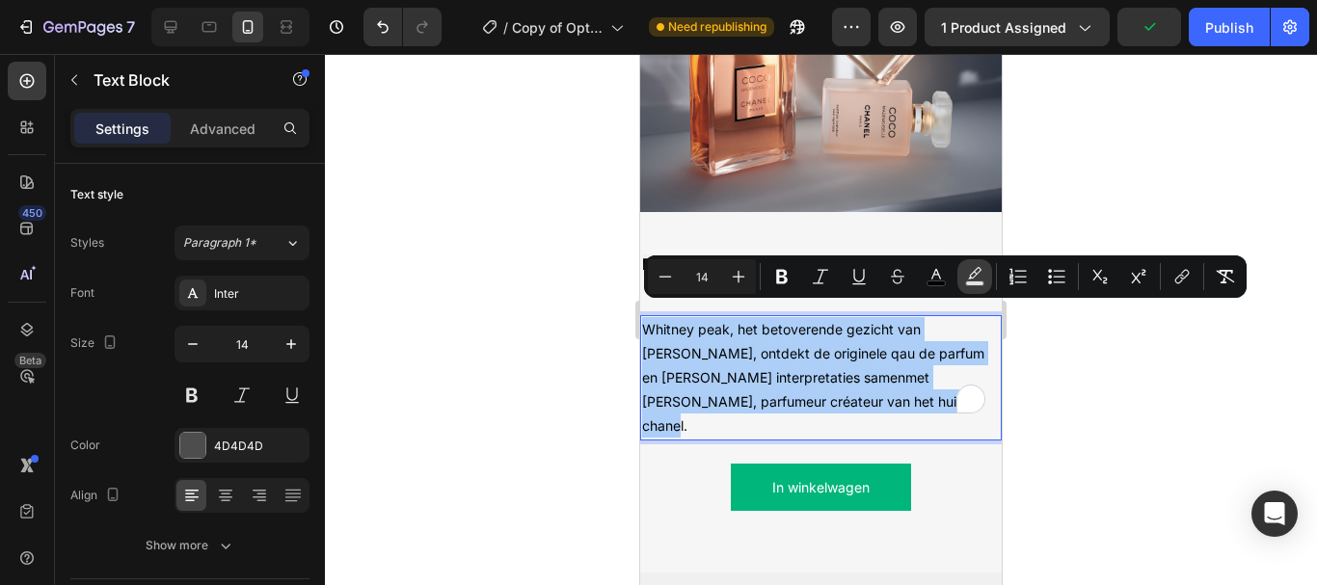
click at [968, 281] on rect "Editor contextual toolbar" at bounding box center [975, 283] width 18 height 5
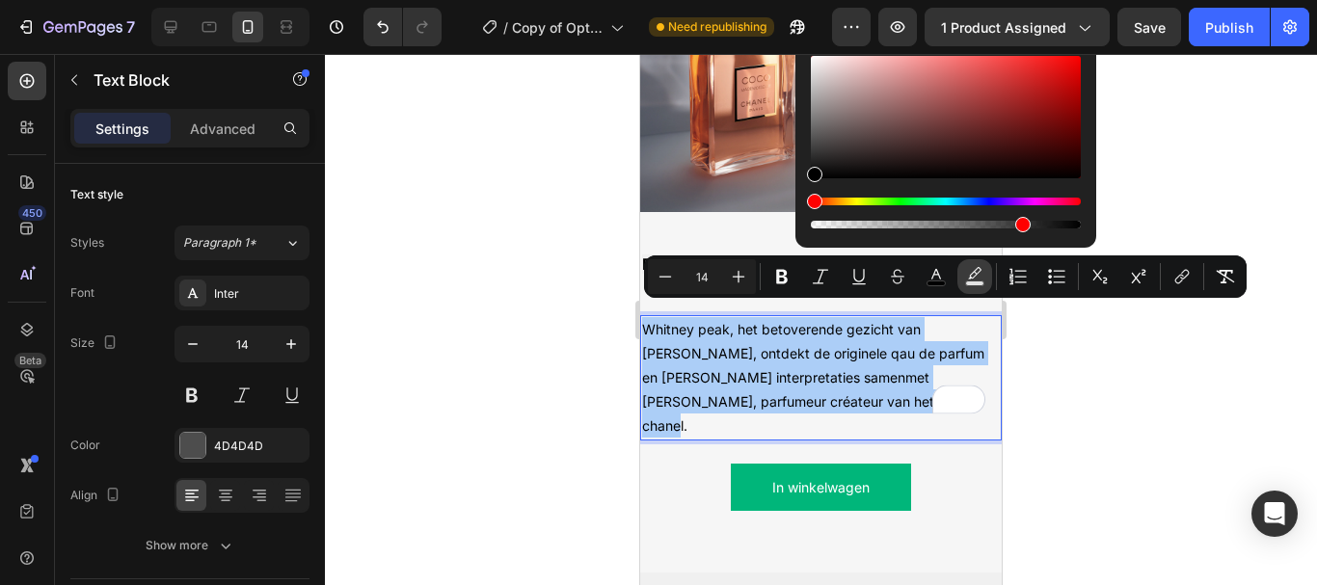
click at [971, 261] on button "Text Background Color" at bounding box center [974, 276] width 35 height 35
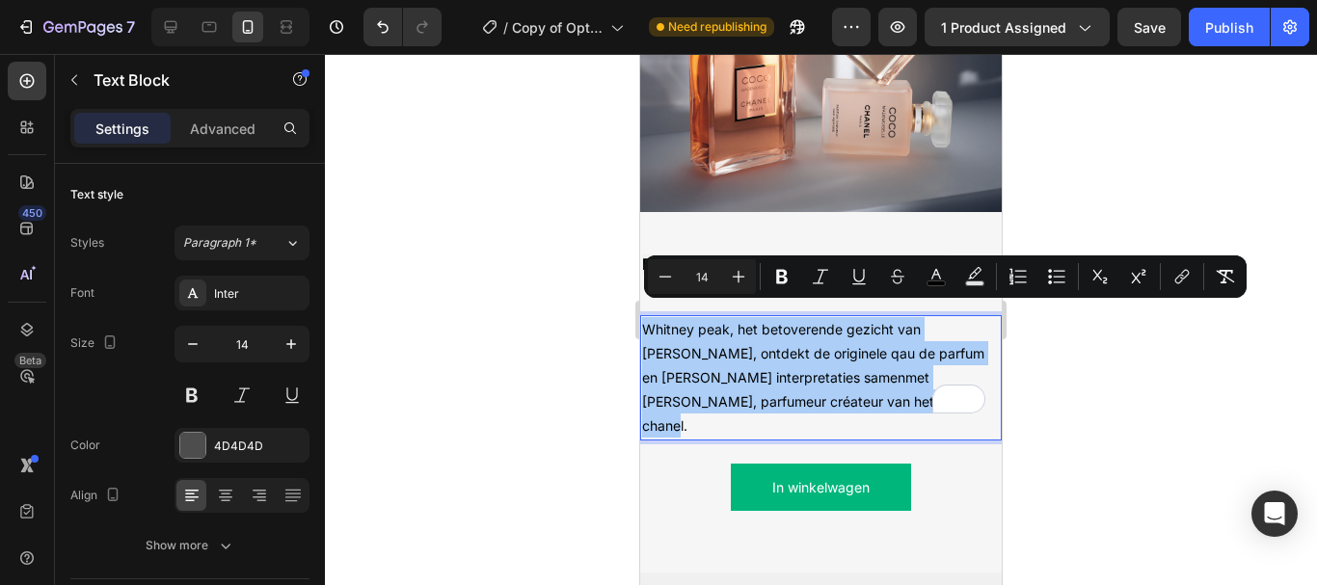
click at [1092, 421] on div at bounding box center [821, 319] width 992 height 531
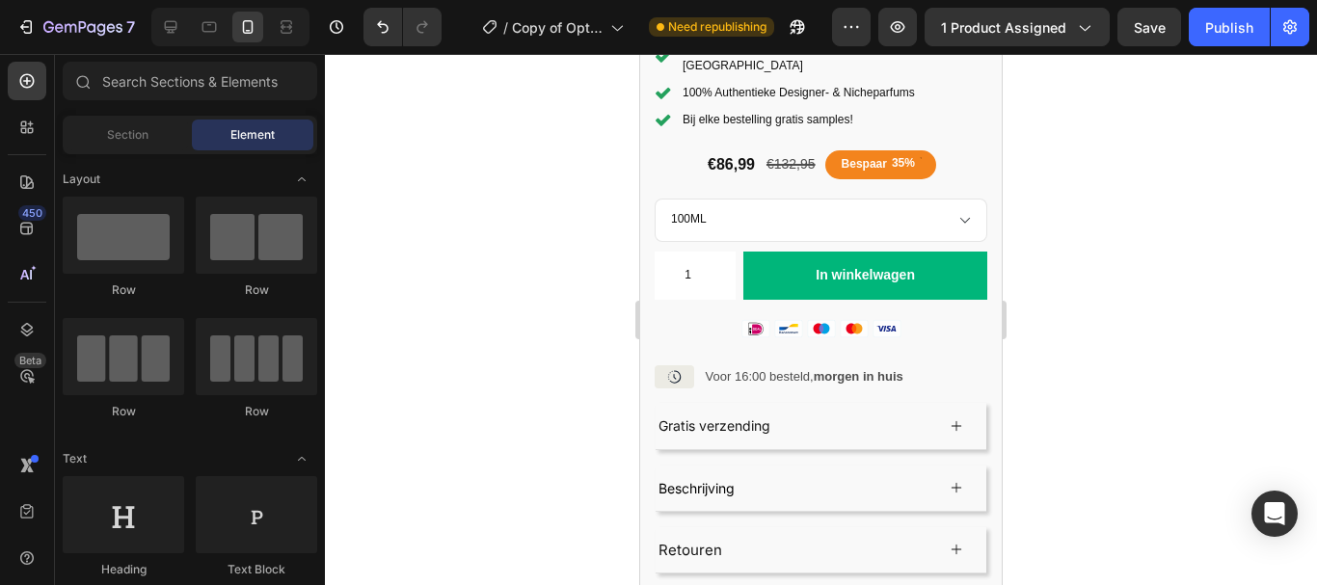
scroll to position [0, 0]
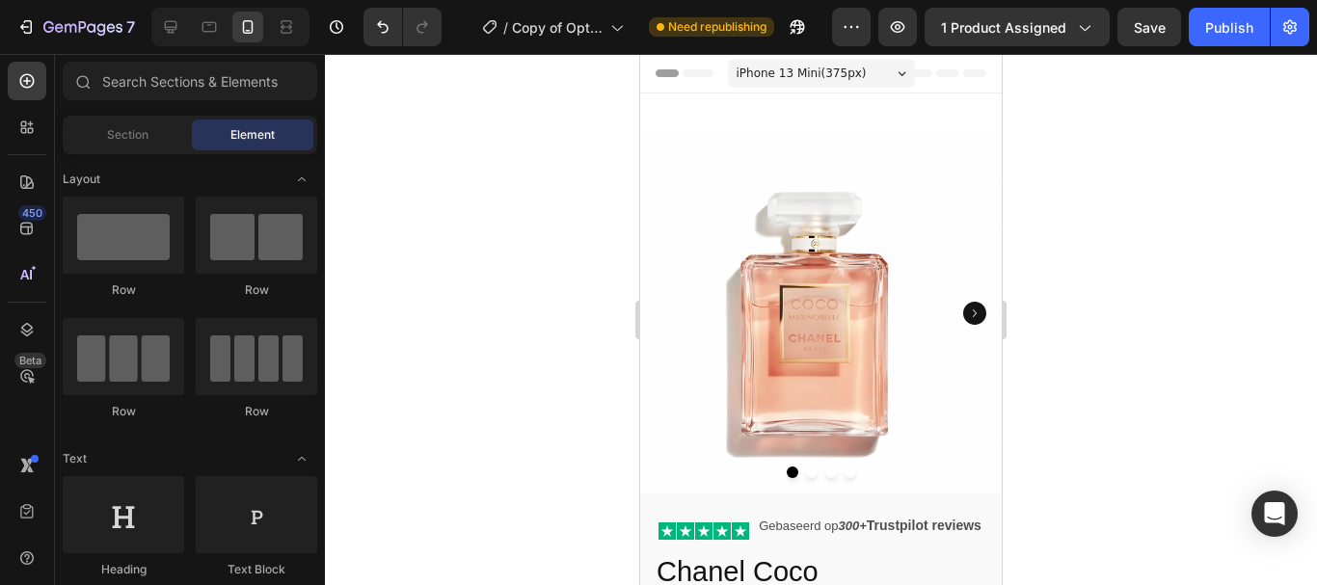
drag, startPoint x: 991, startPoint y: 367, endPoint x: 1634, endPoint y: 72, distance: 707.4
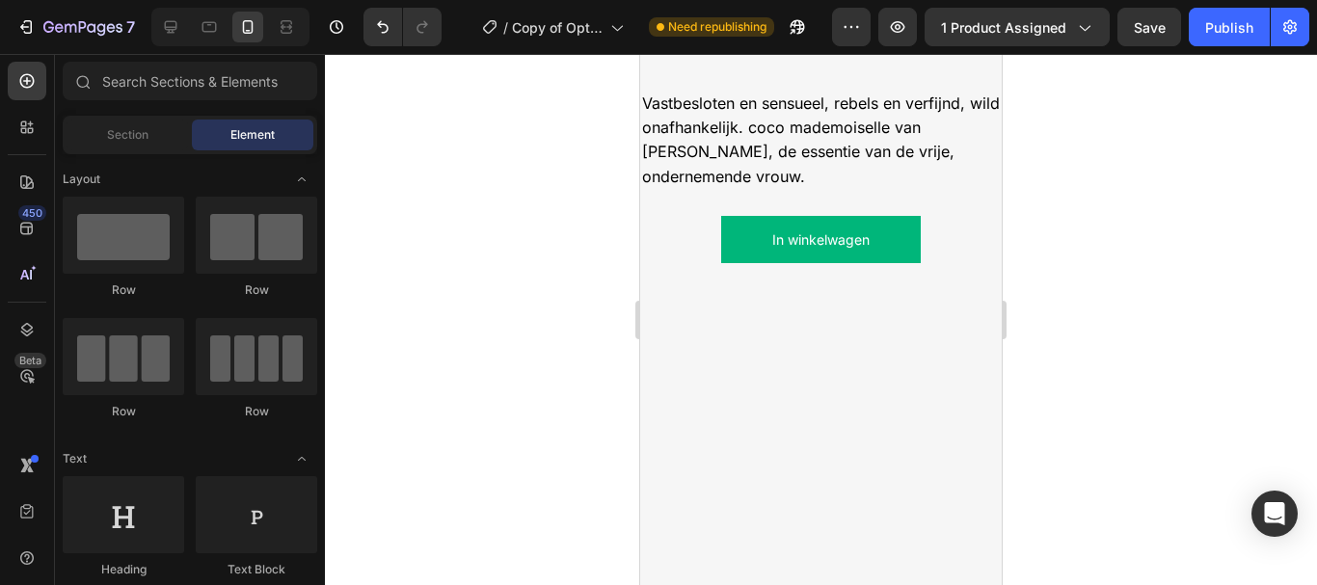
scroll to position [1806, 0]
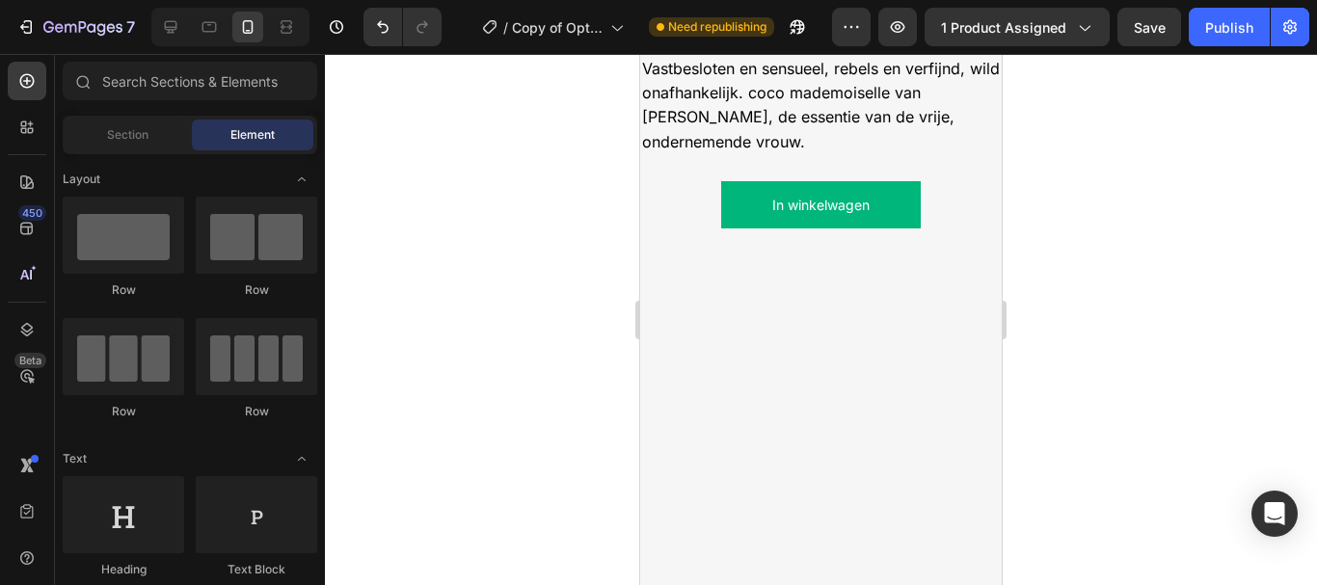
drag, startPoint x: 993, startPoint y: 91, endPoint x: 1659, endPoint y: 343, distance: 712.4
click at [844, 151] on span "Vastbesloten en sensueel, rebels en verfijnd, wild onafhankelijk. coco mademois…" at bounding box center [821, 105] width 358 height 93
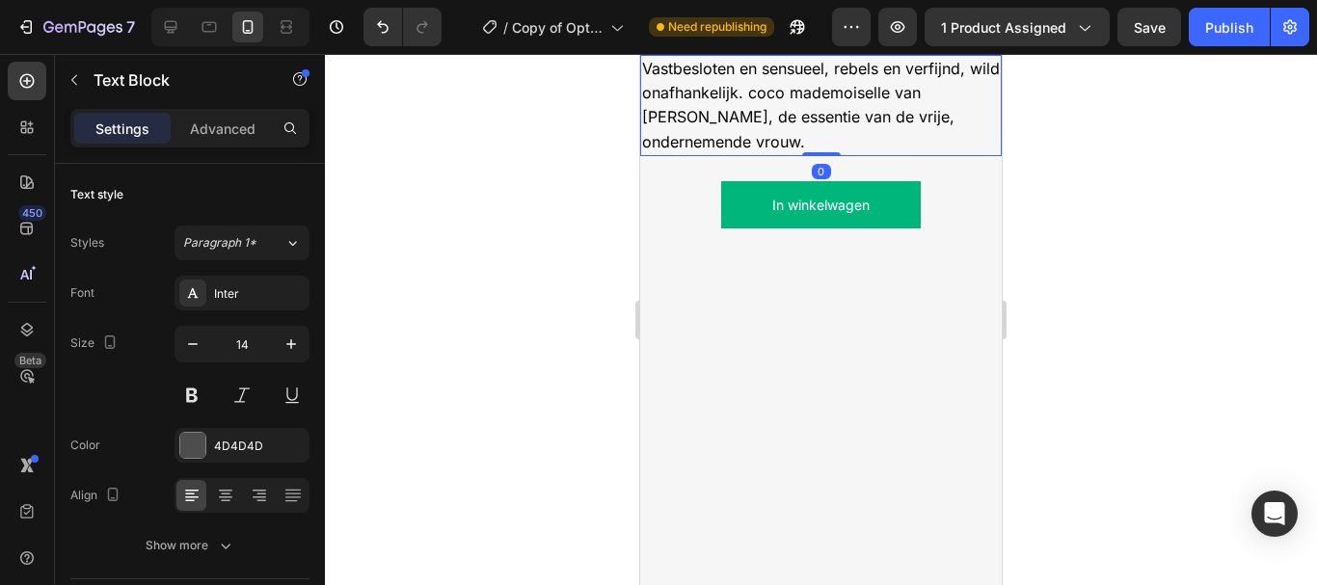
click at [825, 151] on span "Vastbesloten en sensueel, rebels en verfijnd, wild onafhankelijk. coco mademois…" at bounding box center [821, 105] width 358 height 93
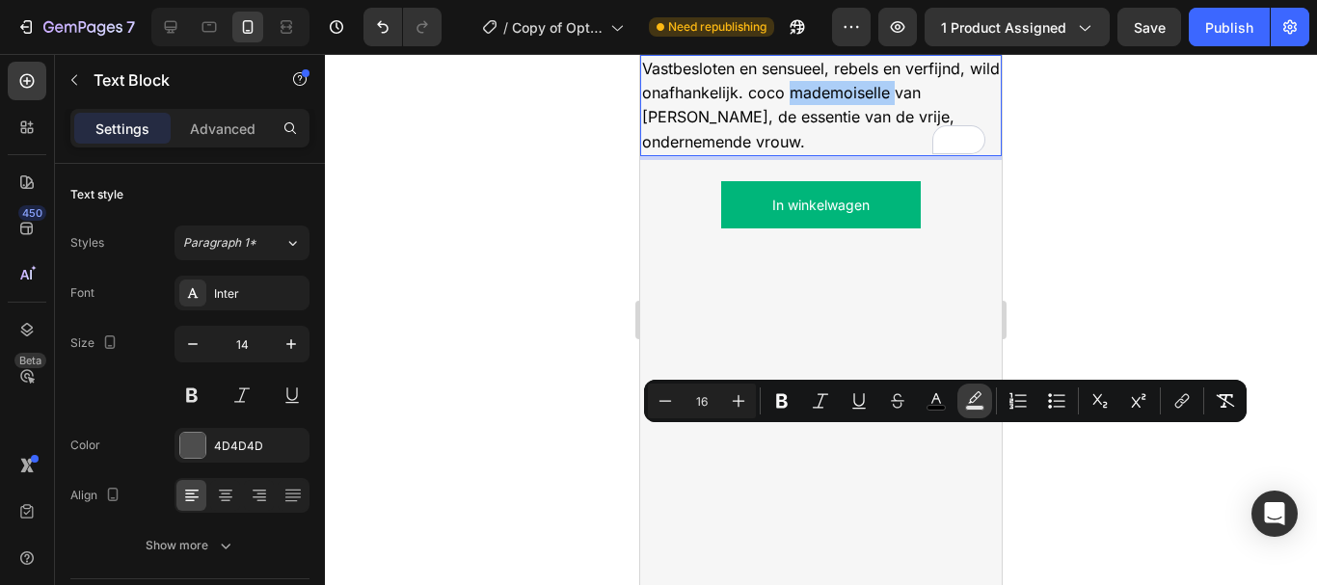
click at [965, 398] on icon "Editor contextual toolbar" at bounding box center [974, 400] width 19 height 19
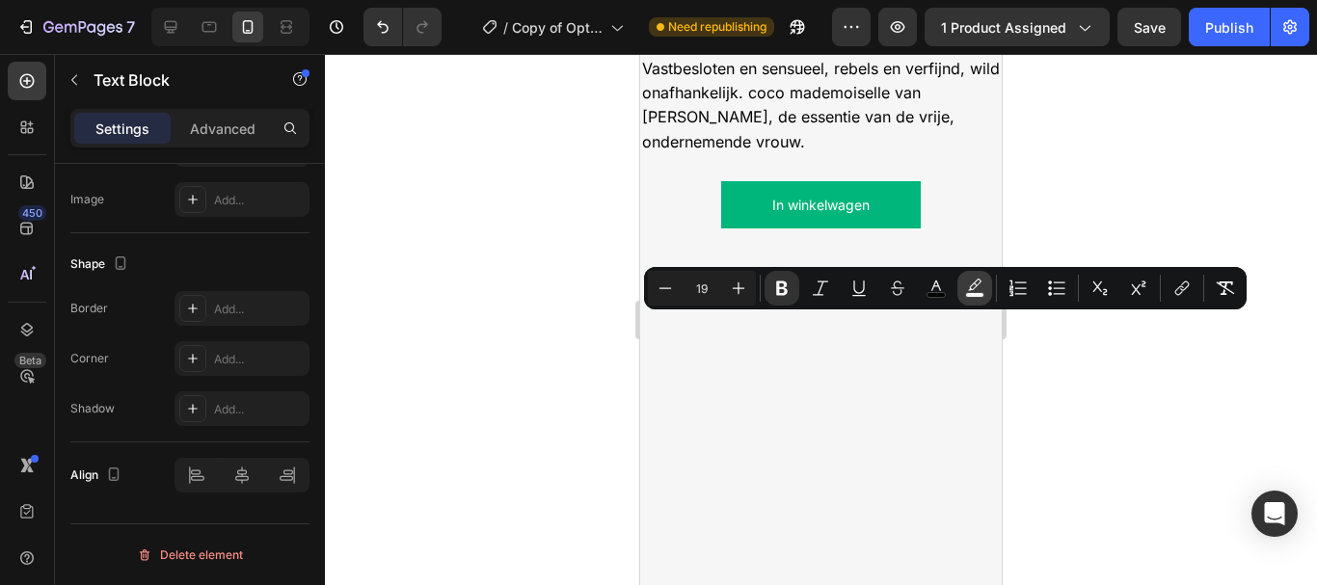
click at [963, 282] on button "color" at bounding box center [974, 288] width 35 height 35
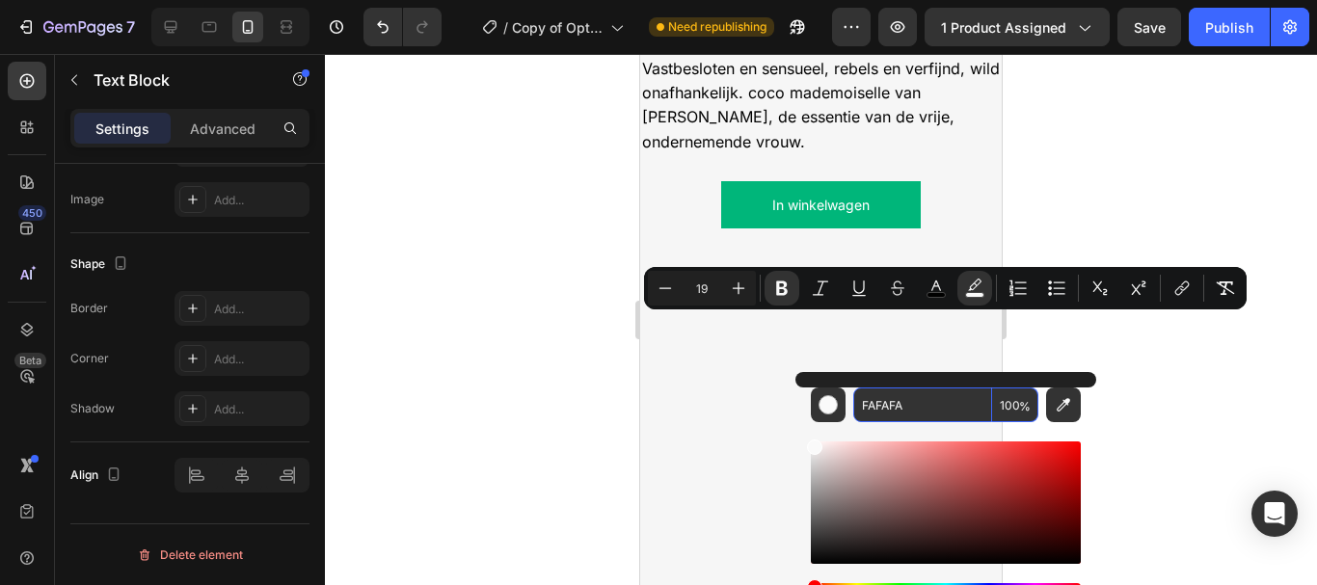
click at [888, 415] on input "FAFAFA" at bounding box center [922, 405] width 139 height 35
click at [475, 434] on div at bounding box center [821, 319] width 992 height 531
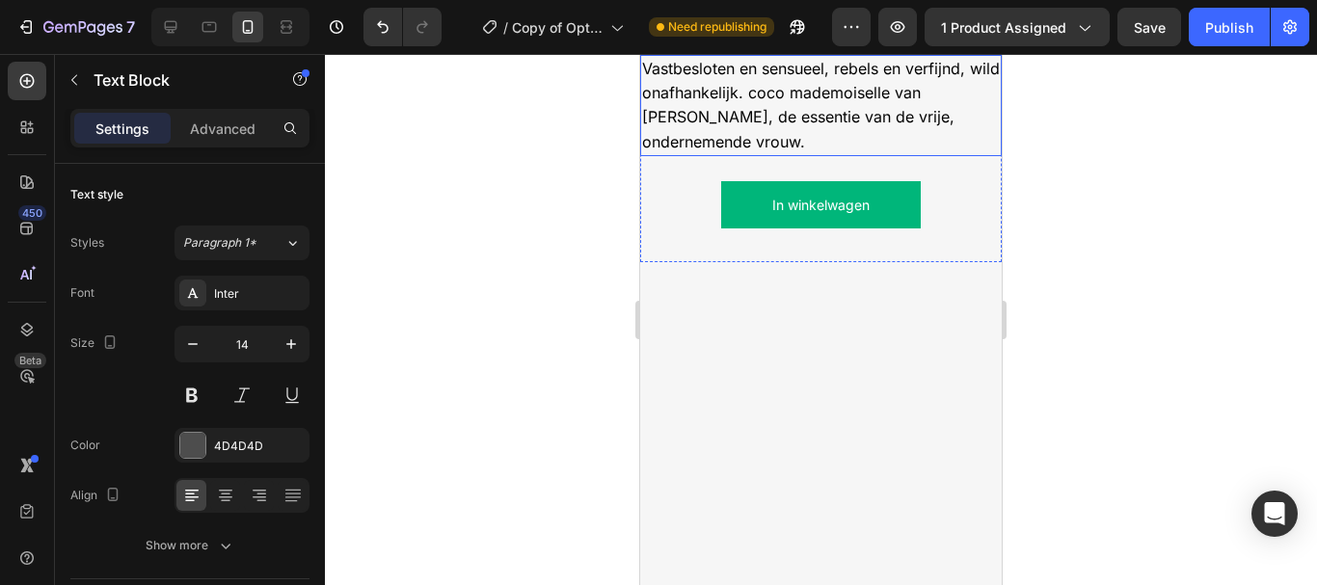
click at [692, 154] on p "Vastbesloten en sensueel, rebels en verfijnd, wild onafhankelijk. coco mademois…" at bounding box center [821, 105] width 358 height 97
click at [696, 228] on div "In winkelwagen Add to Cart" at bounding box center [821, 204] width 362 height 47
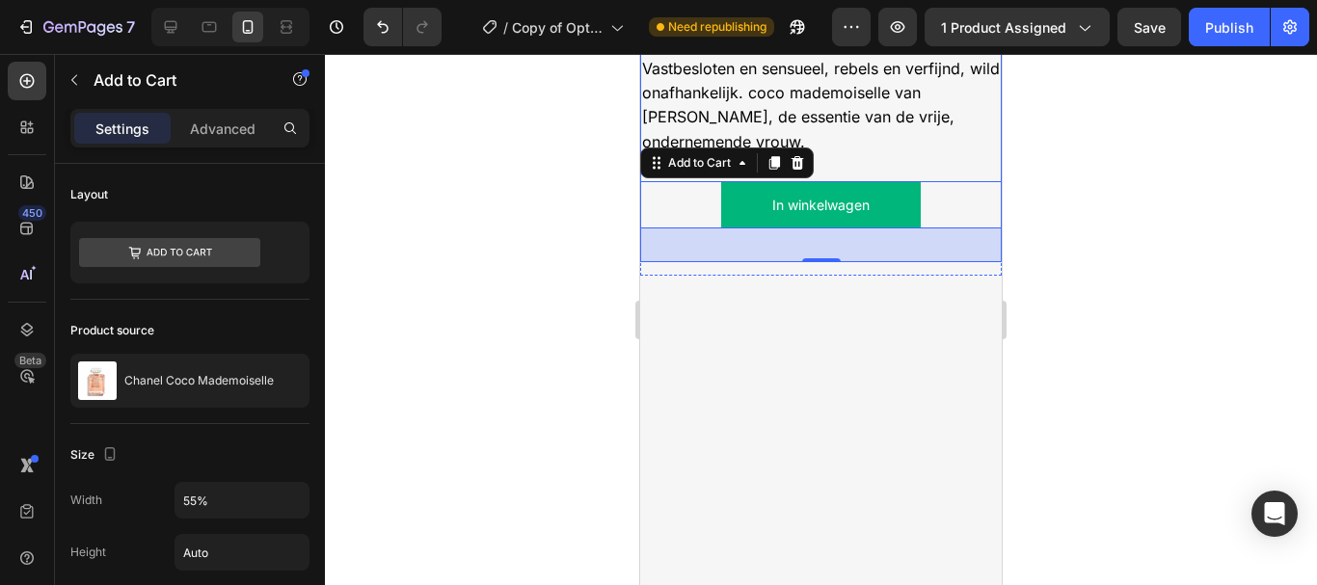
click at [888, 262] on div "In winkelwagen Add to Cart 35" at bounding box center [821, 209] width 362 height 106
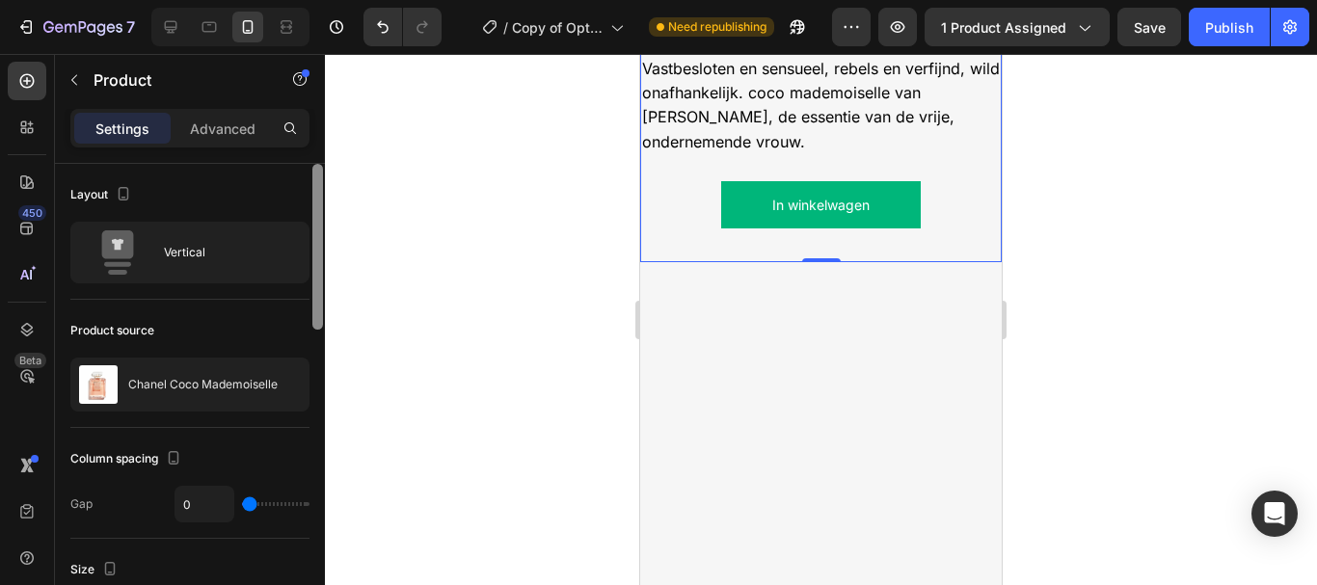
scroll to position [476, 0]
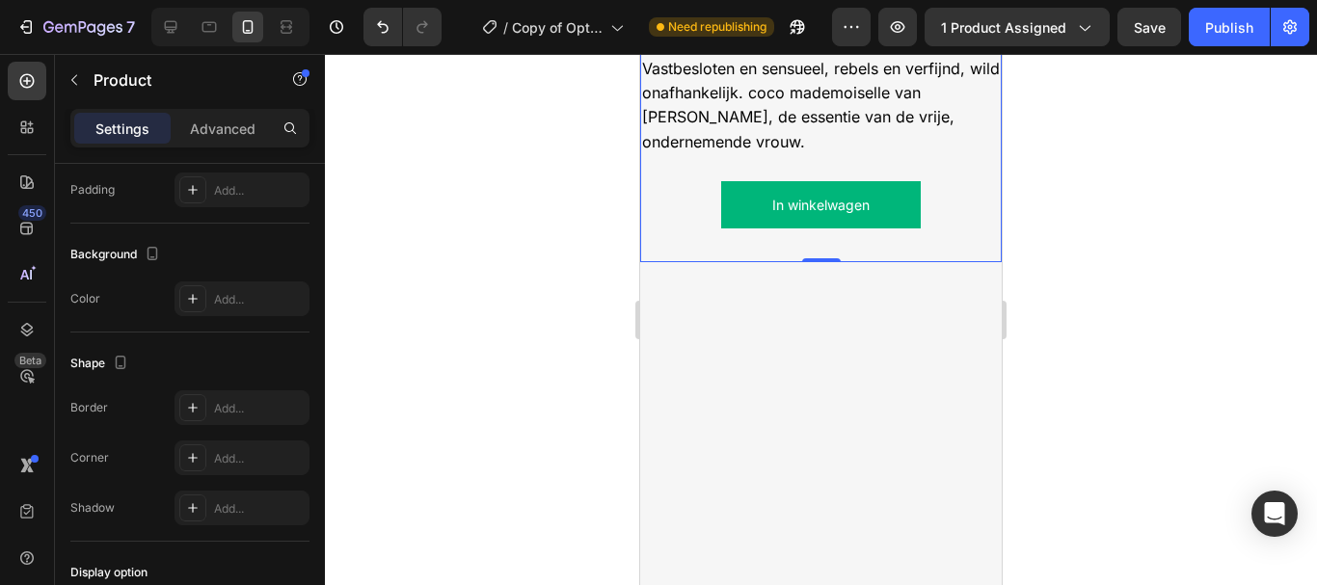
click at [203, 304] on div at bounding box center [192, 298] width 27 height 27
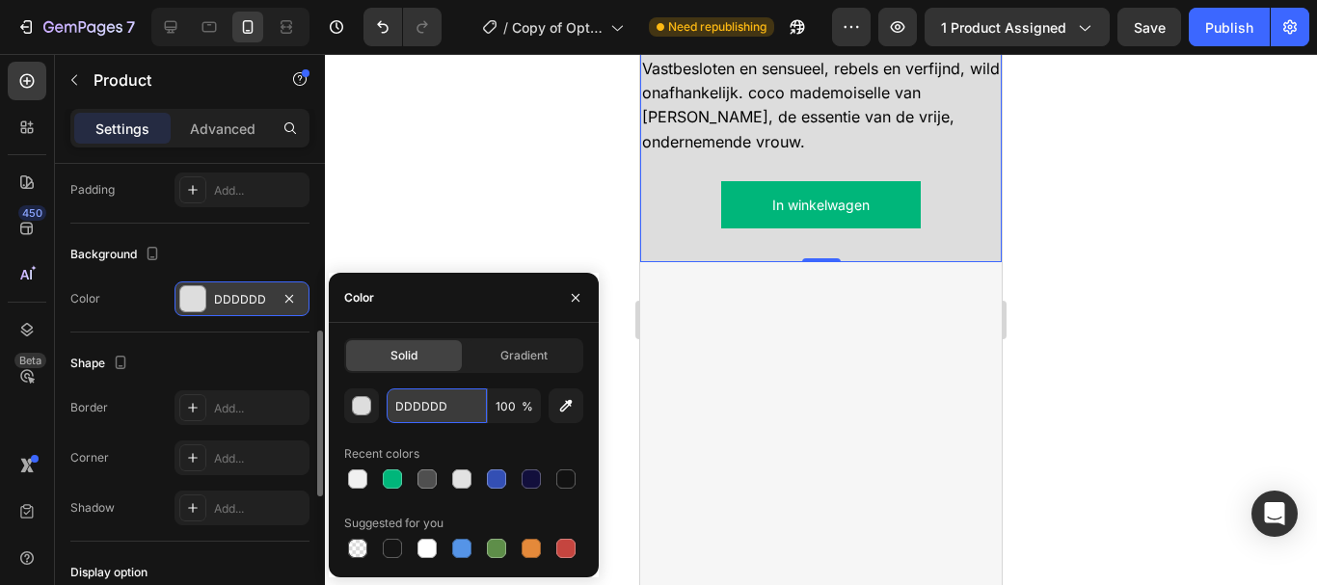
click at [424, 415] on input "DDDDDD" at bounding box center [437, 405] width 100 height 35
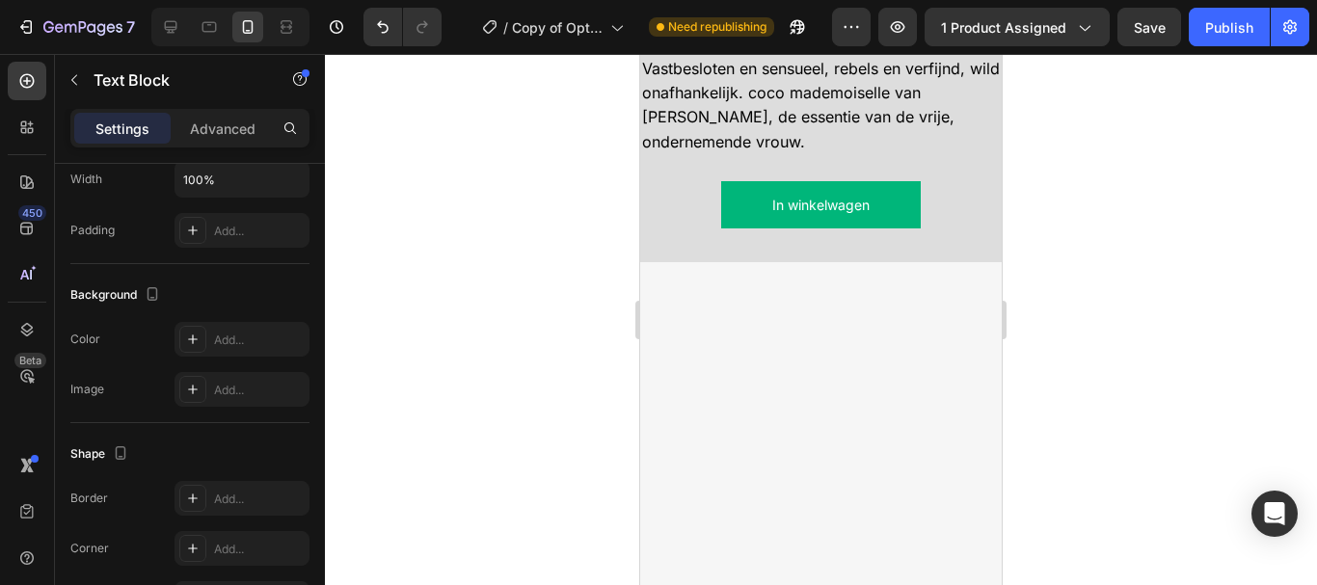
scroll to position [0, 0]
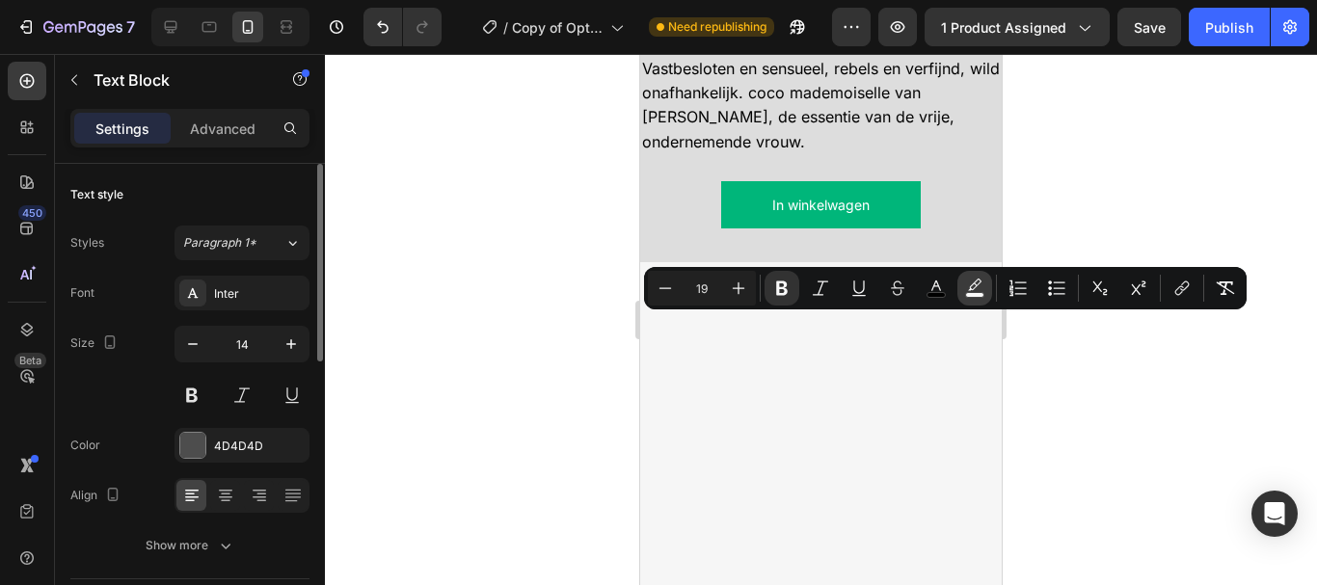
click at [978, 288] on icon "Editor contextual toolbar" at bounding box center [974, 288] width 19 height 19
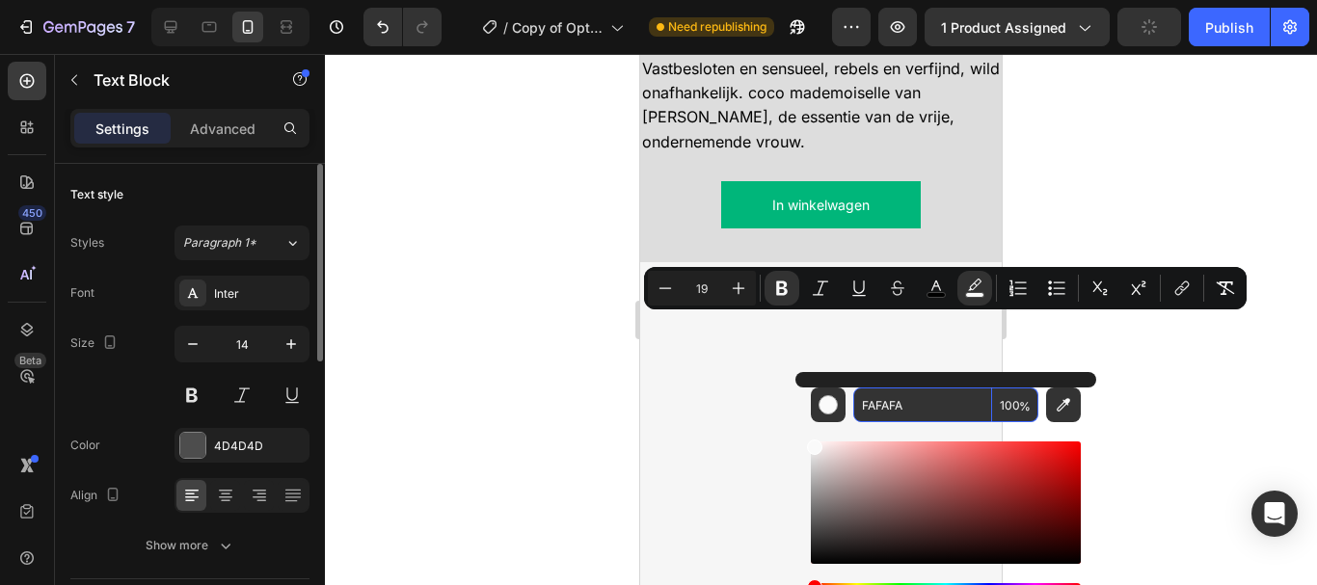
click at [878, 398] on input "FAFAFA" at bounding box center [922, 405] width 139 height 35
paste input "DDDDDD"
type input "DDDDDD"
click at [744, 262] on div "Coco mademoiselle het is [PERSON_NAME] een parfum, het is een spirit. Text Bloc…" at bounding box center [821, 88] width 362 height 347
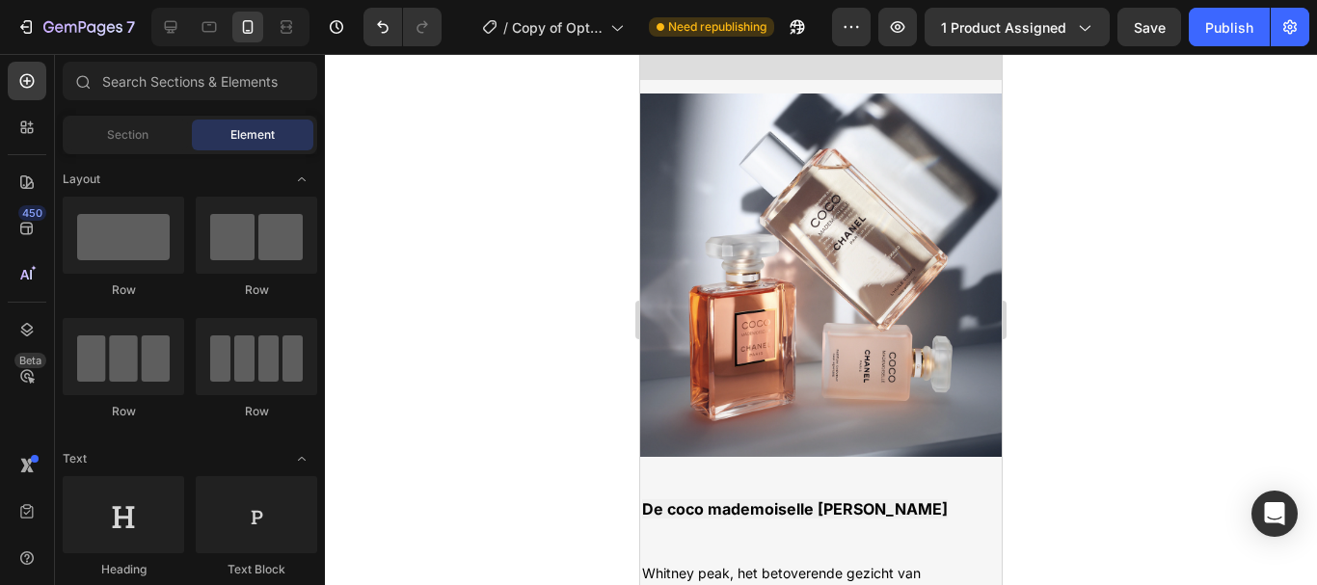
scroll to position [2428, 0]
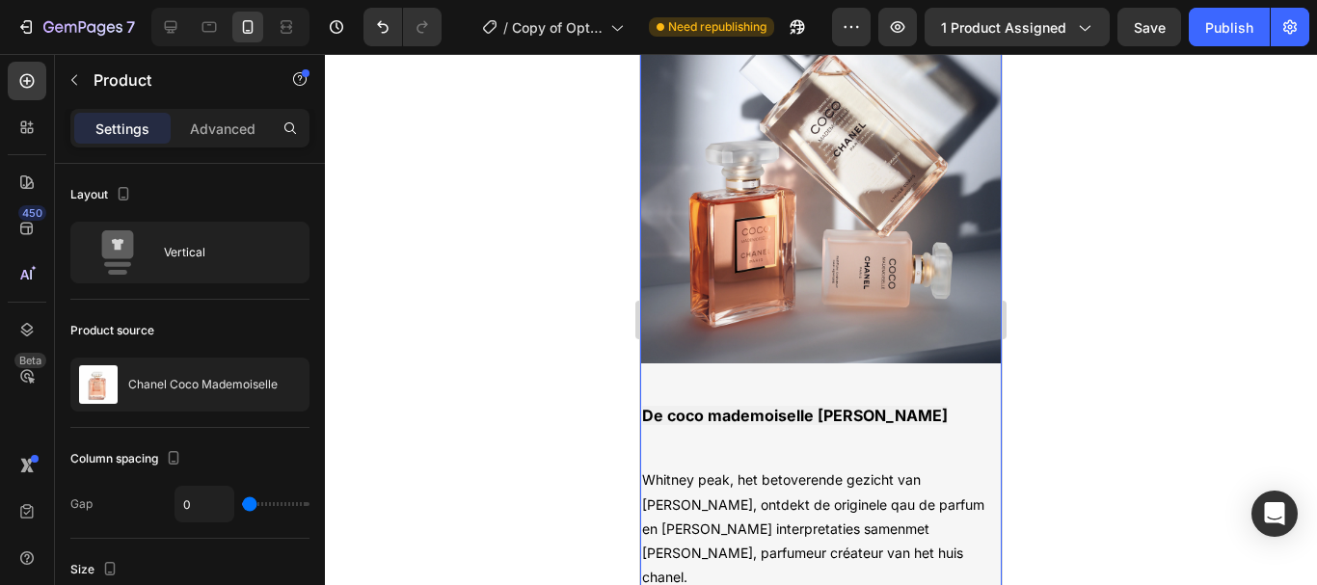
click at [915, 430] on div "De coco mademoiselle lijn Text Block Whitney peak, het betoverende gezicht van …" at bounding box center [821, 536] width 362 height 346
click at [895, 442] on div "De coco mademoiselle lijn Text Block Whitney peak, het betoverende gezicht van …" at bounding box center [821, 536] width 362 height 346
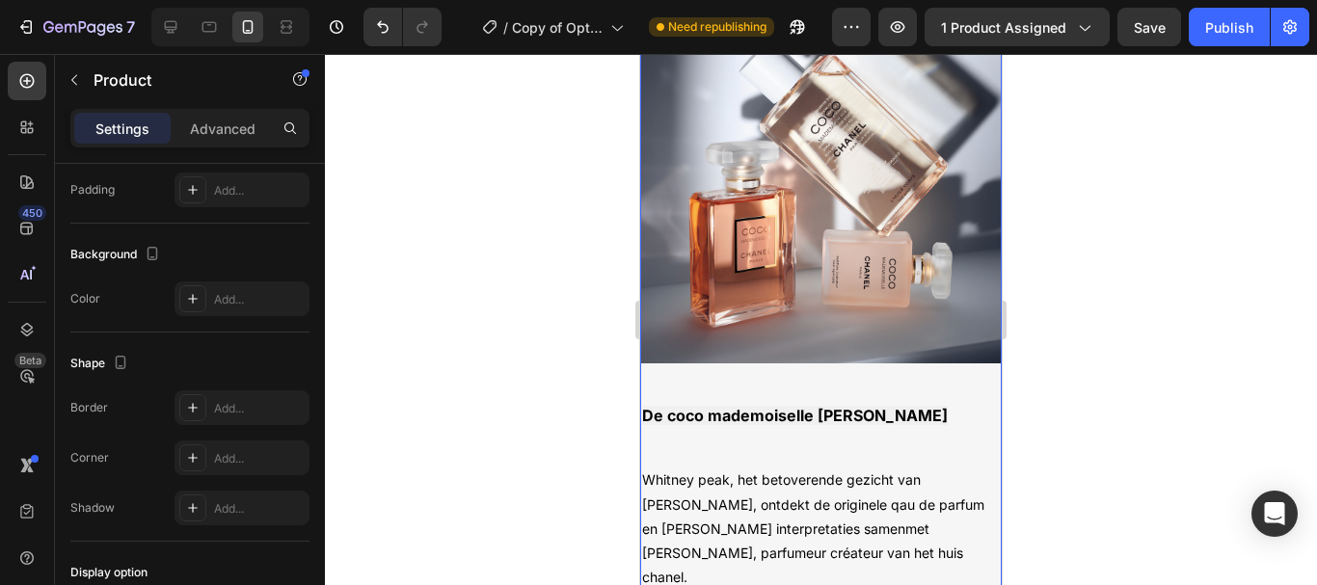
click at [318, 332] on div at bounding box center [317, 414] width 11 height 166
click at [262, 306] on div "Add..." at bounding box center [259, 299] width 91 height 17
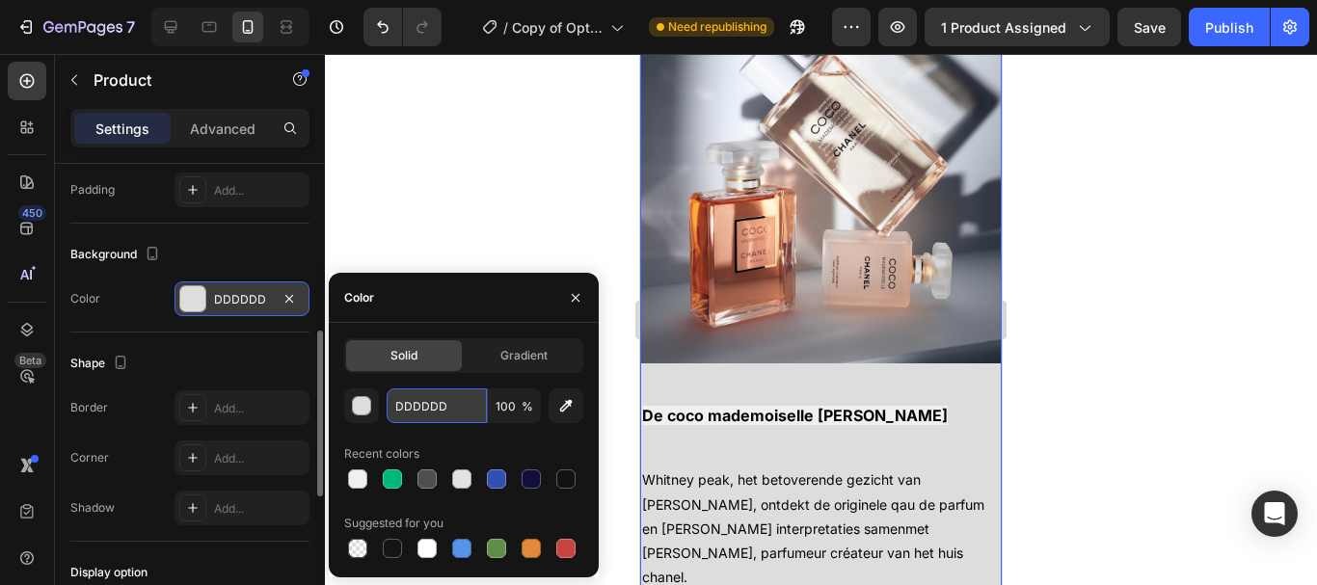
click at [425, 414] on input "DDDDDD" at bounding box center [437, 405] width 100 height 35
click at [426, 412] on input "DDDDDD" at bounding box center [437, 405] width 100 height 35
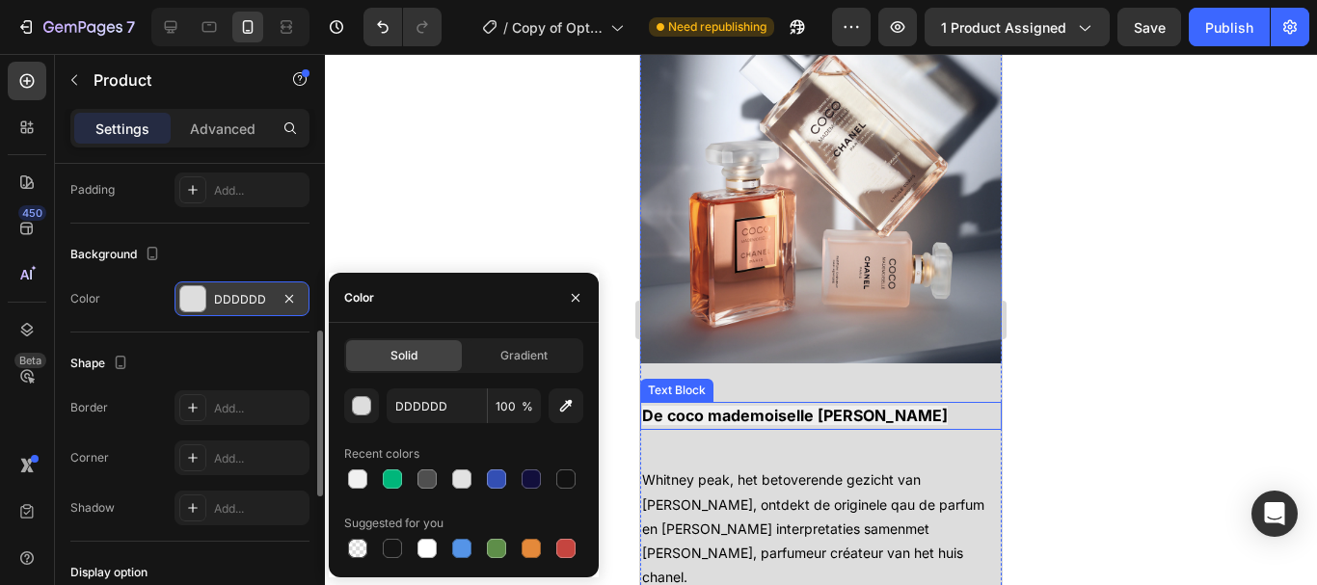
click at [705, 406] on span "De coco mademoiselle [PERSON_NAME]" at bounding box center [795, 415] width 306 height 19
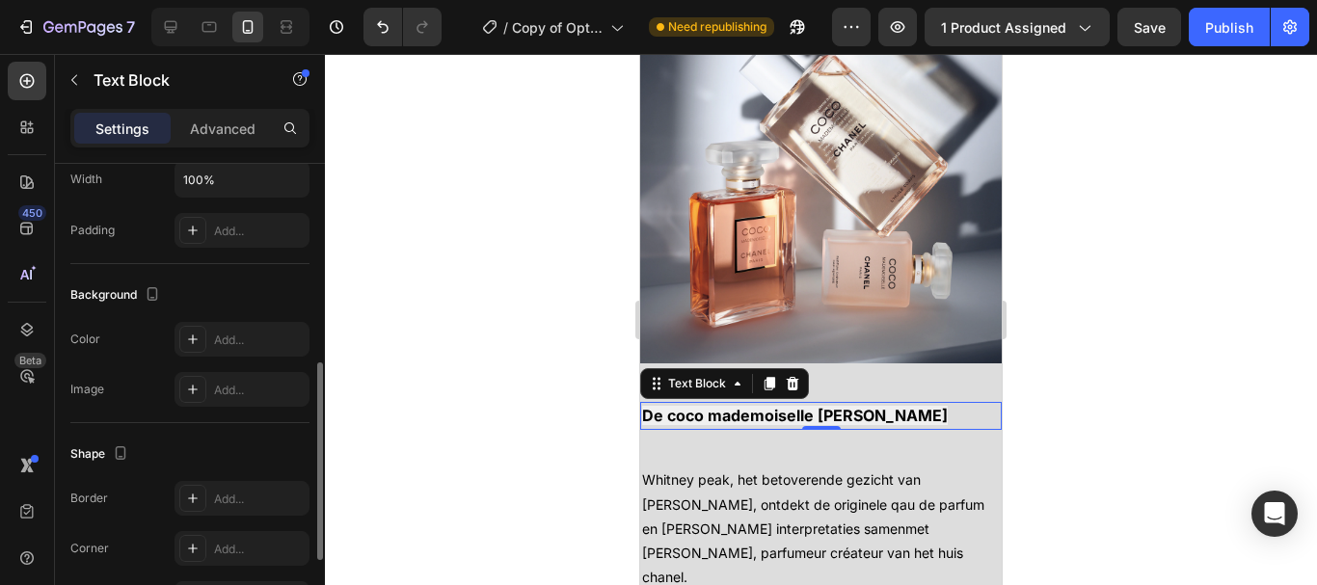
click at [705, 406] on span "De coco mademoiselle [PERSON_NAME]" at bounding box center [795, 415] width 306 height 19
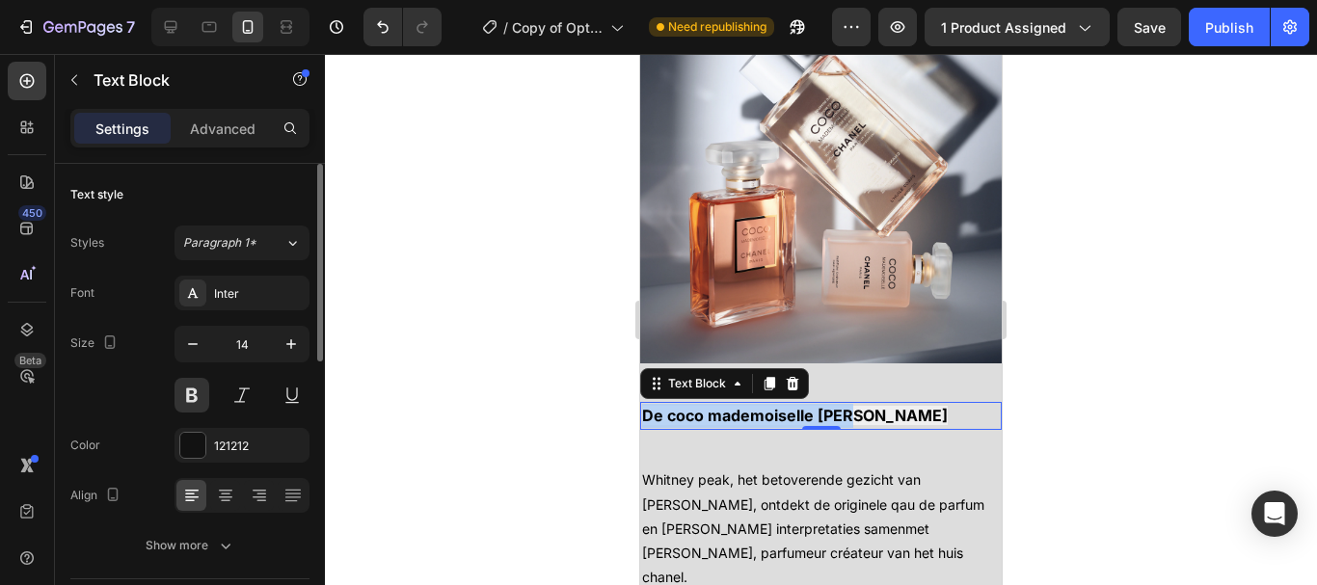
click at [705, 406] on span "De coco mademoiselle [PERSON_NAME]" at bounding box center [795, 415] width 306 height 19
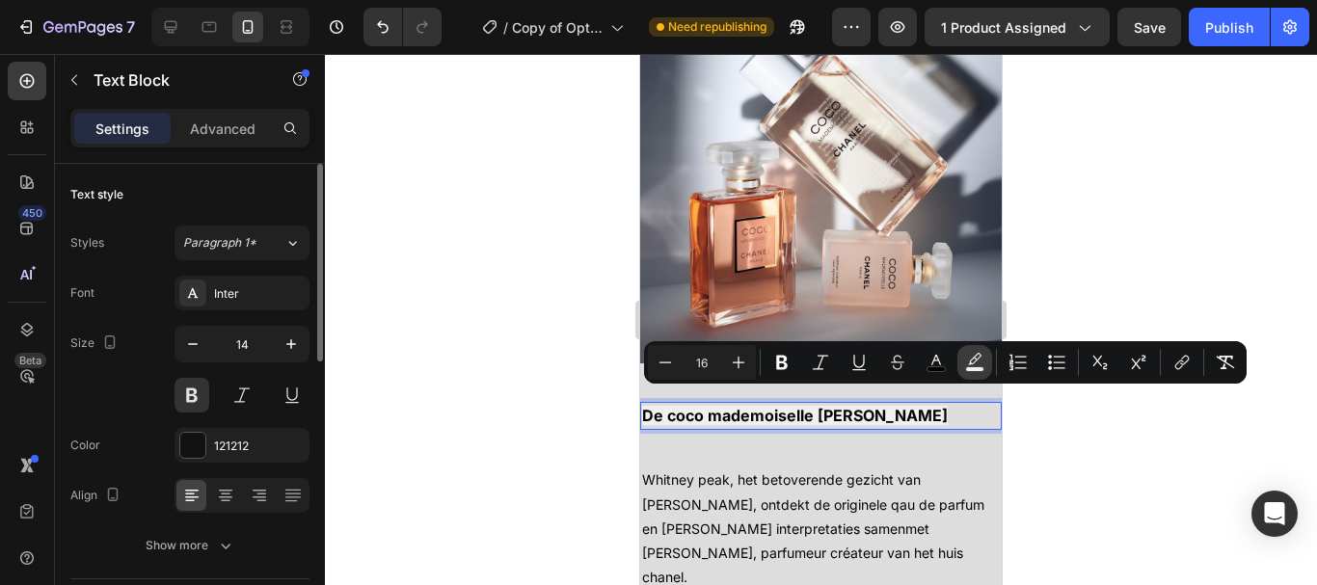
click at [972, 359] on icon "Editor contextual toolbar" at bounding box center [974, 362] width 19 height 19
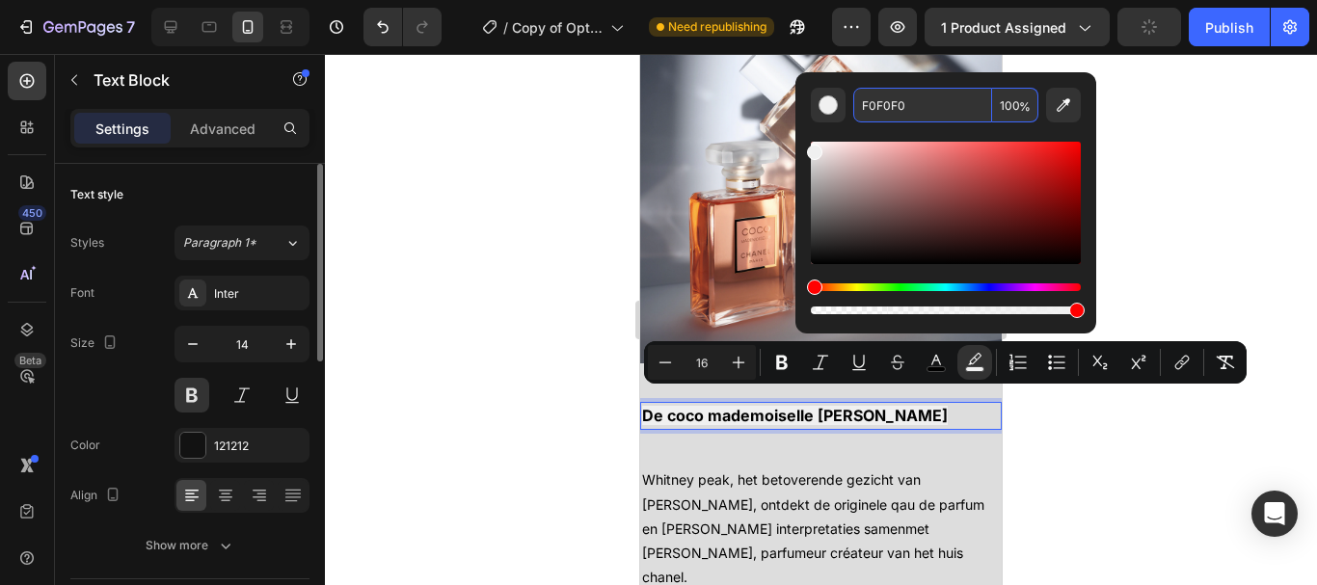
click at [895, 94] on input "F0F0F0" at bounding box center [922, 105] width 139 height 35
paste input "DDDDDD"
type input "DDDDDD"
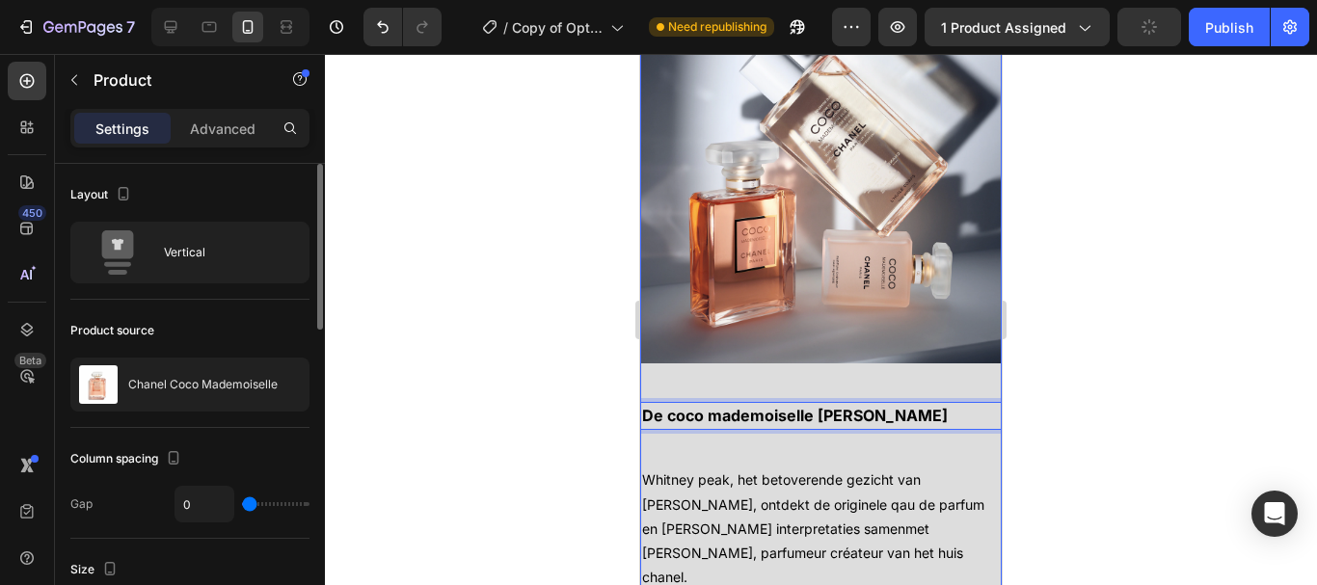
click at [785, 442] on div "De coco mademoiselle lijn Text Block 0 Whitney peak, het betoverende gezicht va…" at bounding box center [821, 536] width 362 height 346
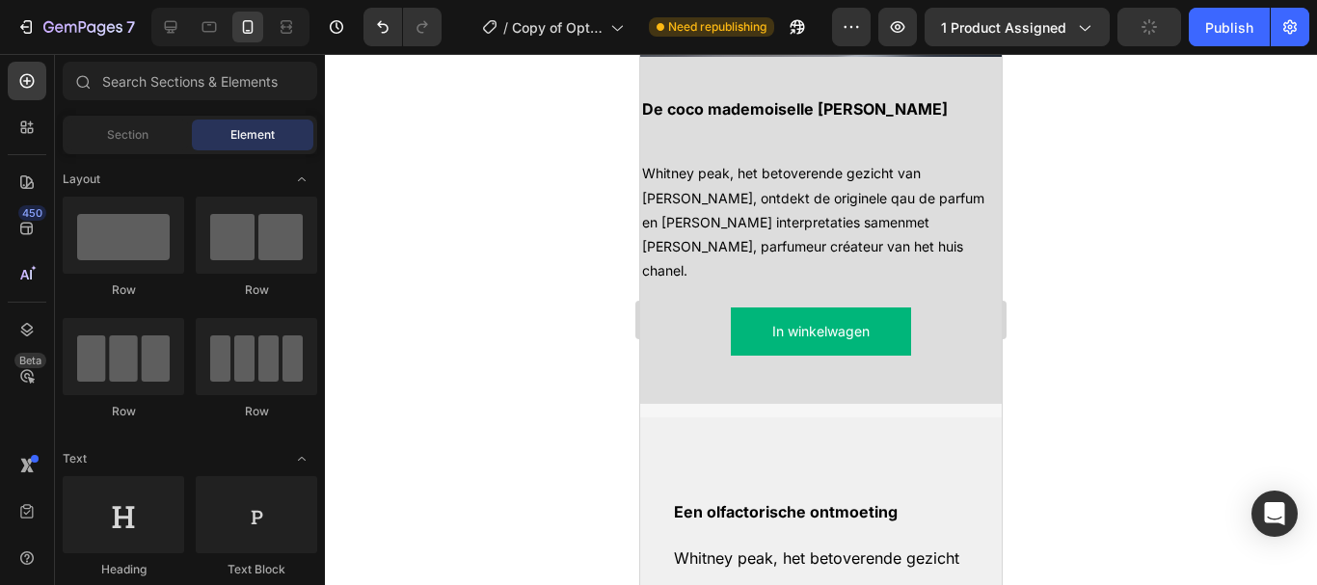
scroll to position [2857, 0]
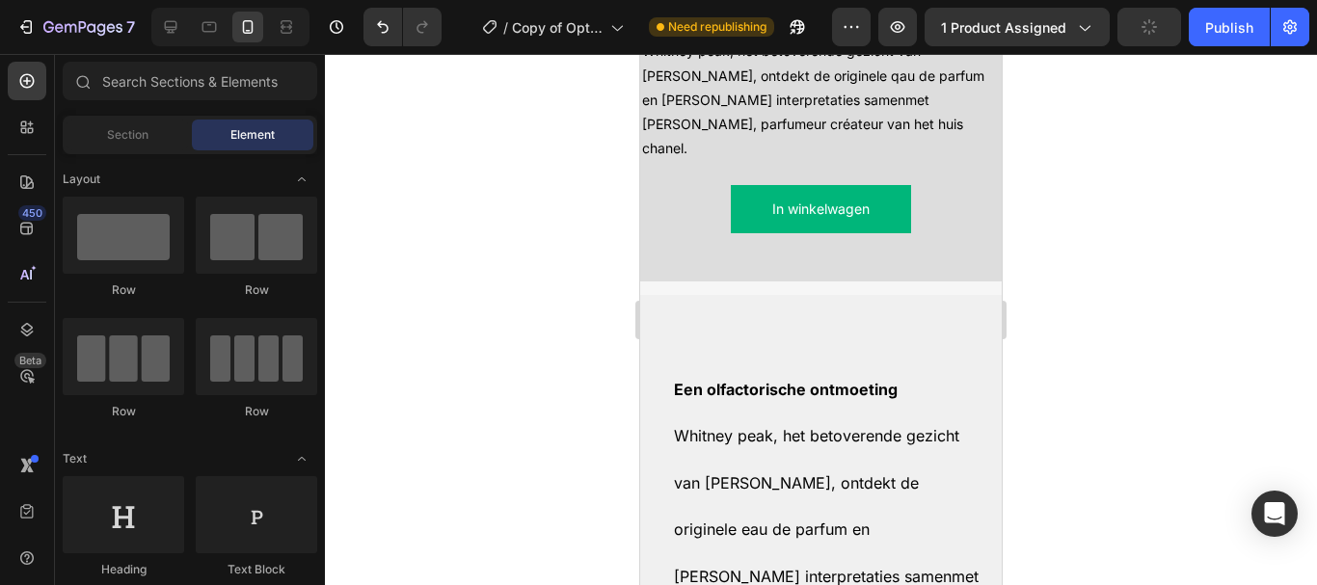
drag, startPoint x: 994, startPoint y: 370, endPoint x: 1645, endPoint y: 471, distance: 658.5
click at [1225, 20] on div "Publish" at bounding box center [1229, 27] width 48 height 20
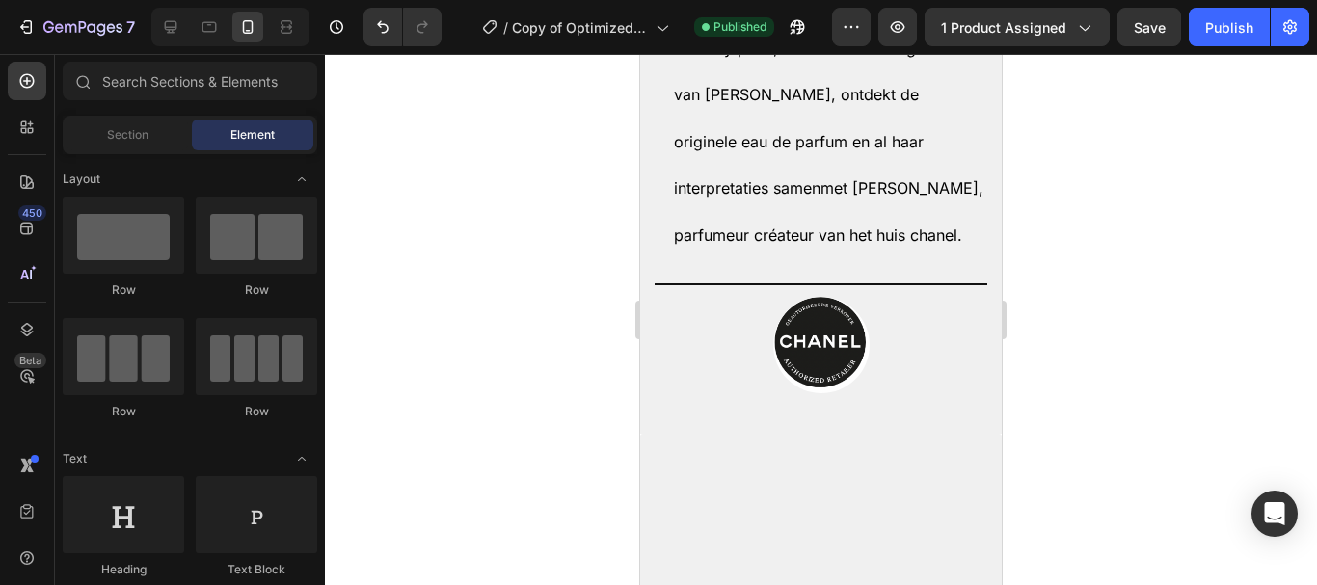
scroll to position [2857, 0]
